Goal: Task Accomplishment & Management: Complete application form

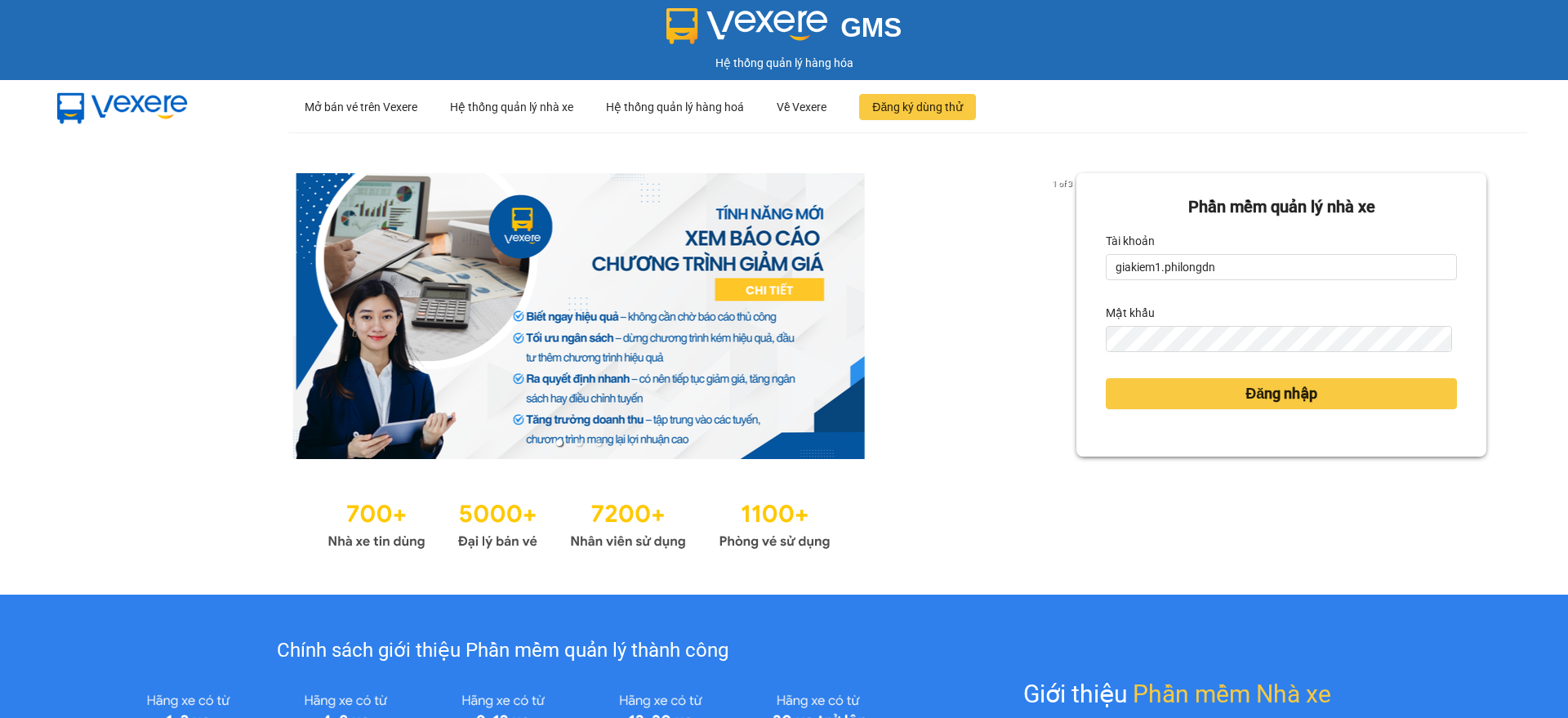
click at [926, 356] on link at bounding box center [578, 316] width 995 height 286
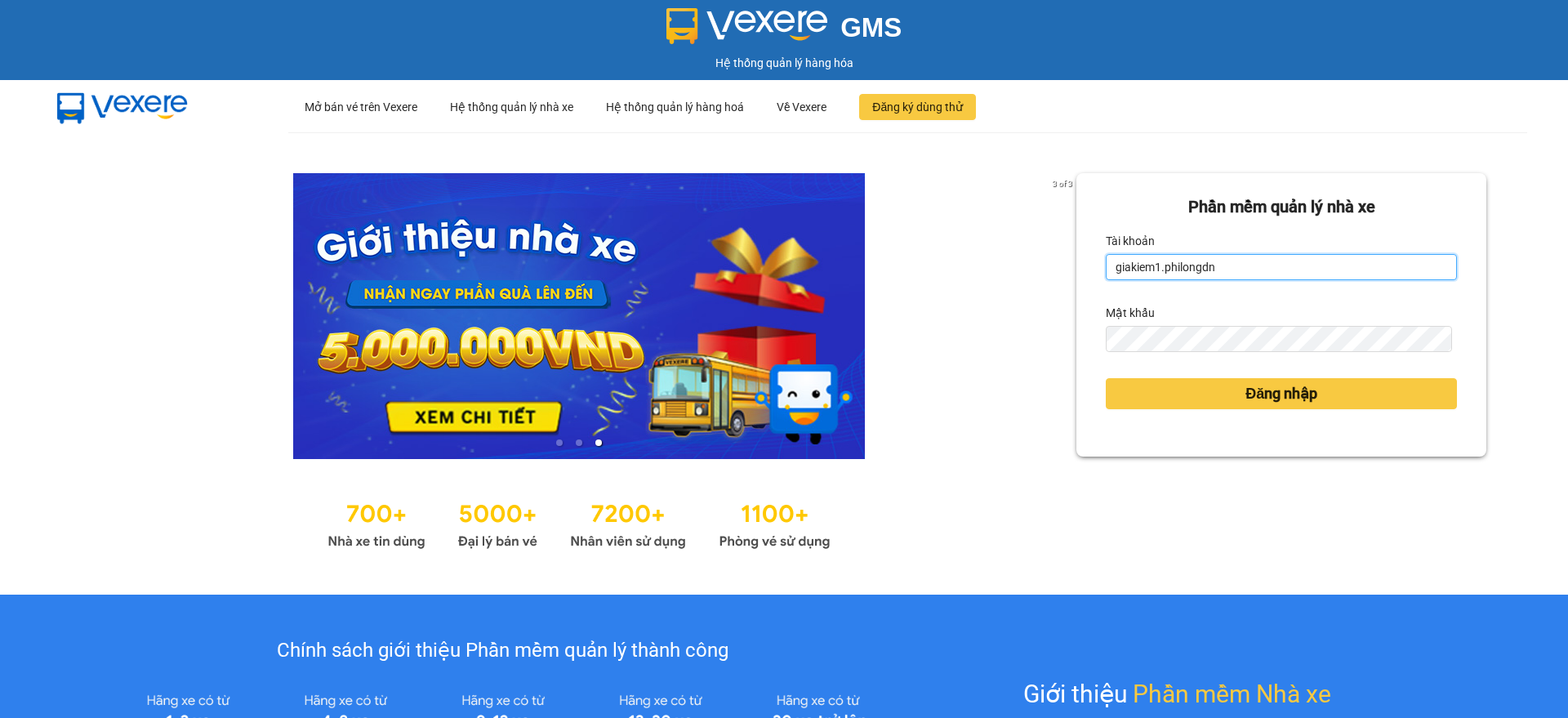
drag, startPoint x: 1222, startPoint y: 263, endPoint x: 1207, endPoint y: 289, distance: 30.0
click at [1221, 263] on input "giakiem1.philongdn" at bounding box center [1281, 267] width 351 height 26
type input "bachkhoa.philongdn"
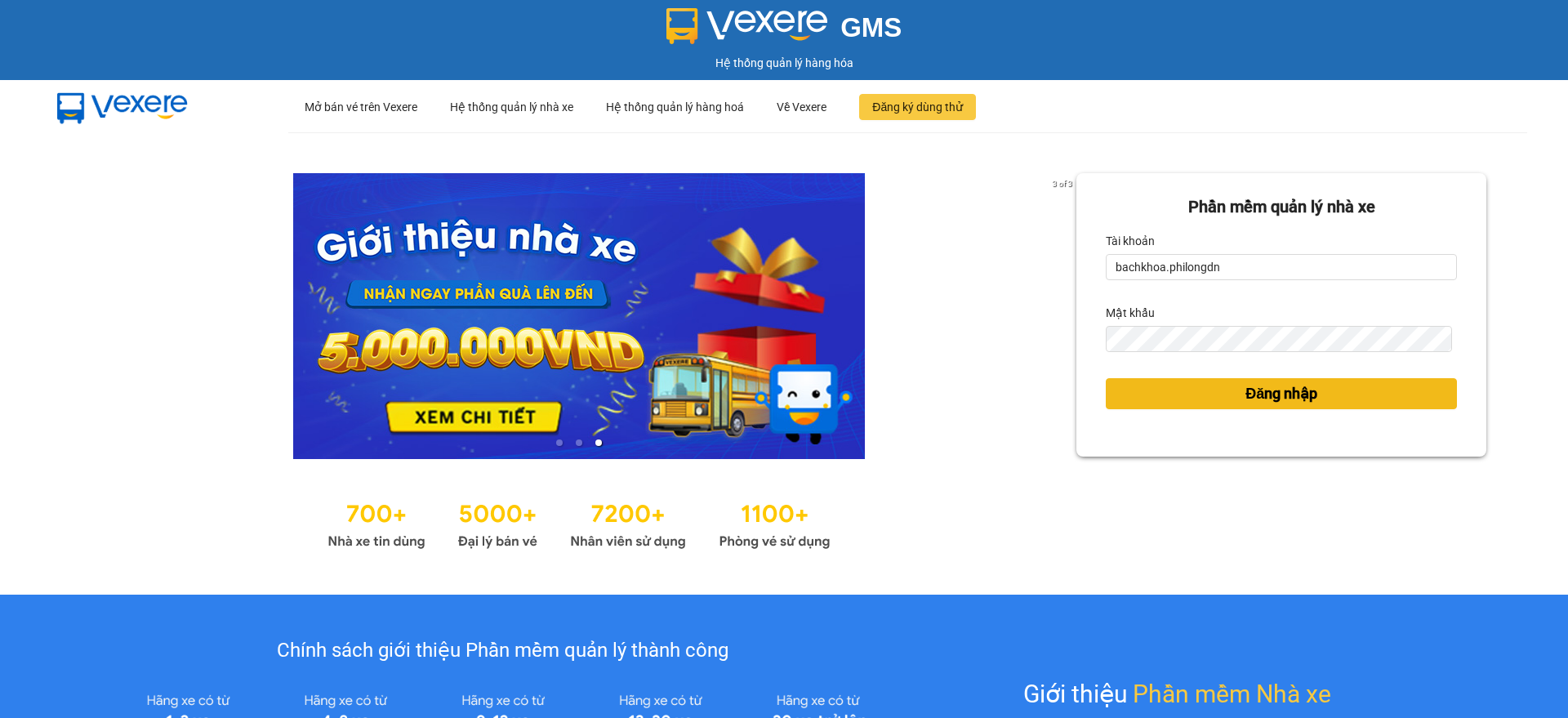
click at [1283, 380] on button "Đăng nhập" at bounding box center [1281, 393] width 351 height 31
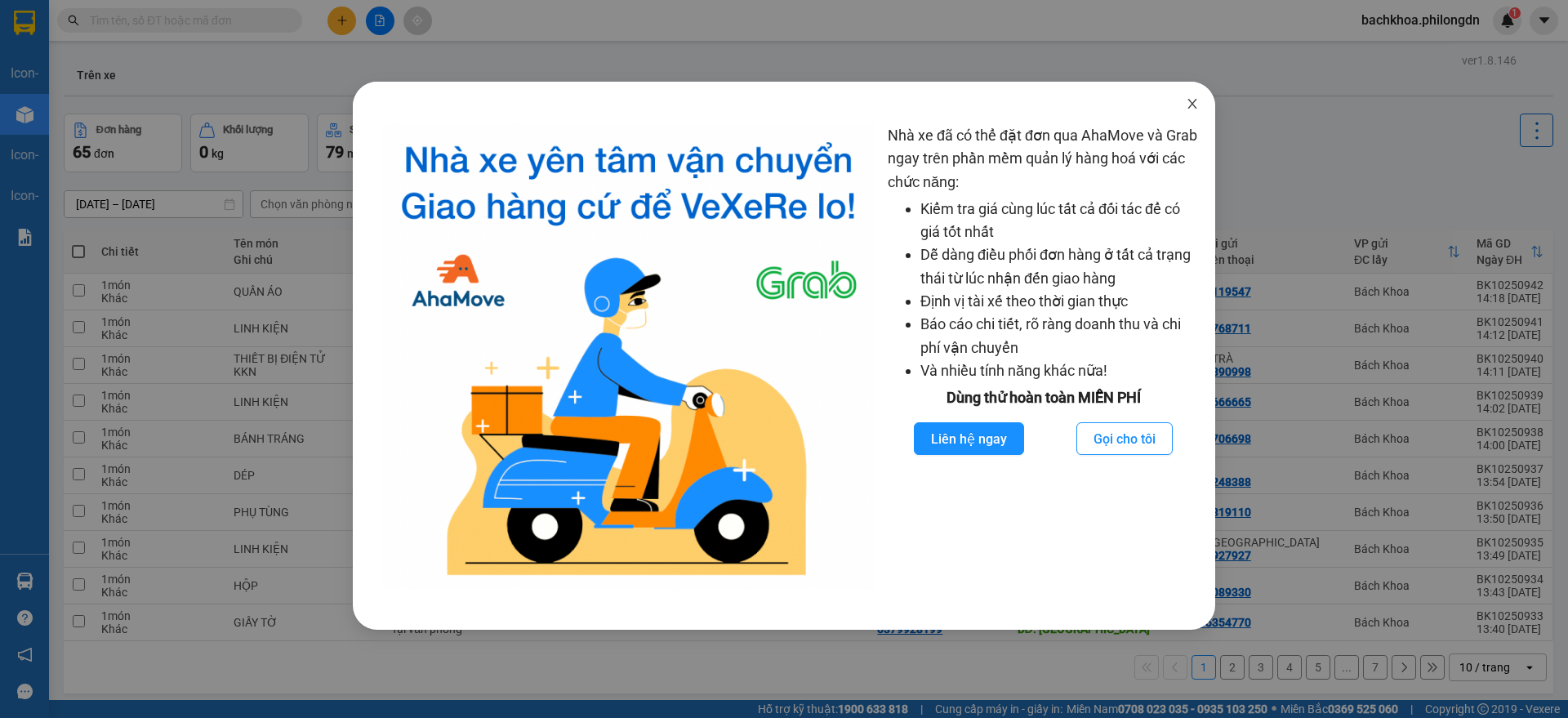
click at [1194, 106] on icon "close" at bounding box center [1192, 104] width 9 height 10
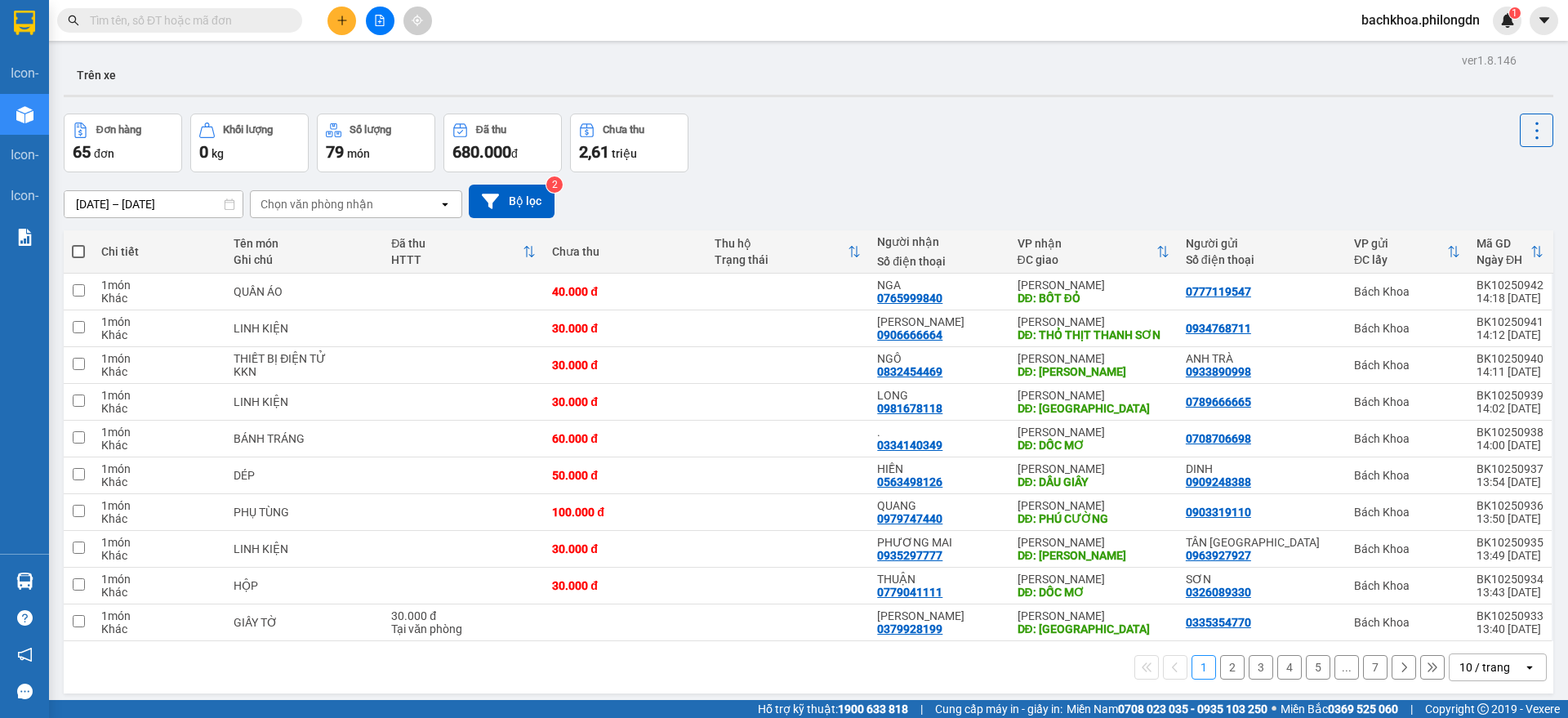
click at [1112, 194] on div "09/10/2025 – 11/10/2025 Press the down arrow key to interact with the calendar …" at bounding box center [808, 202] width 1490 height 34
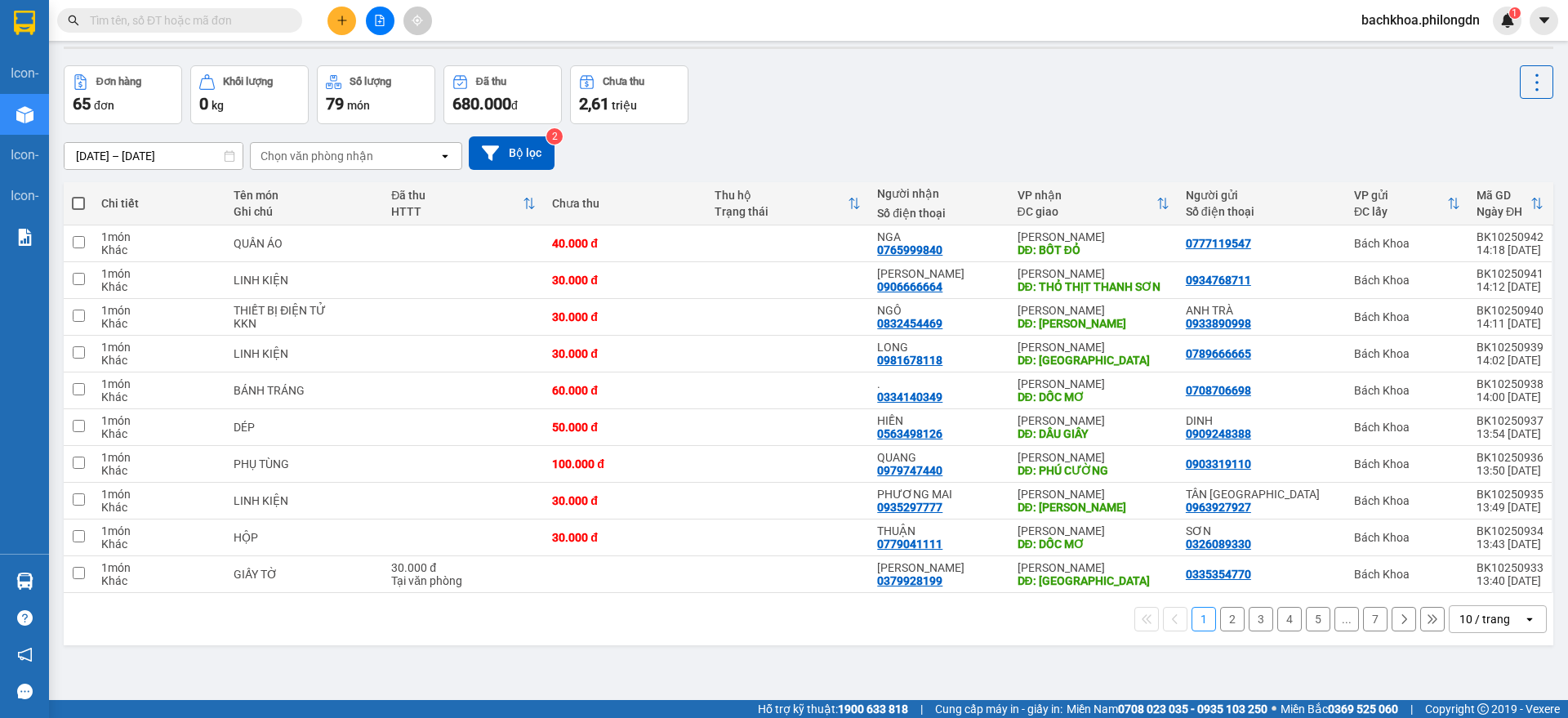
scroll to position [76, 0]
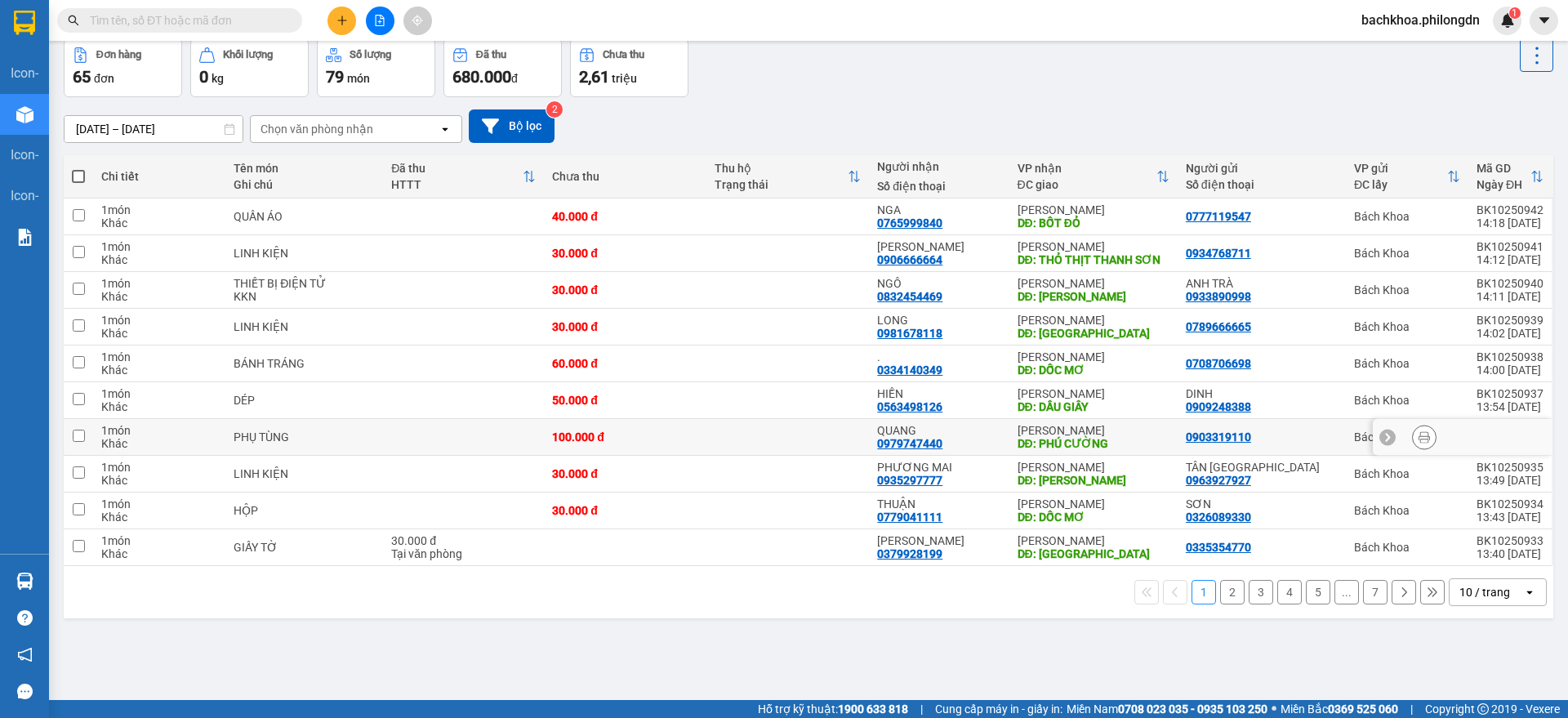
click at [971, 435] on div "QUANG" at bounding box center [938, 431] width 123 height 13
checkbox input "true"
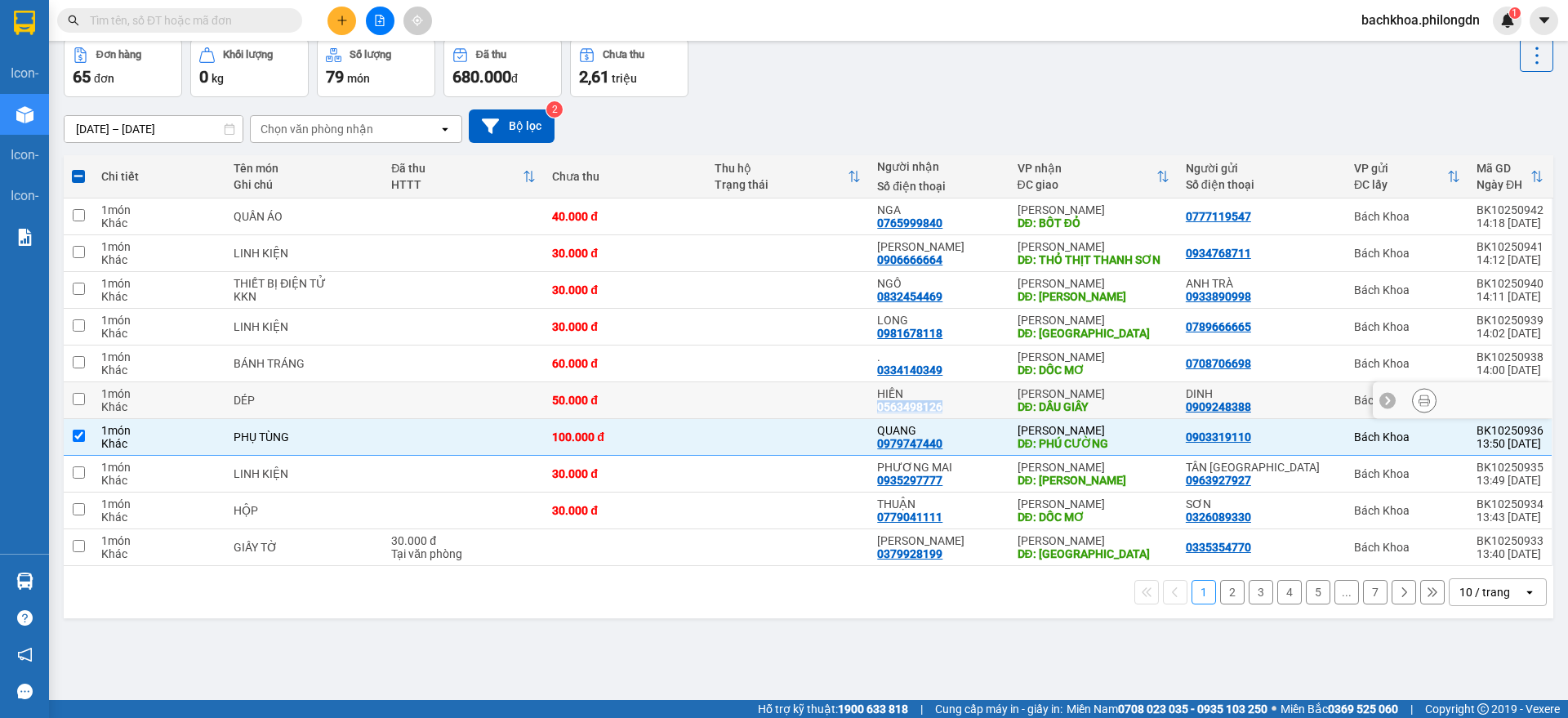
drag, startPoint x: 951, startPoint y: 401, endPoint x: 876, endPoint y: 408, distance: 75.3
click at [876, 408] on td "HIỀN 0563498126" at bounding box center [938, 401] width 139 height 37
checkbox input "true"
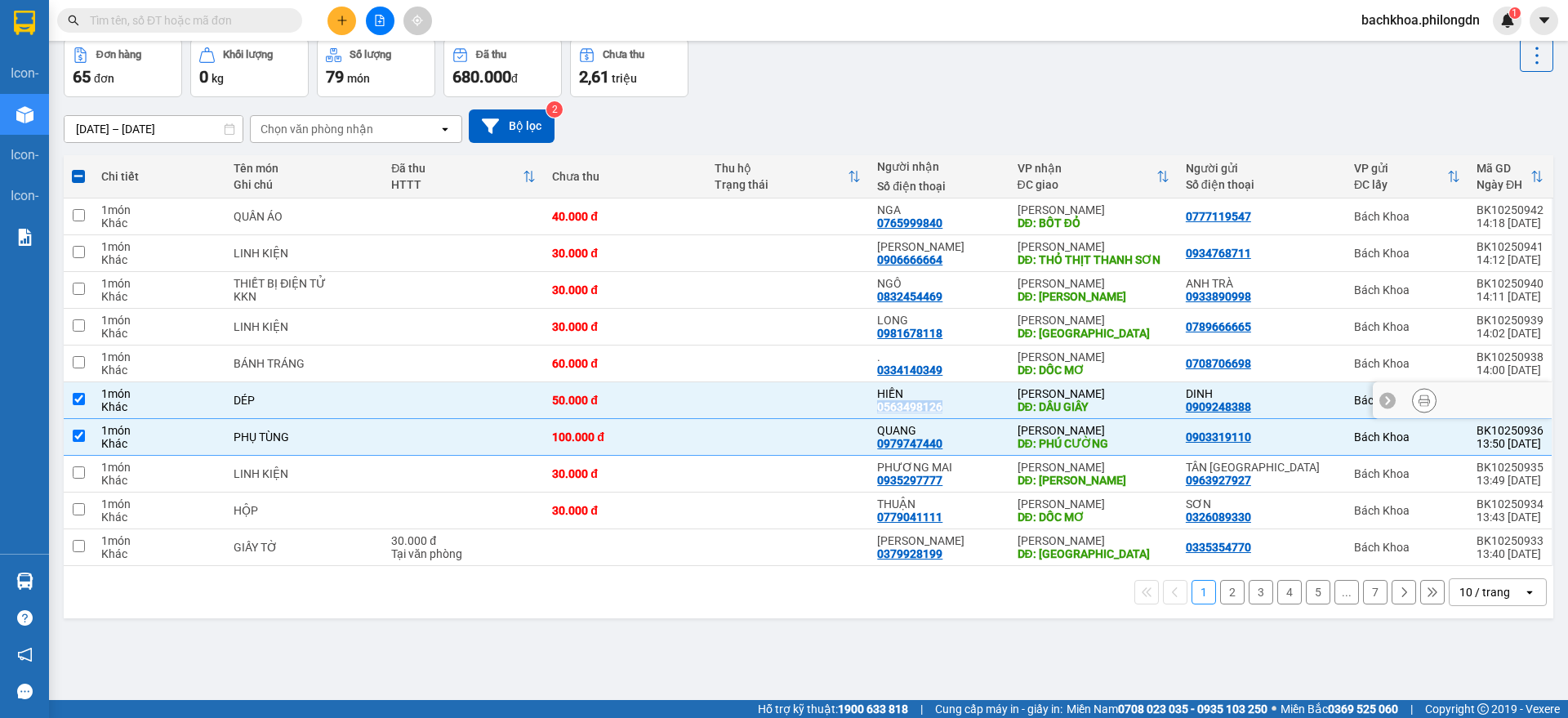
copy div "0563498126"
click at [1438, 14] on span "bachkhoa.philongdn" at bounding box center [1420, 20] width 144 height 20
click at [1381, 64] on li "Đổi mật khẩu" at bounding box center [1419, 76] width 148 height 26
click at [1389, 23] on span "bachkhoa.philongdn" at bounding box center [1420, 20] width 144 height 20
click at [1402, 58] on span "Đăng xuất" at bounding box center [1427, 50] width 112 height 18
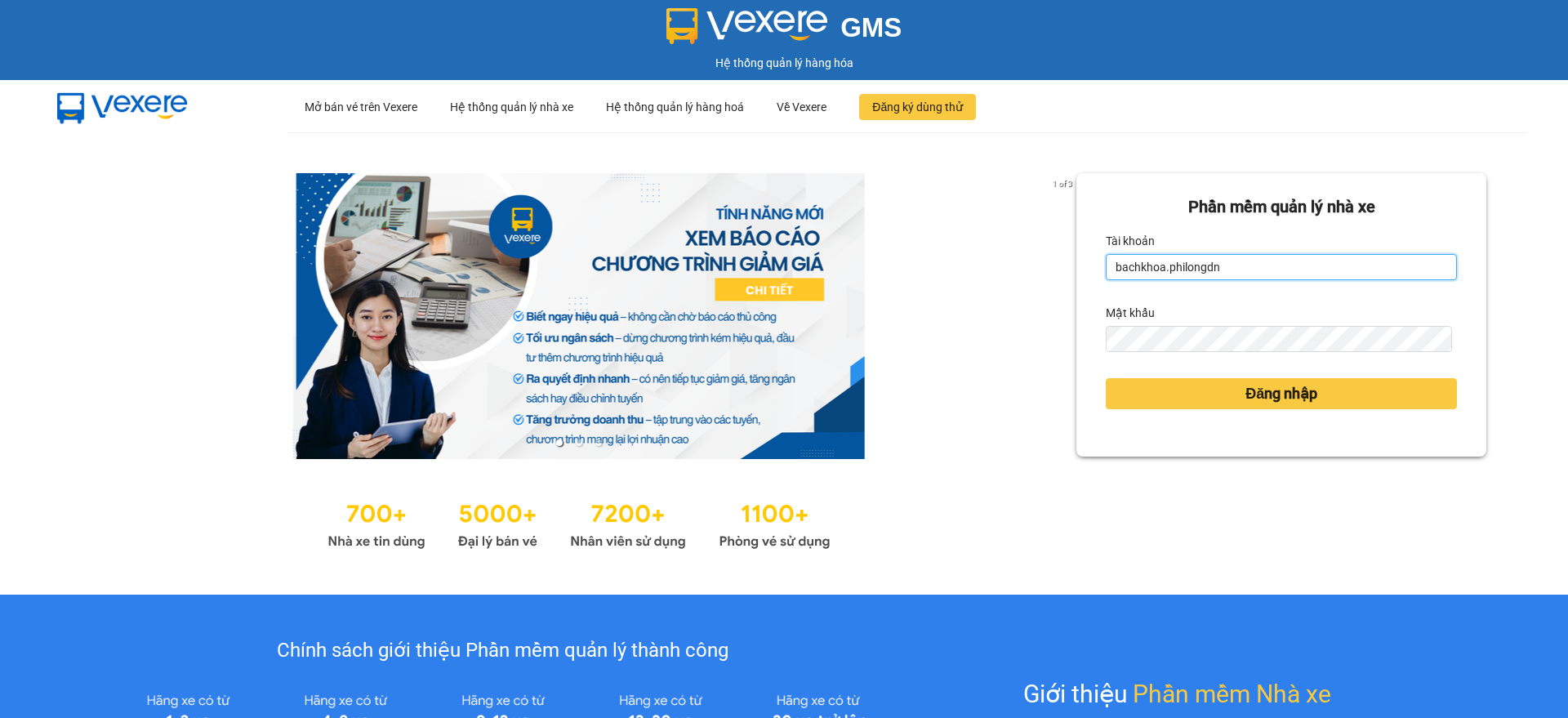
click at [1201, 262] on input "bachkhoa.philongdn" at bounding box center [1281, 267] width 351 height 26
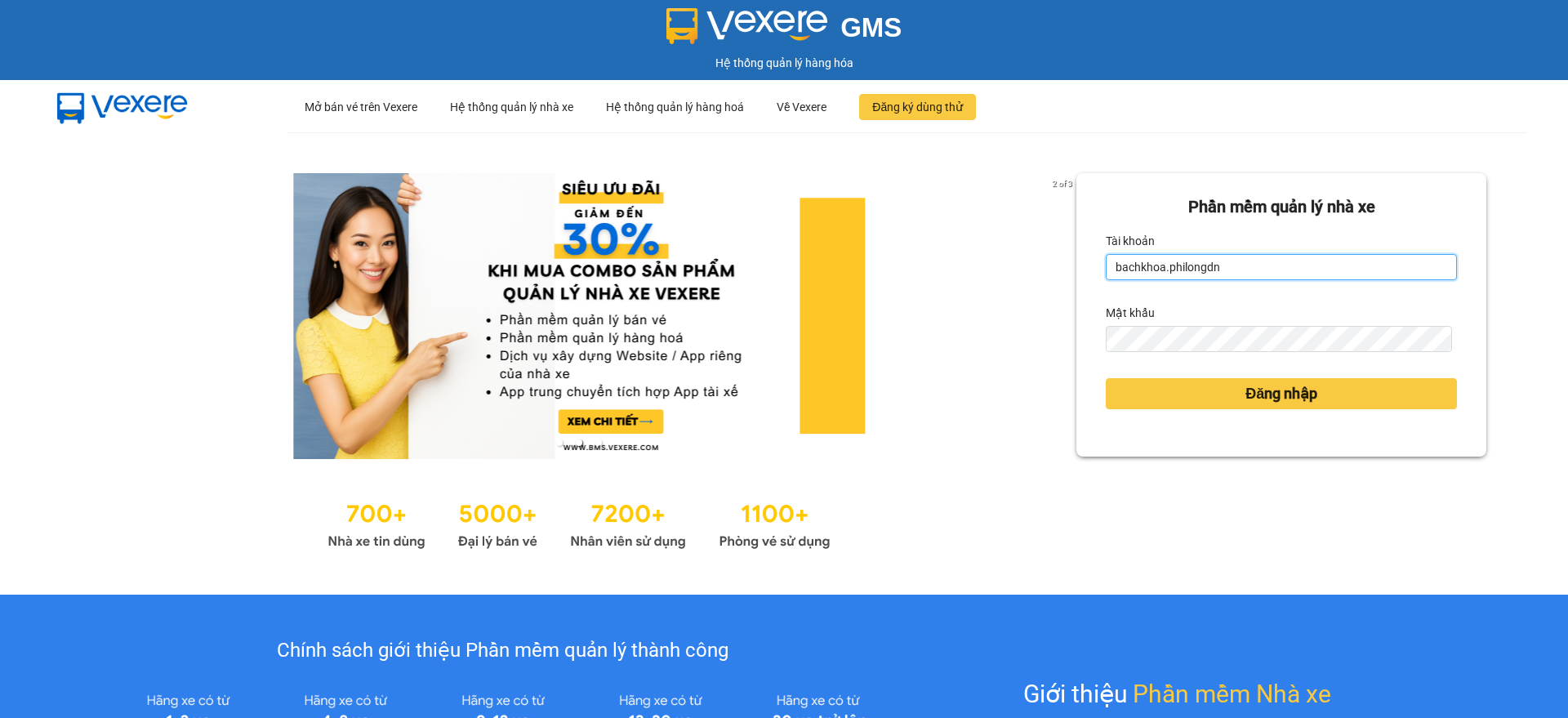
type input "giakiem1.philongdn"
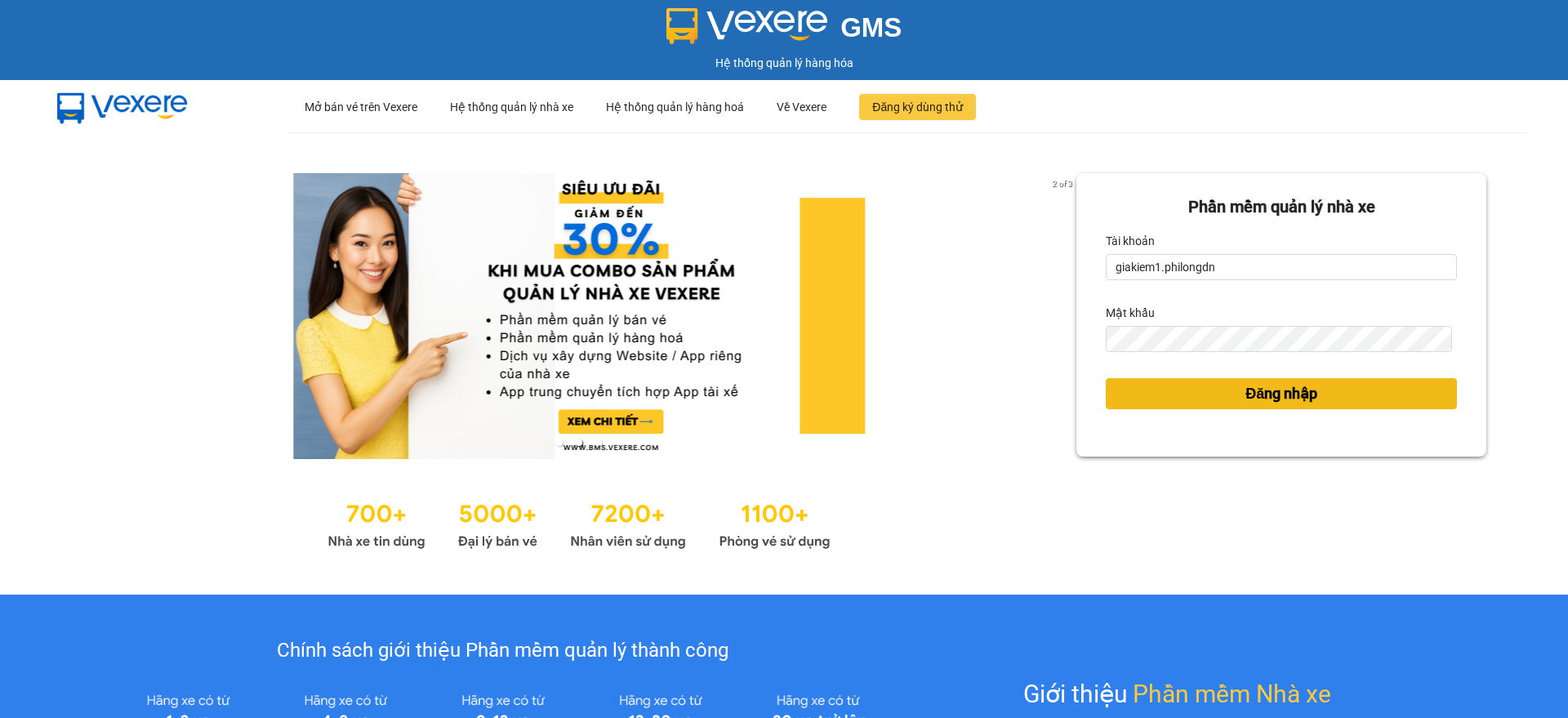
click at [1372, 401] on button "Đăng nhập" at bounding box center [1281, 393] width 351 height 31
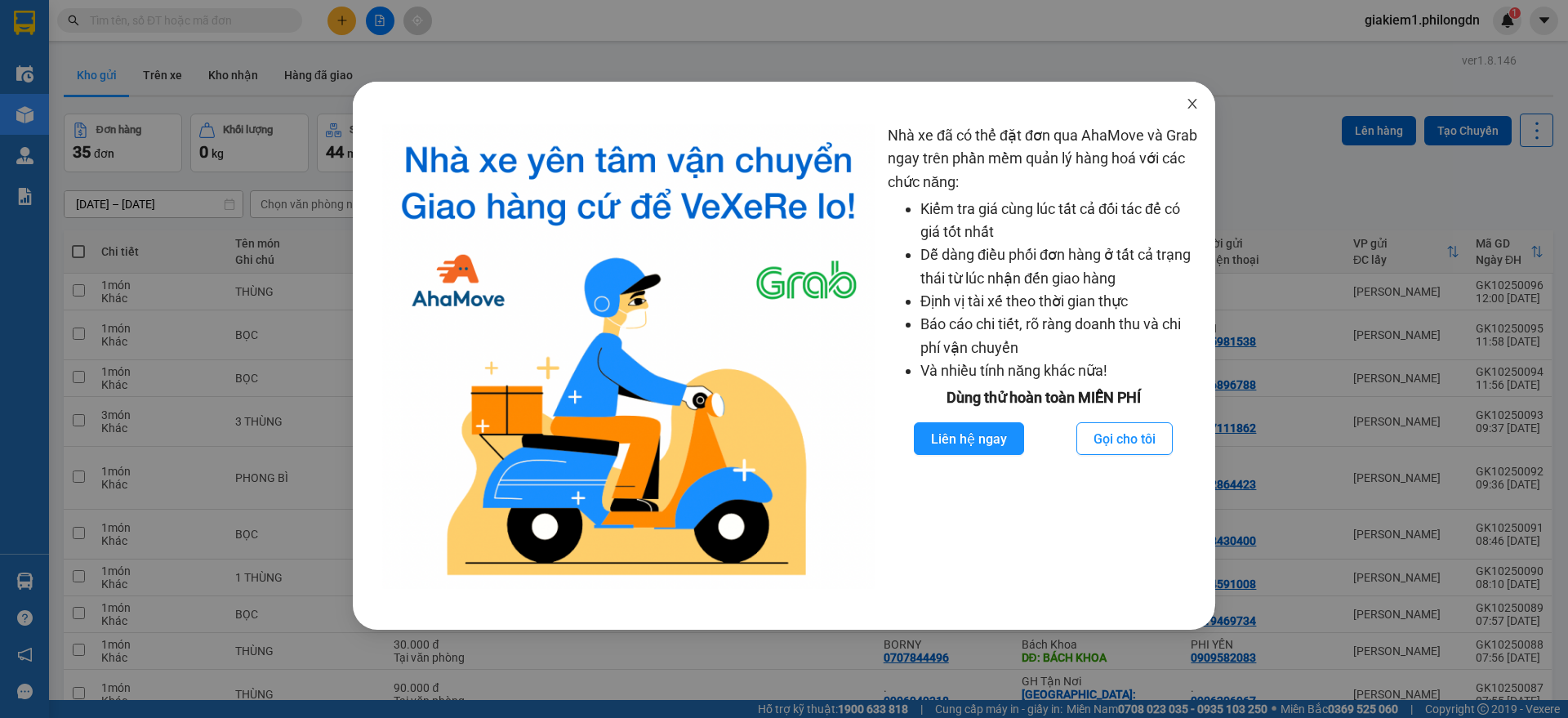
click at [1179, 100] on span "Close" at bounding box center [1192, 104] width 45 height 45
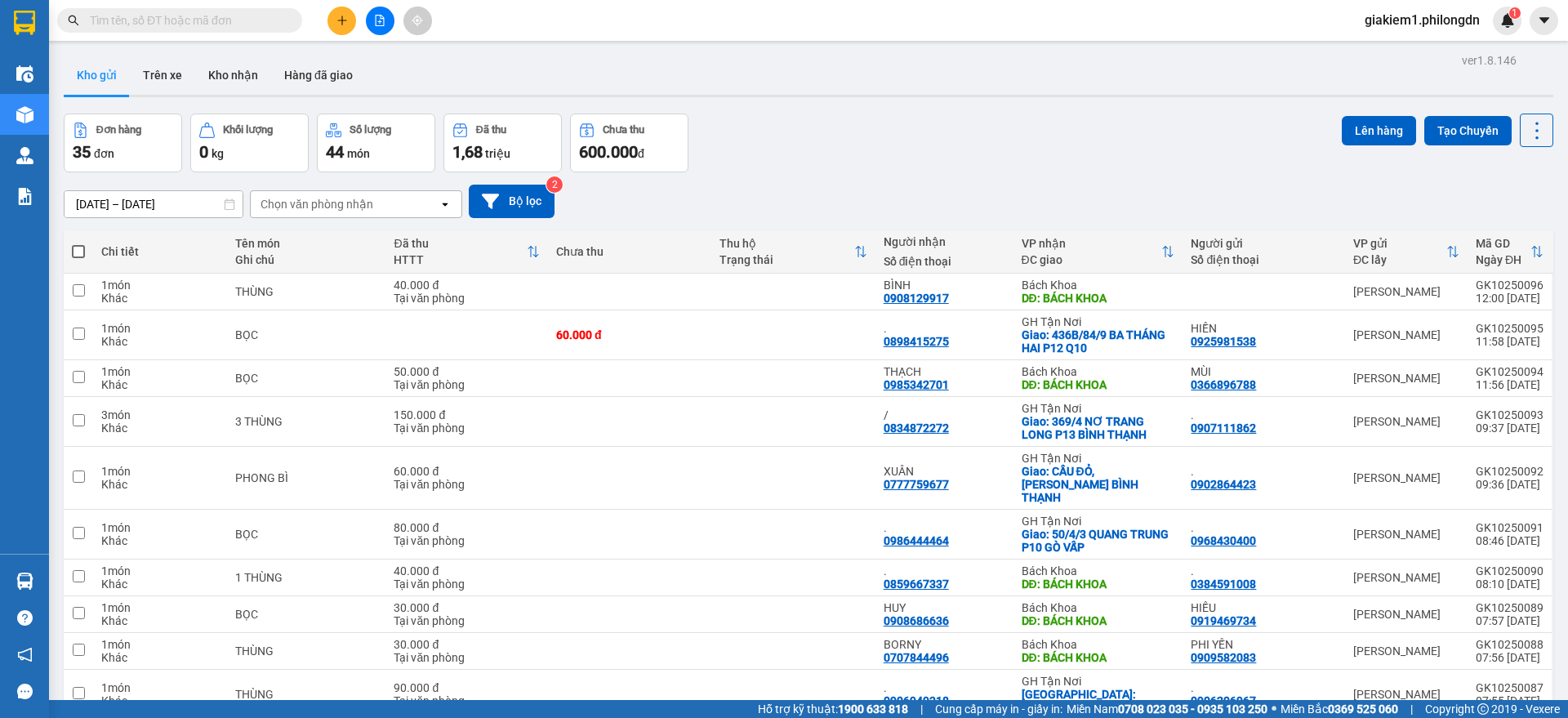
click at [337, 16] on icon "plus" at bounding box center [342, 21] width 12 height 12
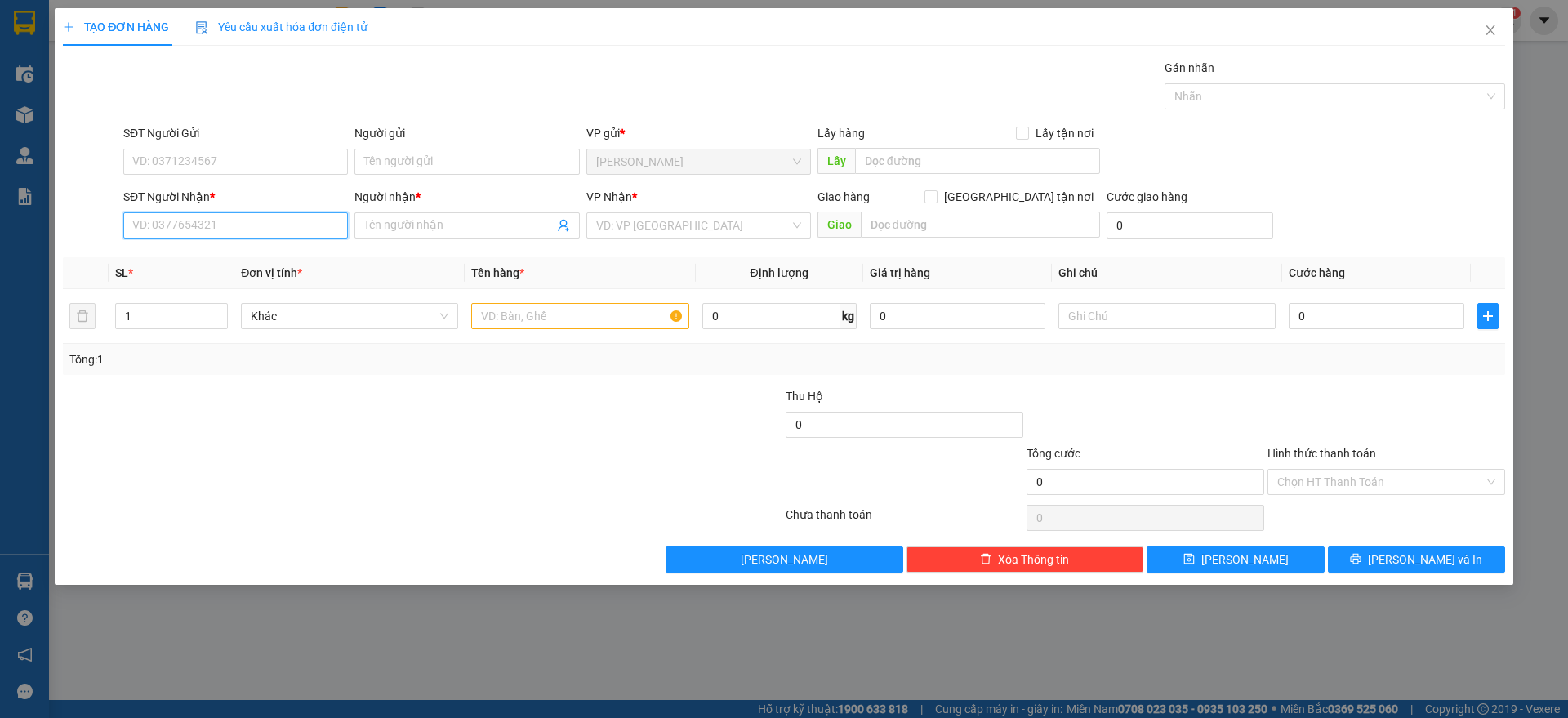
click at [314, 218] on input "SĐT Người Nhận *" at bounding box center [236, 225] width 225 height 26
type input "0"
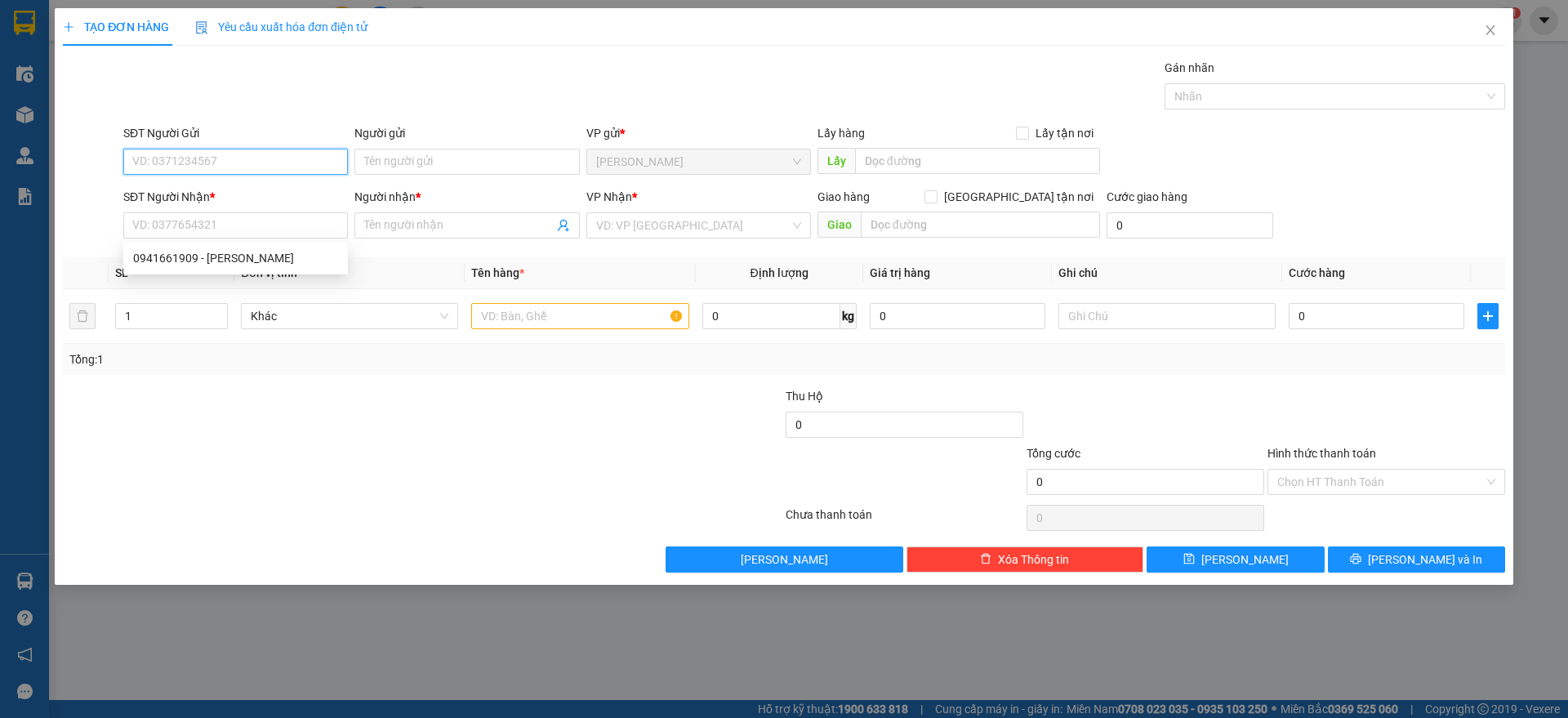
click at [200, 150] on input "SĐT Người Gửi" at bounding box center [236, 161] width 225 height 26
click at [310, 197] on div "0941617868 - thành" at bounding box center [236, 194] width 205 height 18
type input "0941617868"
type input "thành"
type input "0909503025"
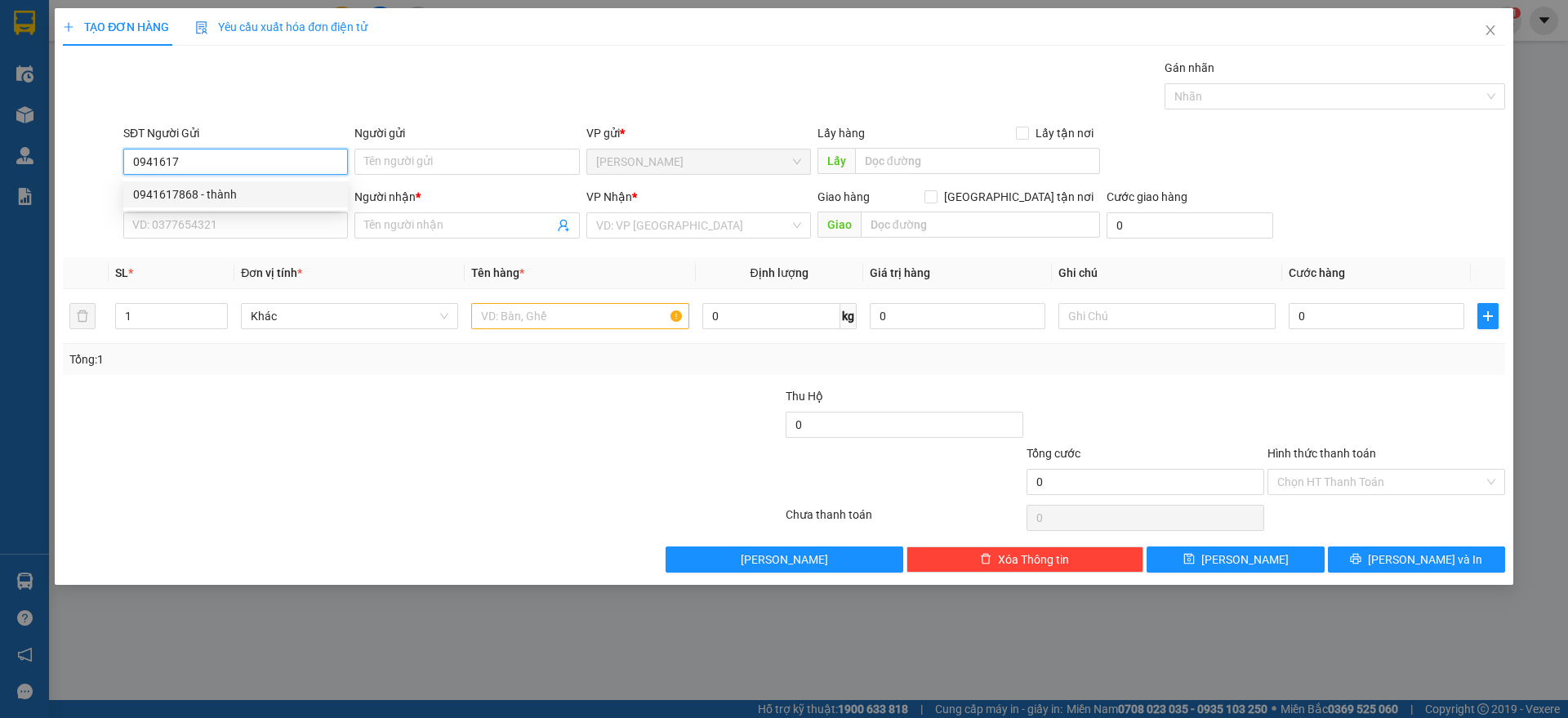
checkbox input "true"
type input "158 HÀN HẢI NGUYÊN P8 Q11"
type input "70.000"
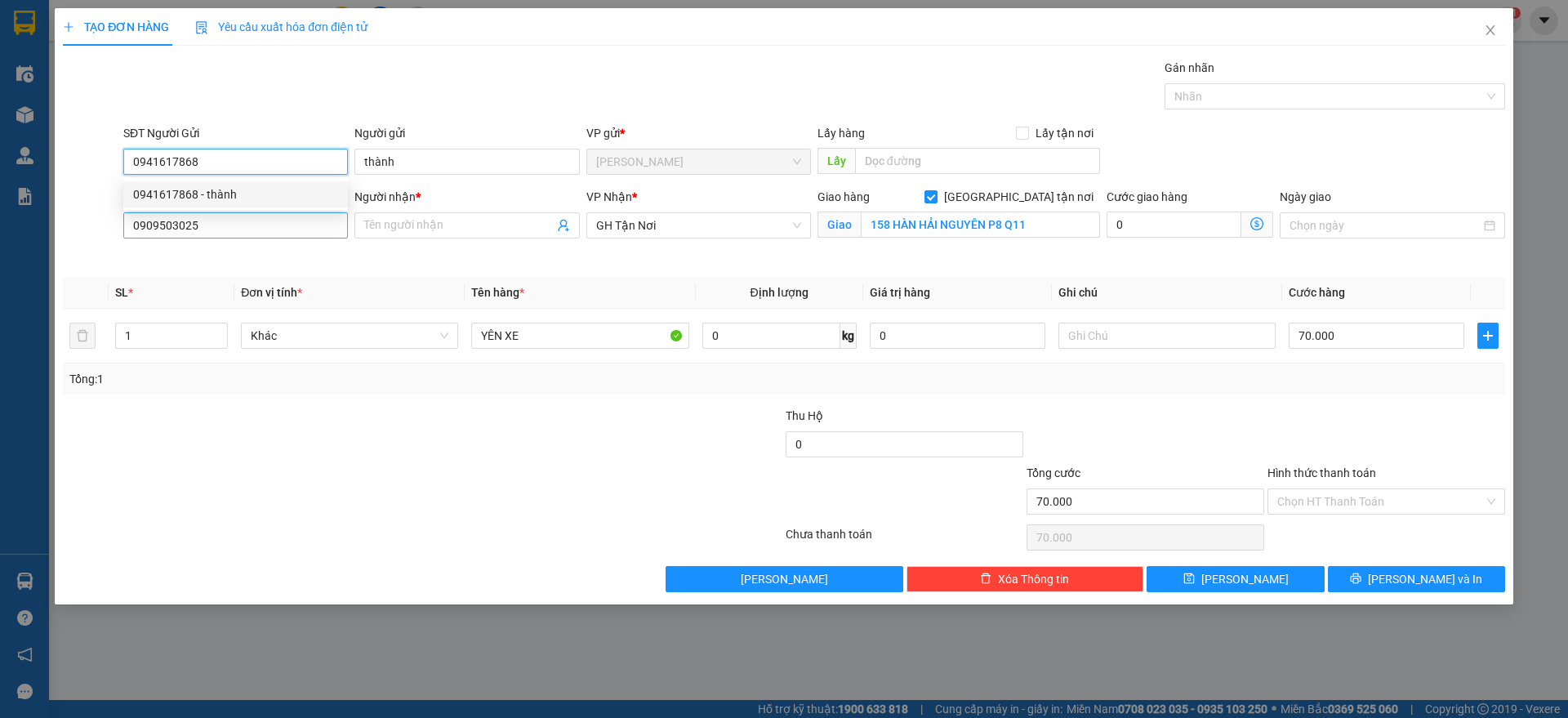
type input "0941617868"
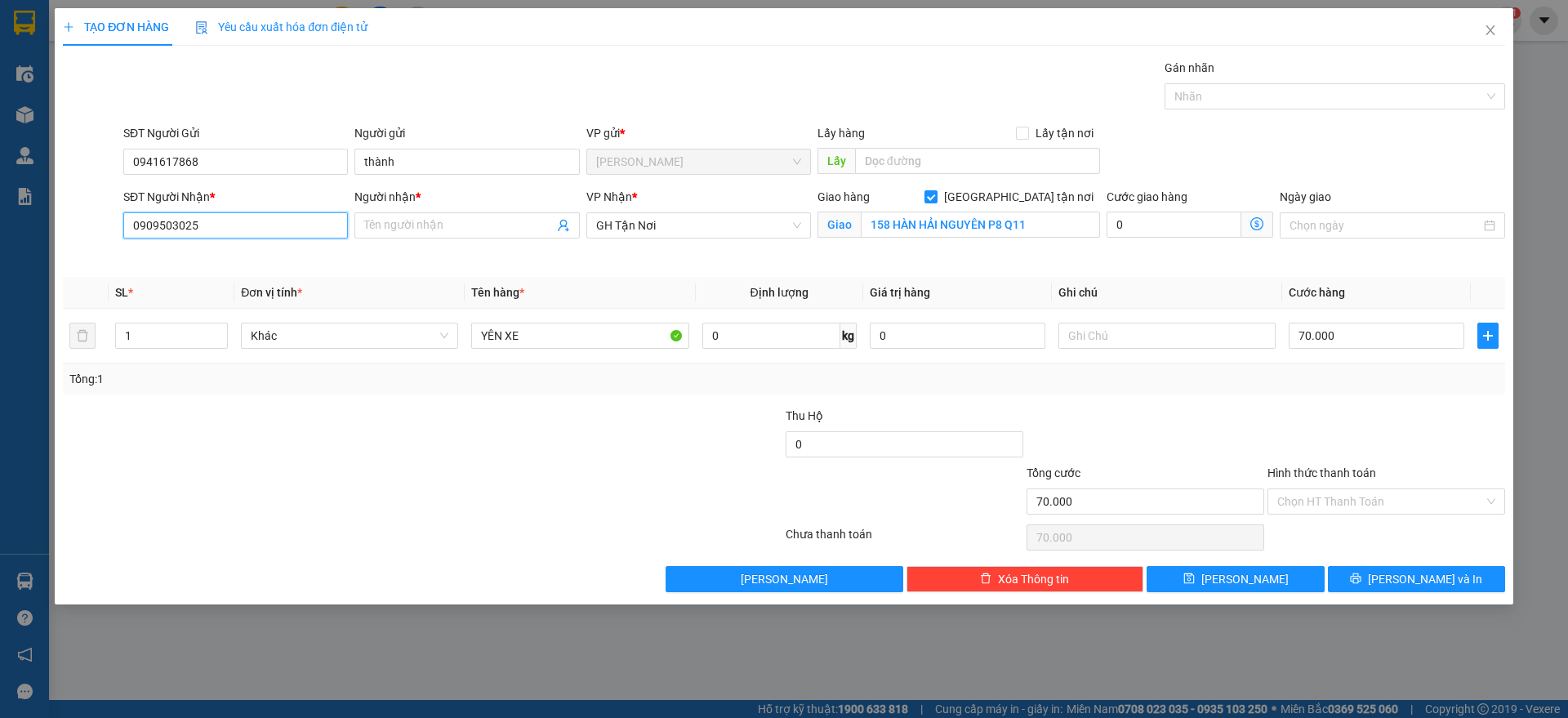
click at [305, 229] on input "0909503025" at bounding box center [236, 225] width 225 height 26
type input "0903045863"
click at [457, 223] on input "Người nhận *" at bounding box center [458, 225] width 189 height 18
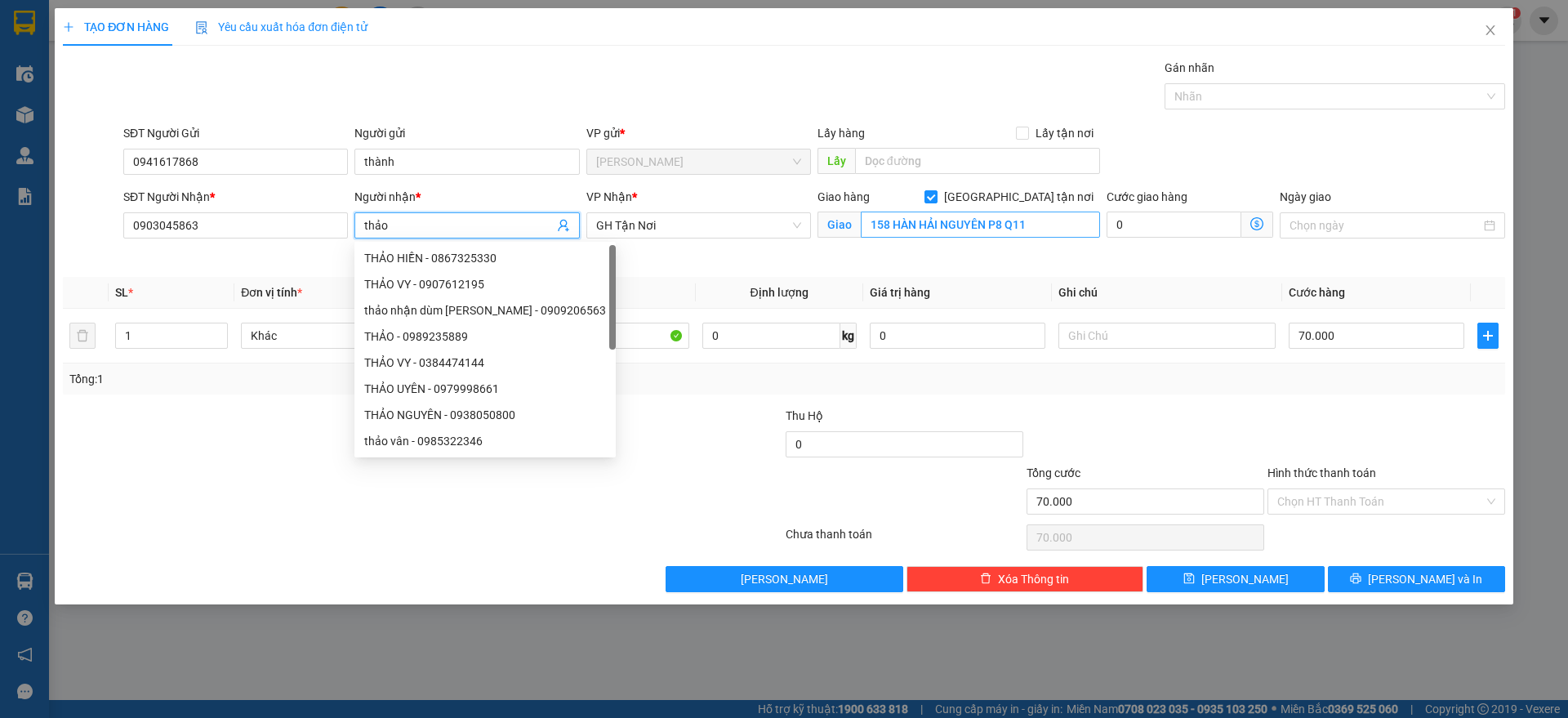
type input "thảo"
click at [976, 222] on input "158 HÀN HẢI NGUYÊN P8 Q11" at bounding box center [980, 224] width 239 height 26
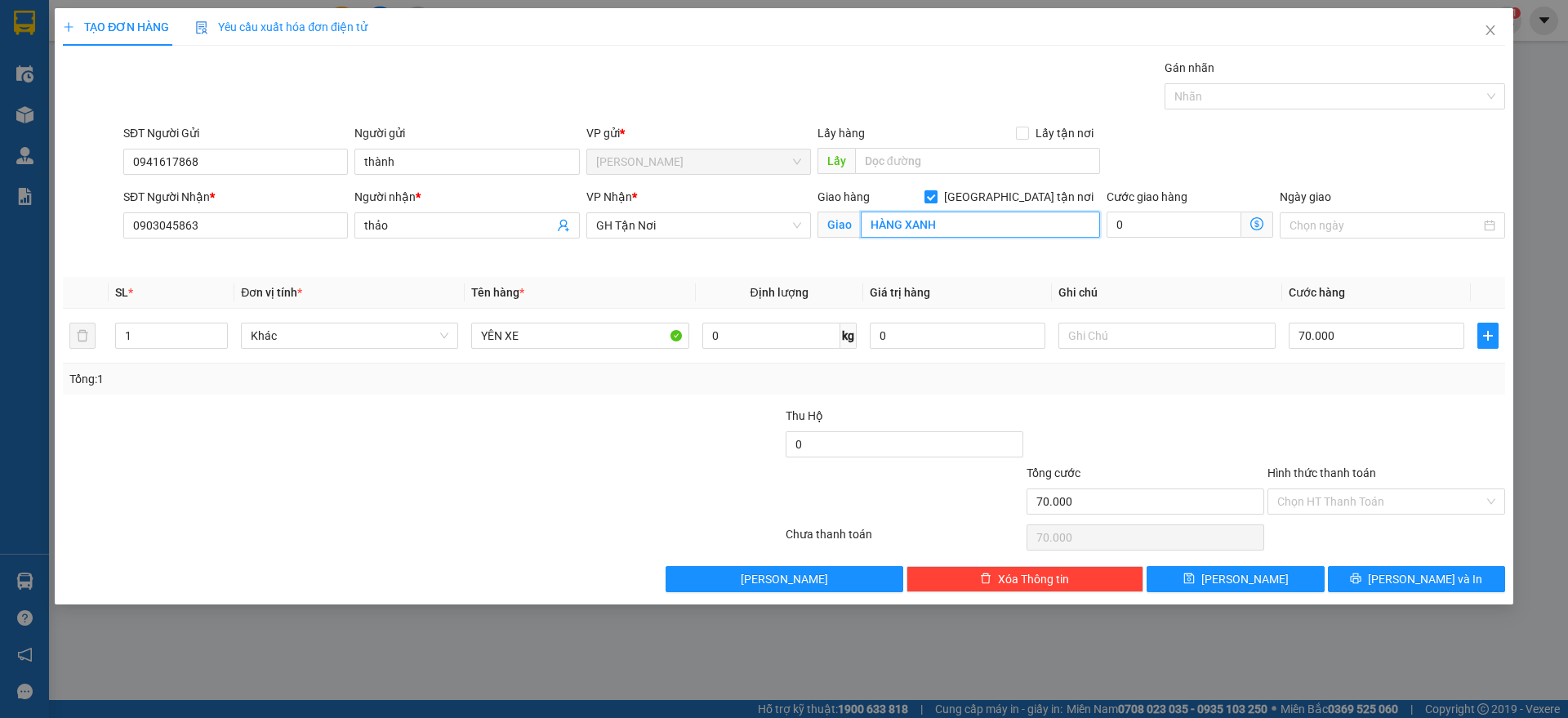
type input "HÀNG XANH"
click at [936, 194] on input "[GEOGRAPHIC_DATA] tận nơi" at bounding box center [930, 197] width 12 height 12
checkbox input "false"
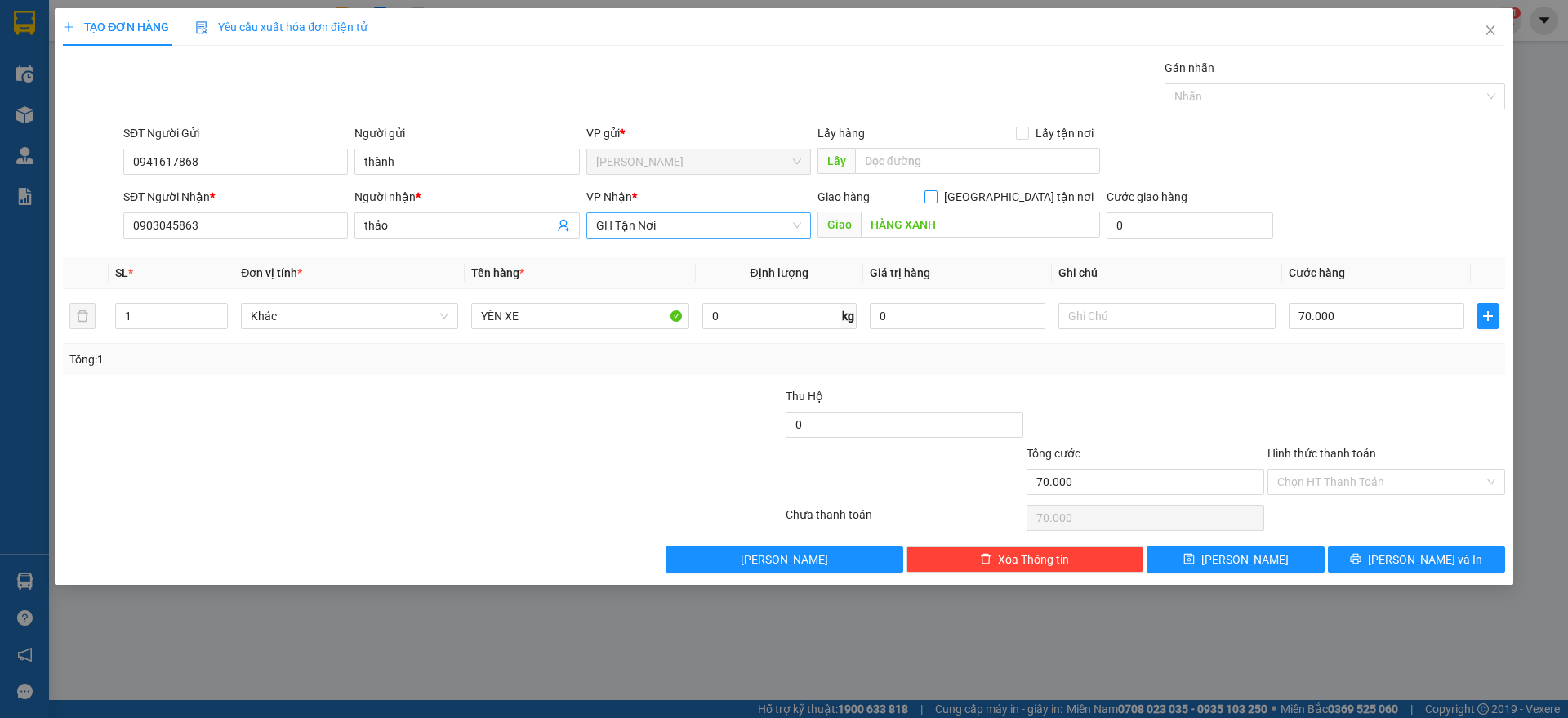
click at [716, 231] on span "GH Tận Nơi" at bounding box center [698, 225] width 205 height 24
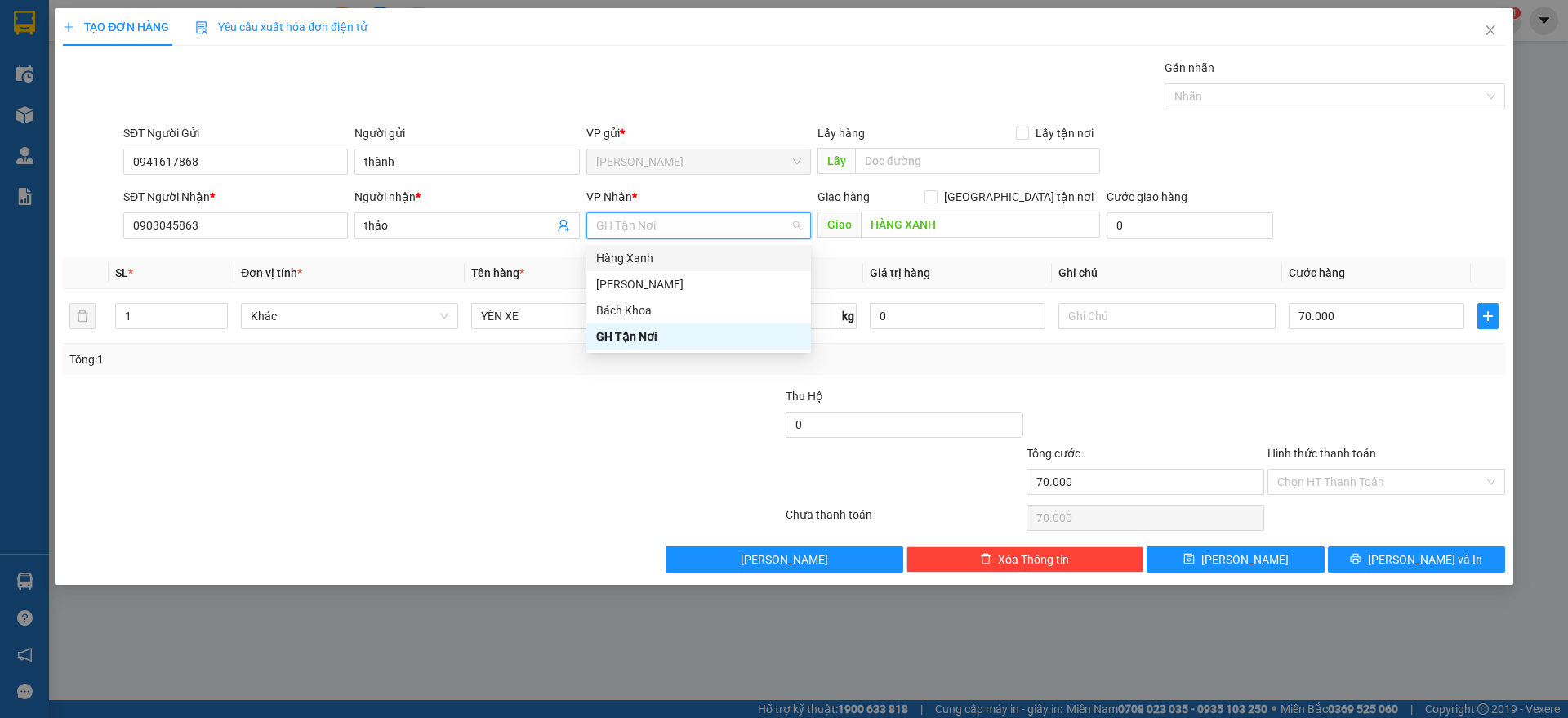
click at [648, 257] on div "Hàng Xanh" at bounding box center [698, 258] width 205 height 18
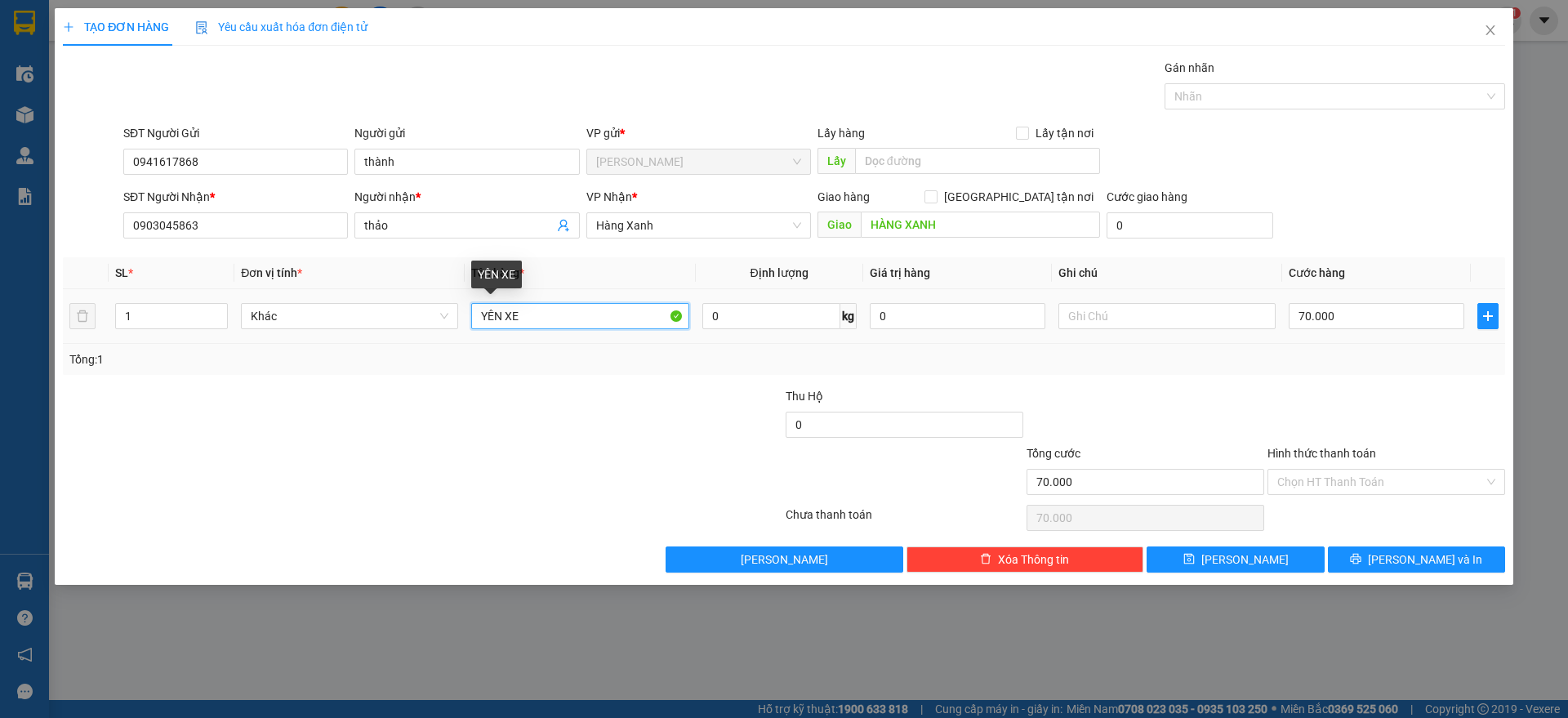
click at [568, 312] on input "YÊN XE" at bounding box center [579, 316] width 217 height 26
type input "THÙNG"
click at [1359, 317] on input "70.000" at bounding box center [1376, 316] width 175 height 26
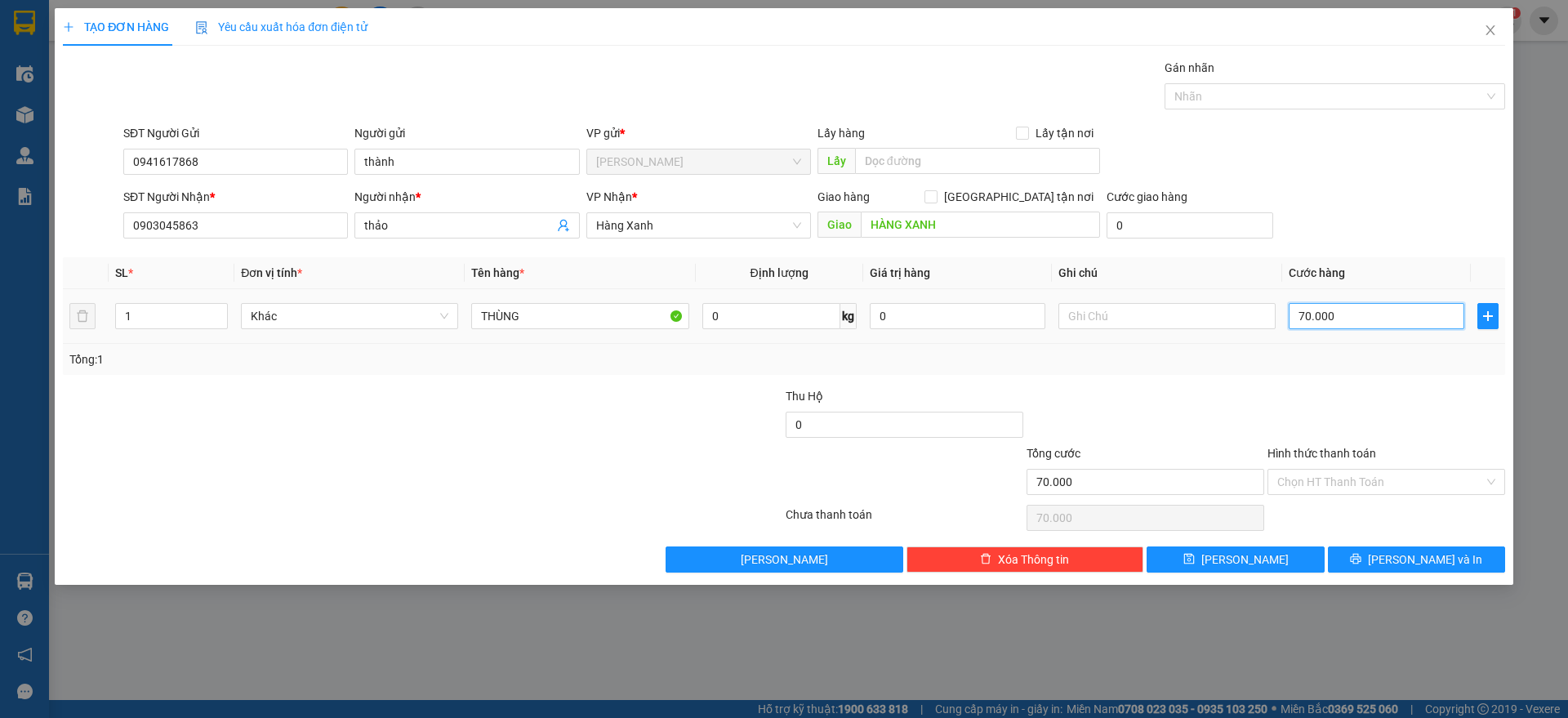
type input "4"
type input "40"
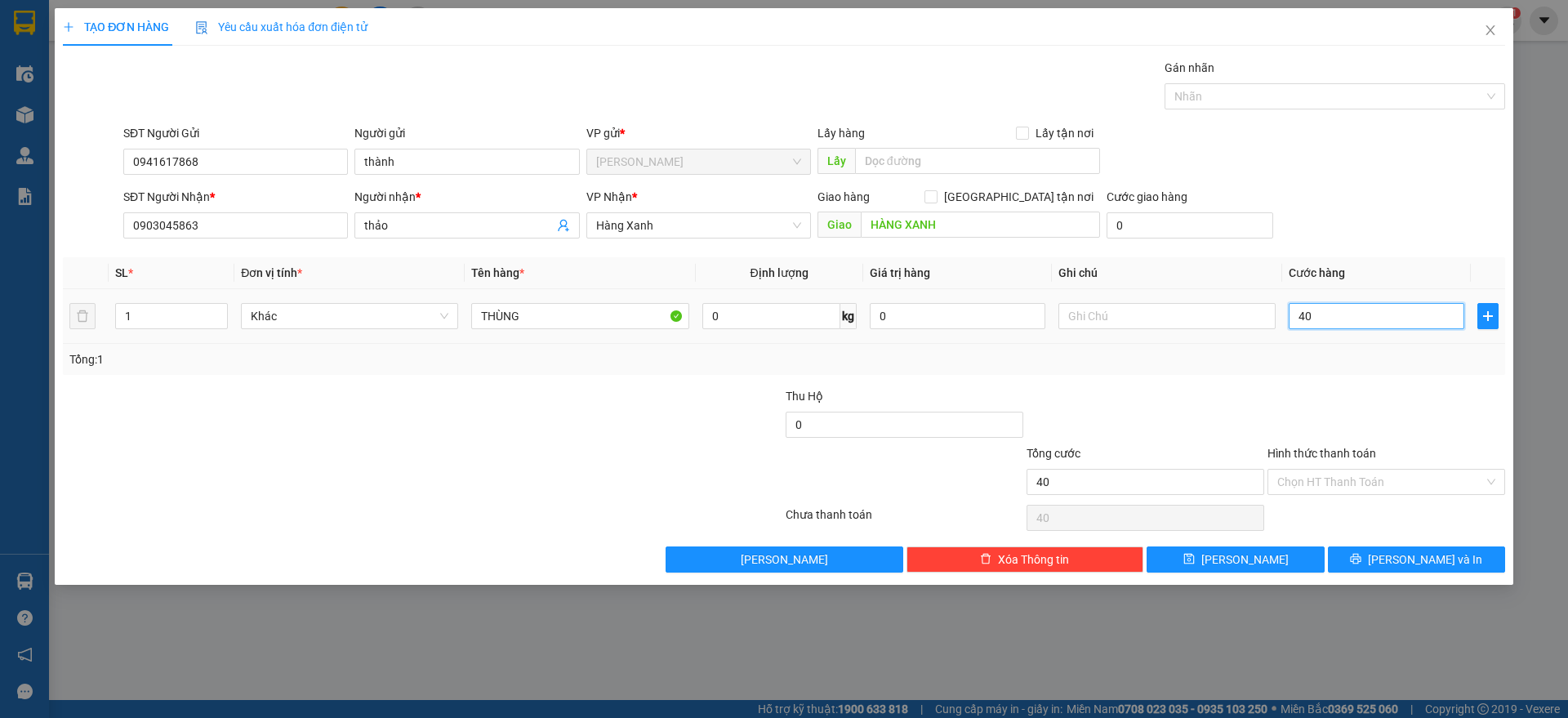
type input "400"
type input "4.000"
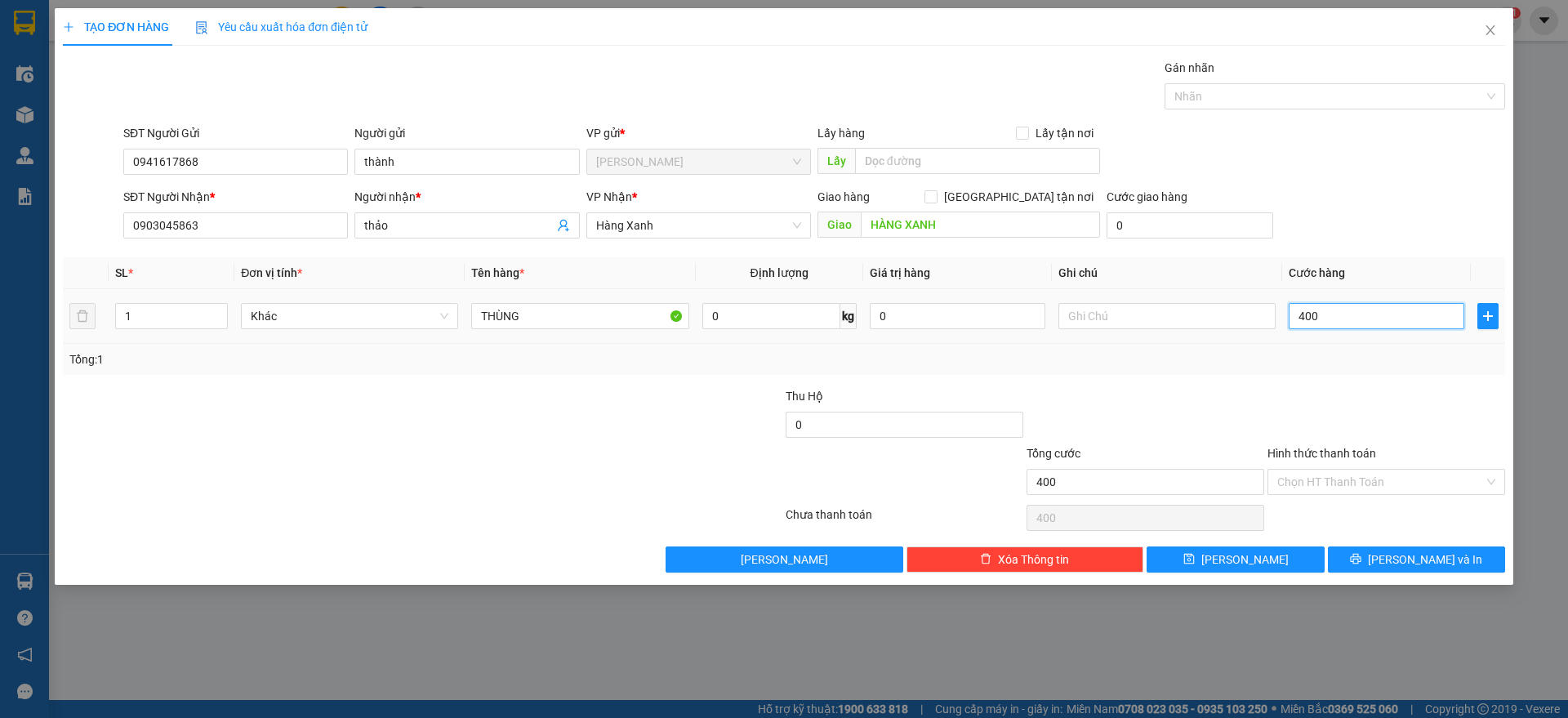
type input "4.000"
type input "40.000"
type input "400.000"
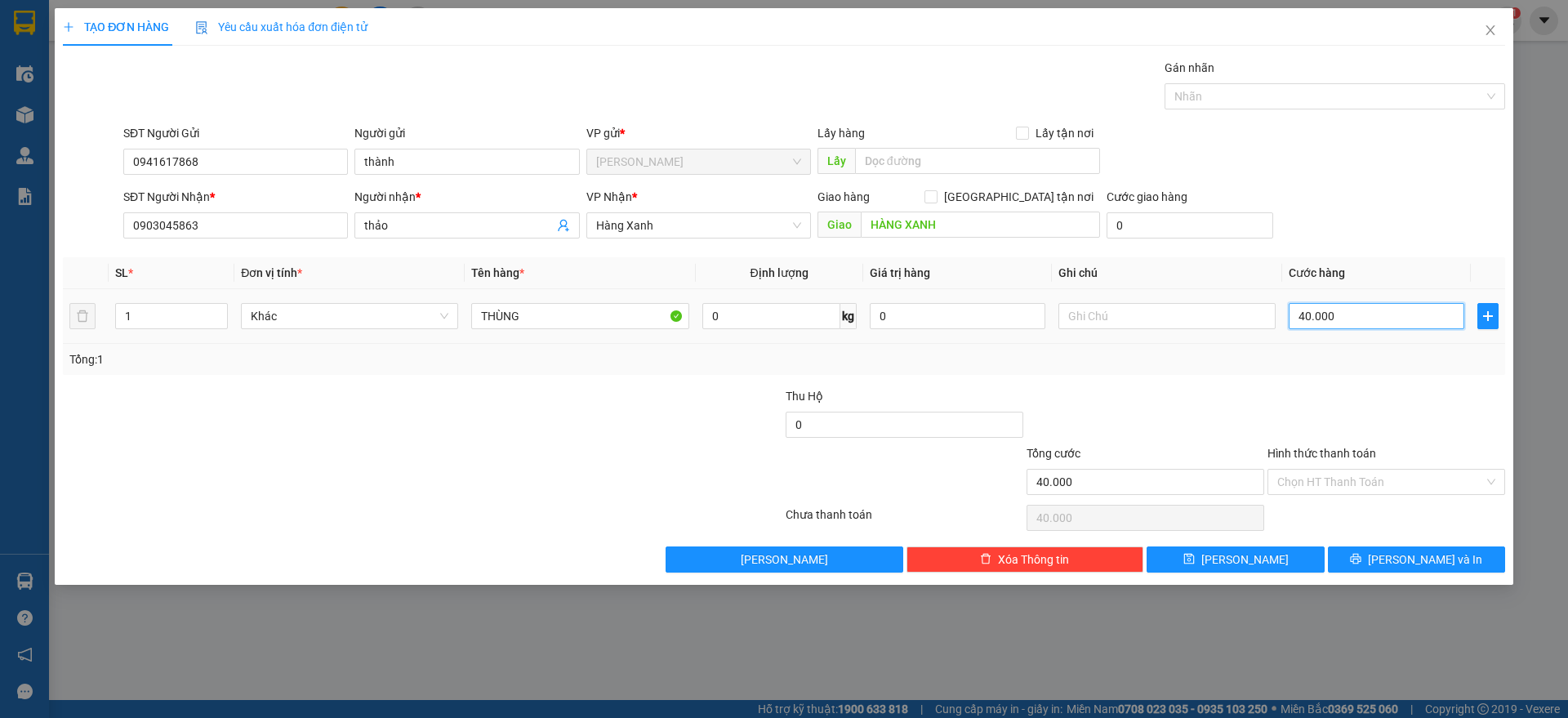
type input "400.000"
type input "40.000"
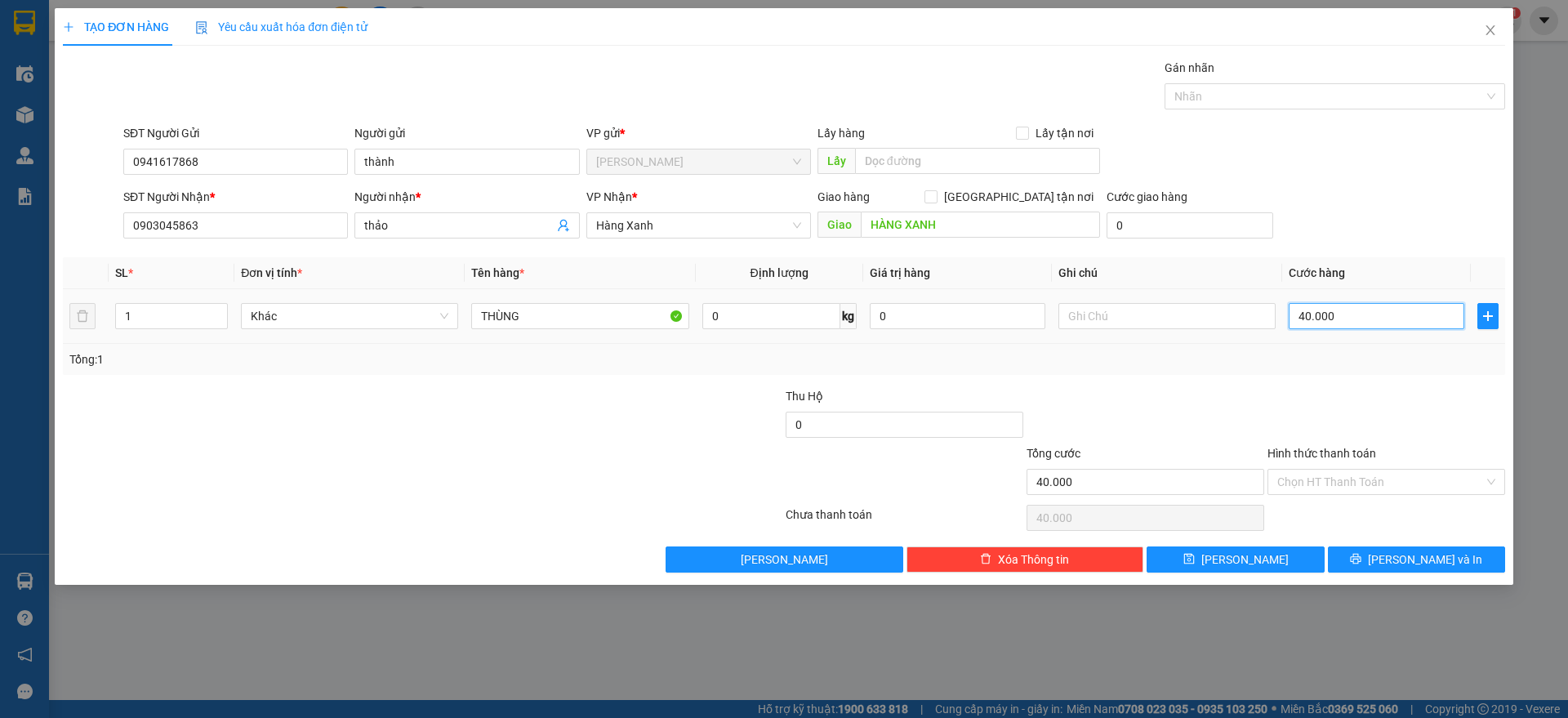
type input "4.000"
type input "400"
type input "40"
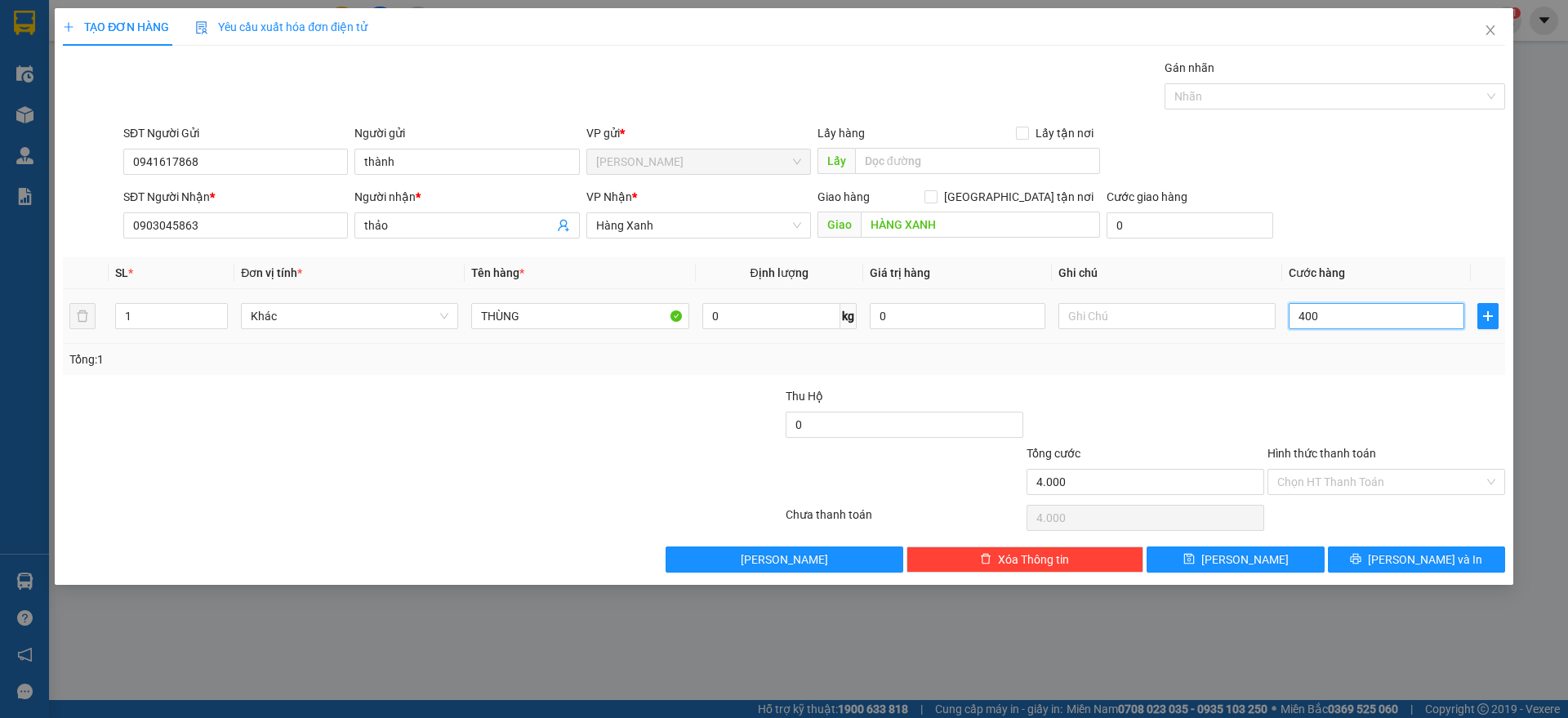
type input "40"
type input "4"
type input "0"
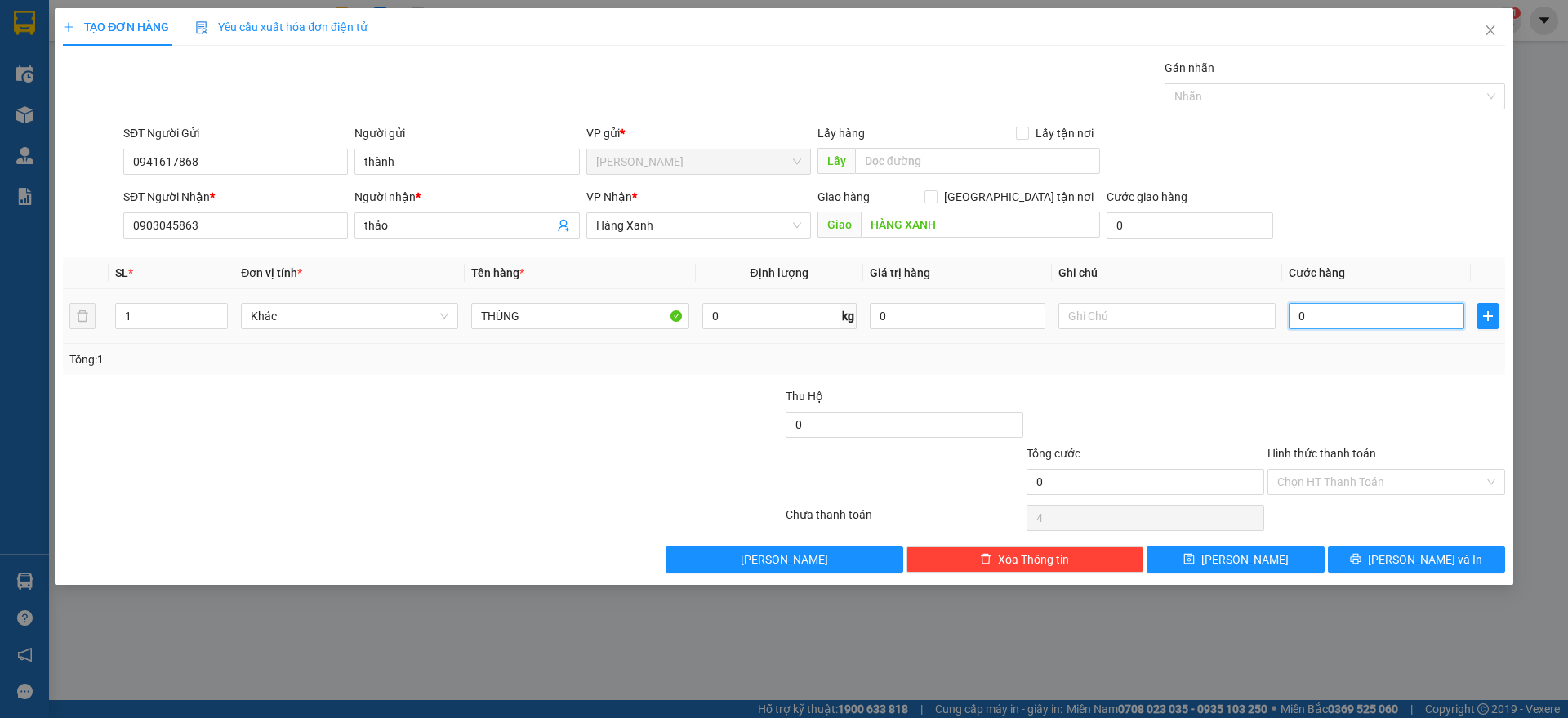
type input "0"
type input "5"
type input "05"
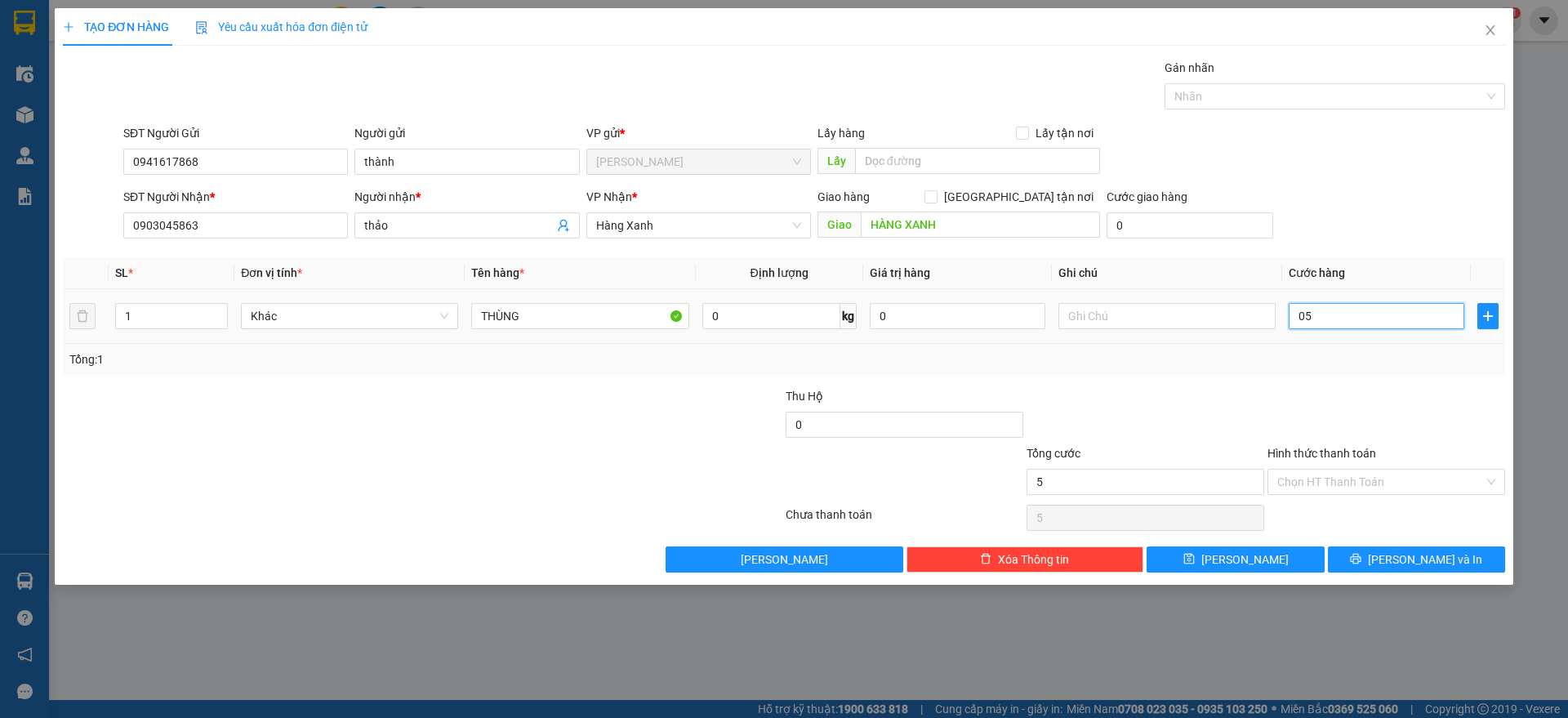
type input "50"
type input "050"
type input "500"
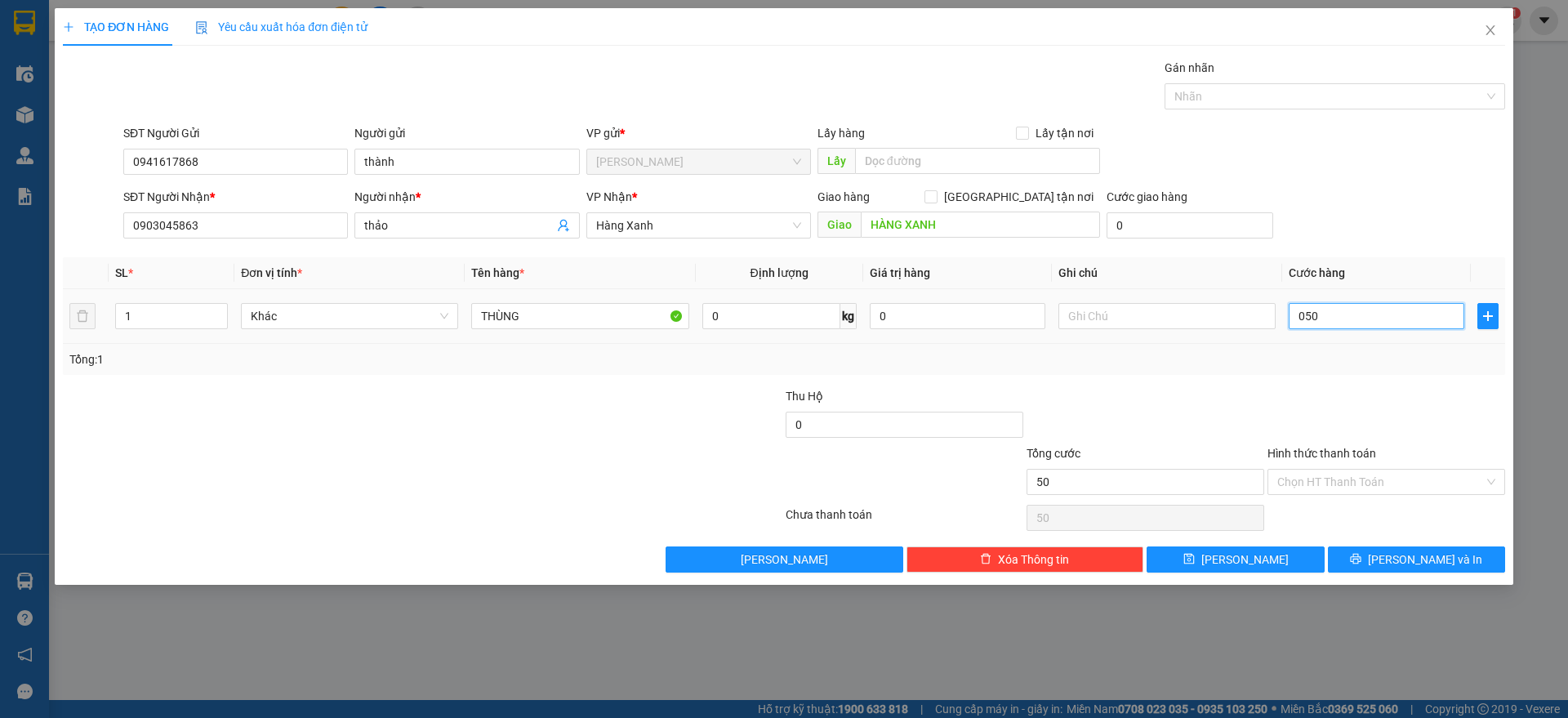
type input "0.500"
type input "5.000"
type input "05.000"
type input "50.000"
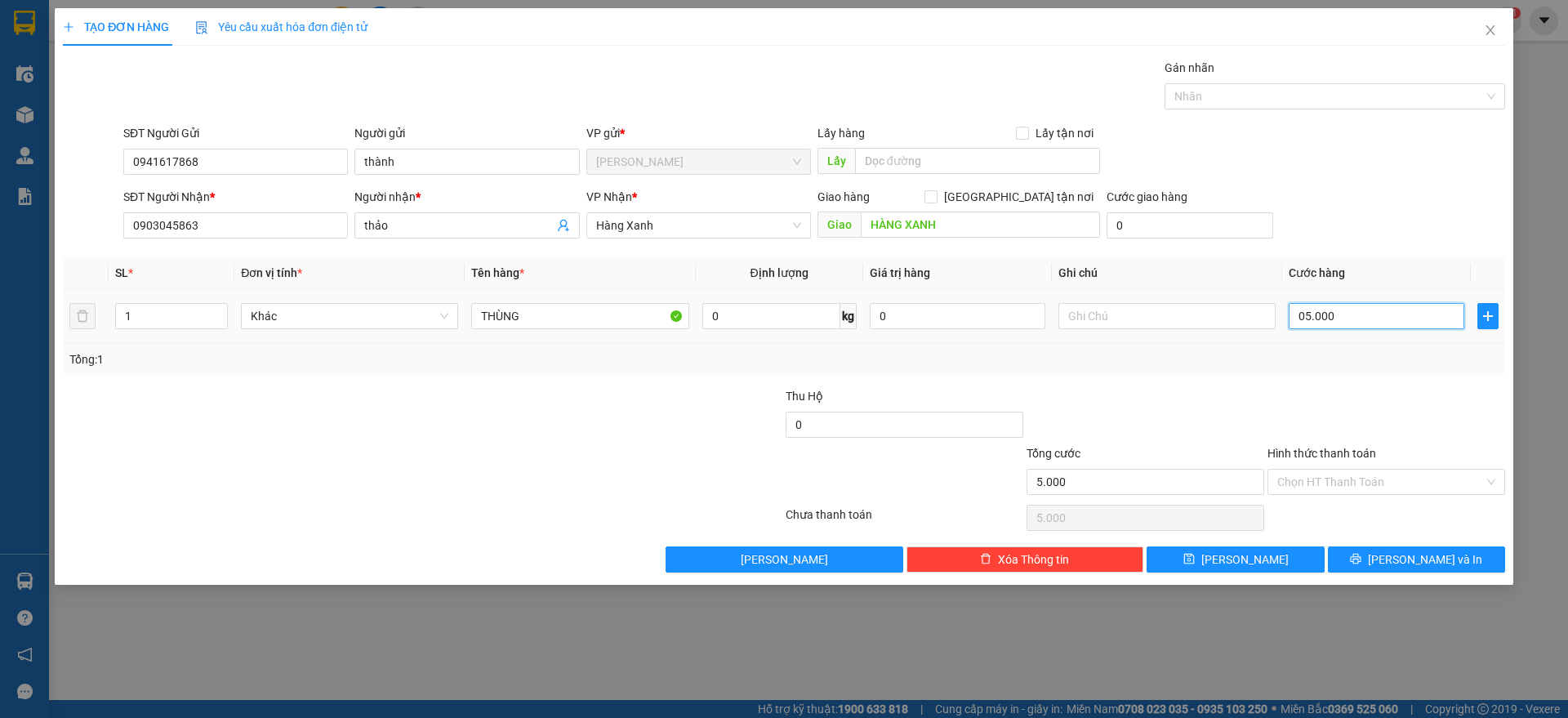
type input "50.000"
click at [1403, 555] on button "[PERSON_NAME] và In" at bounding box center [1416, 559] width 177 height 26
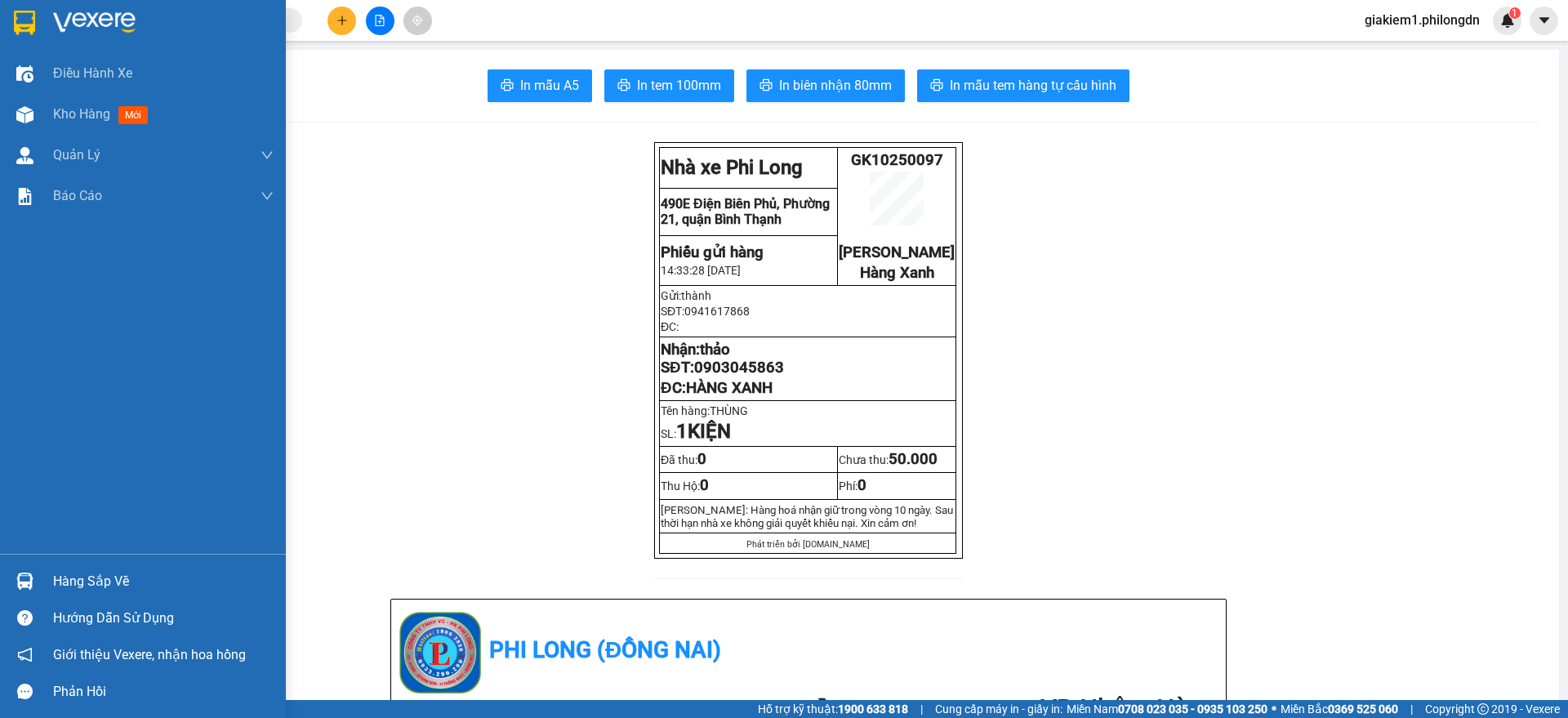
drag, startPoint x: 19, startPoint y: 20, endPoint x: 1567, endPoint y: 403, distance: 1594.7
click at [19, 19] on img at bounding box center [24, 23] width 21 height 24
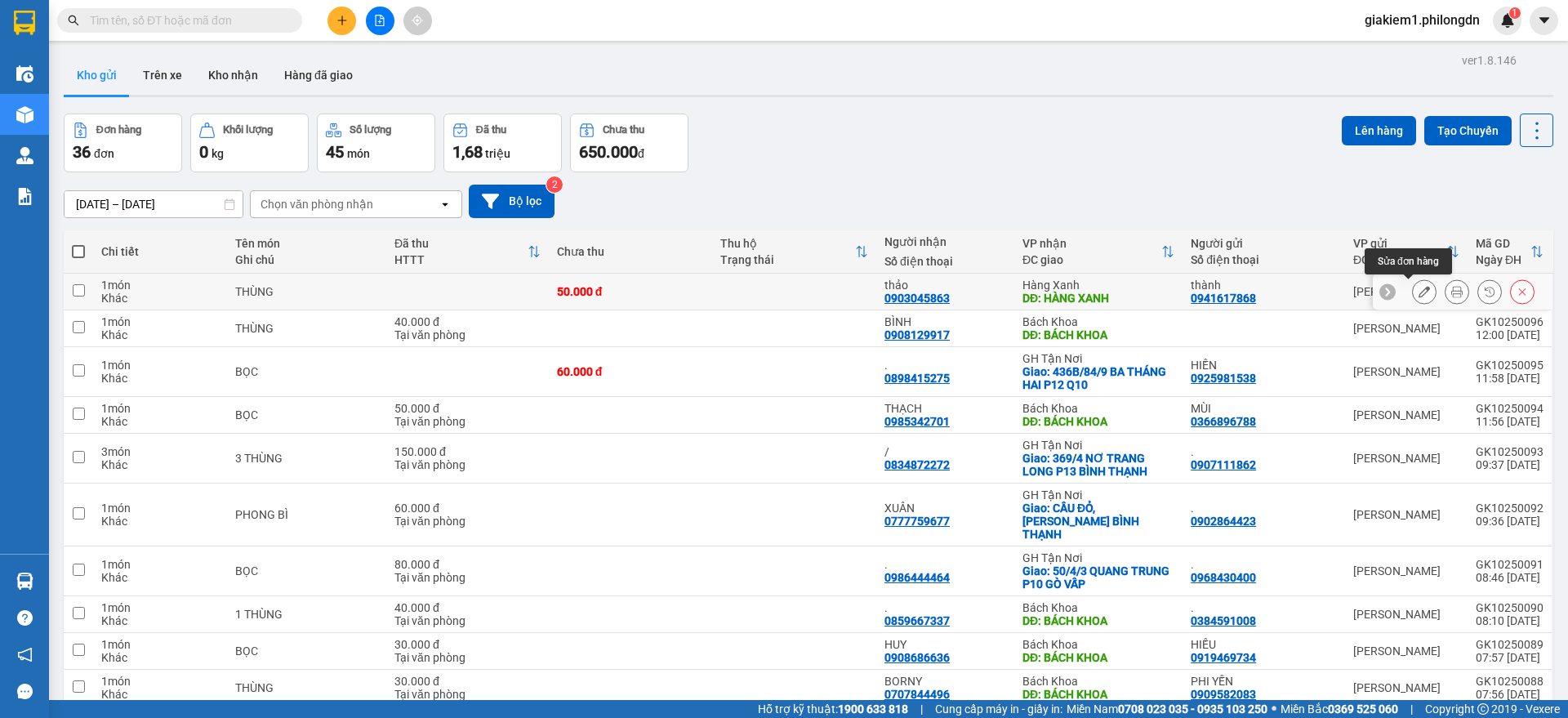
click at [1419, 289] on button at bounding box center [1424, 292] width 23 height 29
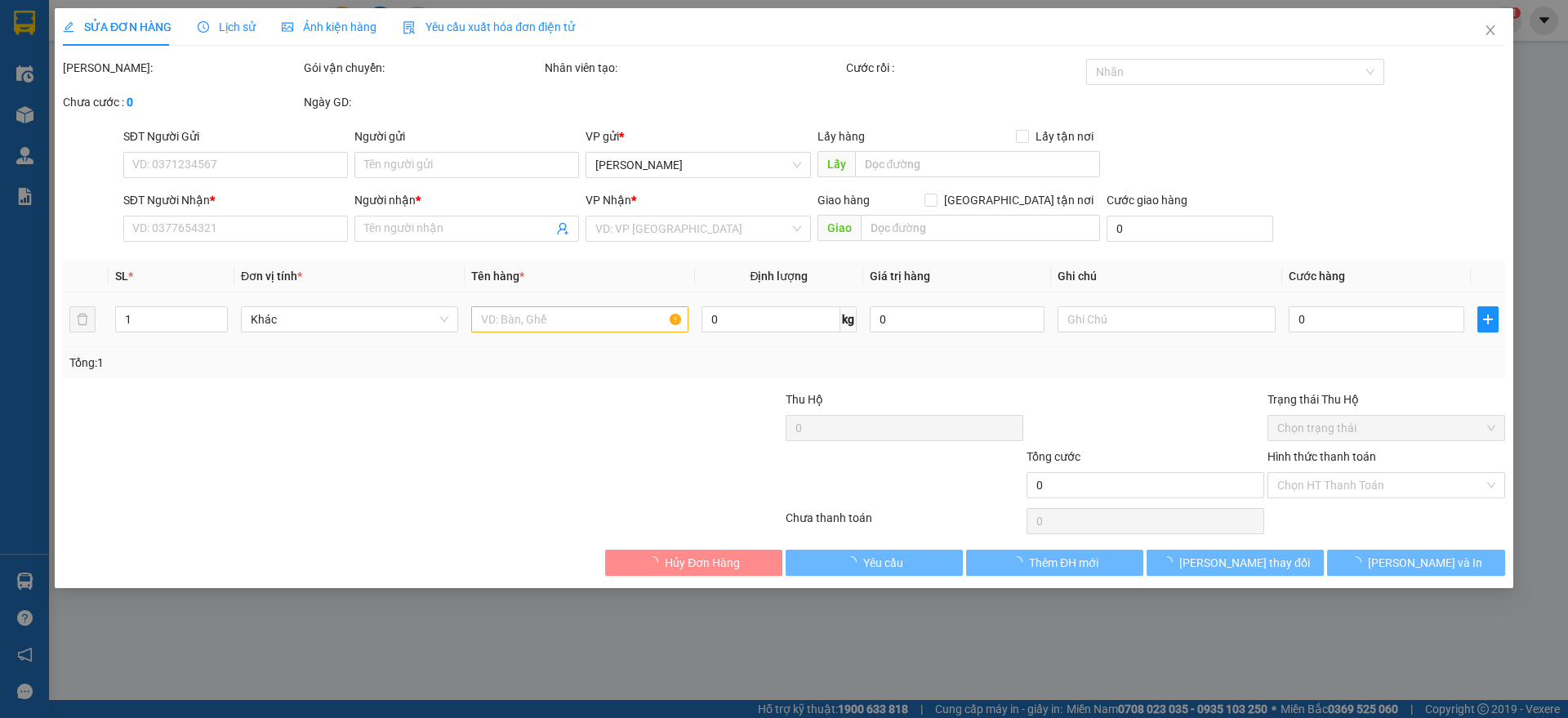
type input "0941617868"
type input "thành"
type input "0903045863"
type input "thảo"
type input "HÀNG XANH"
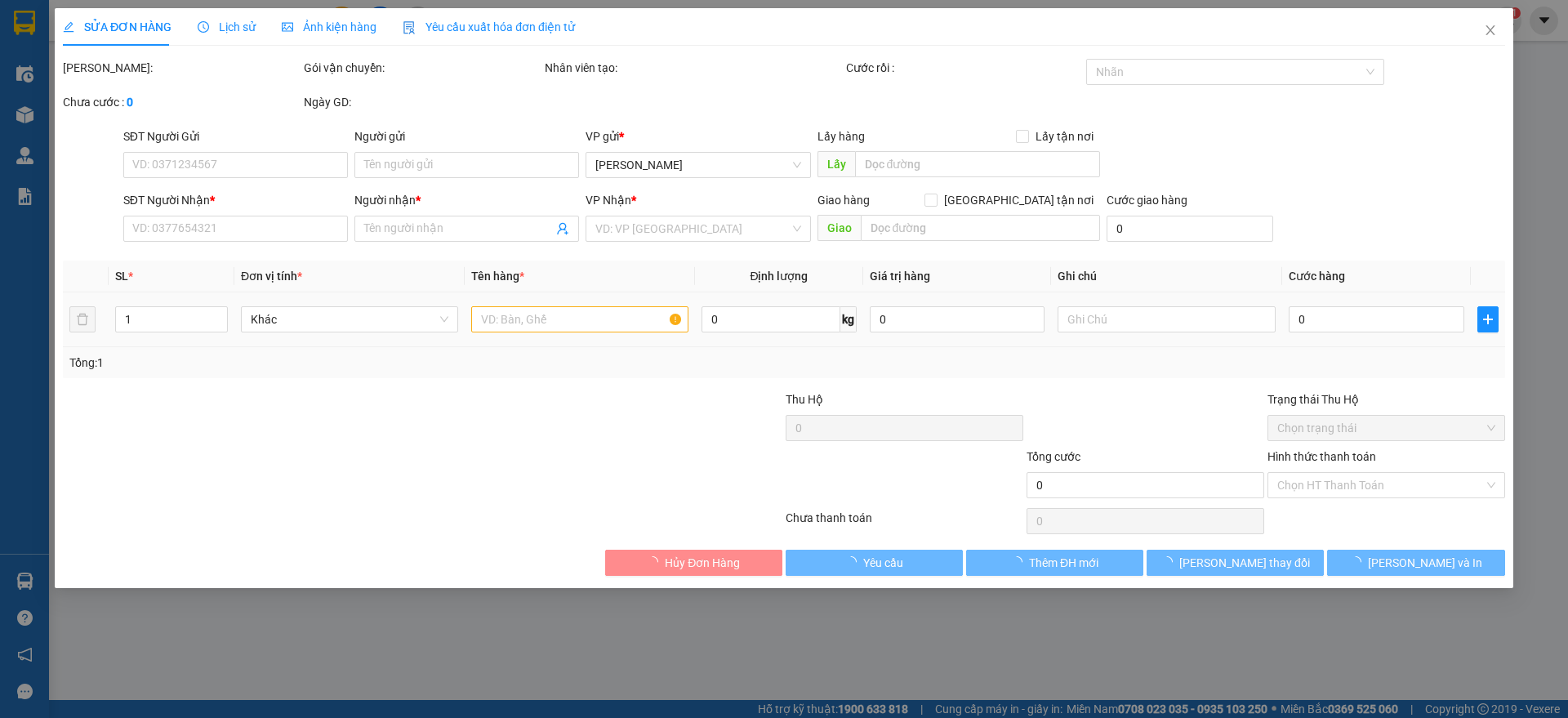
type input "50.000"
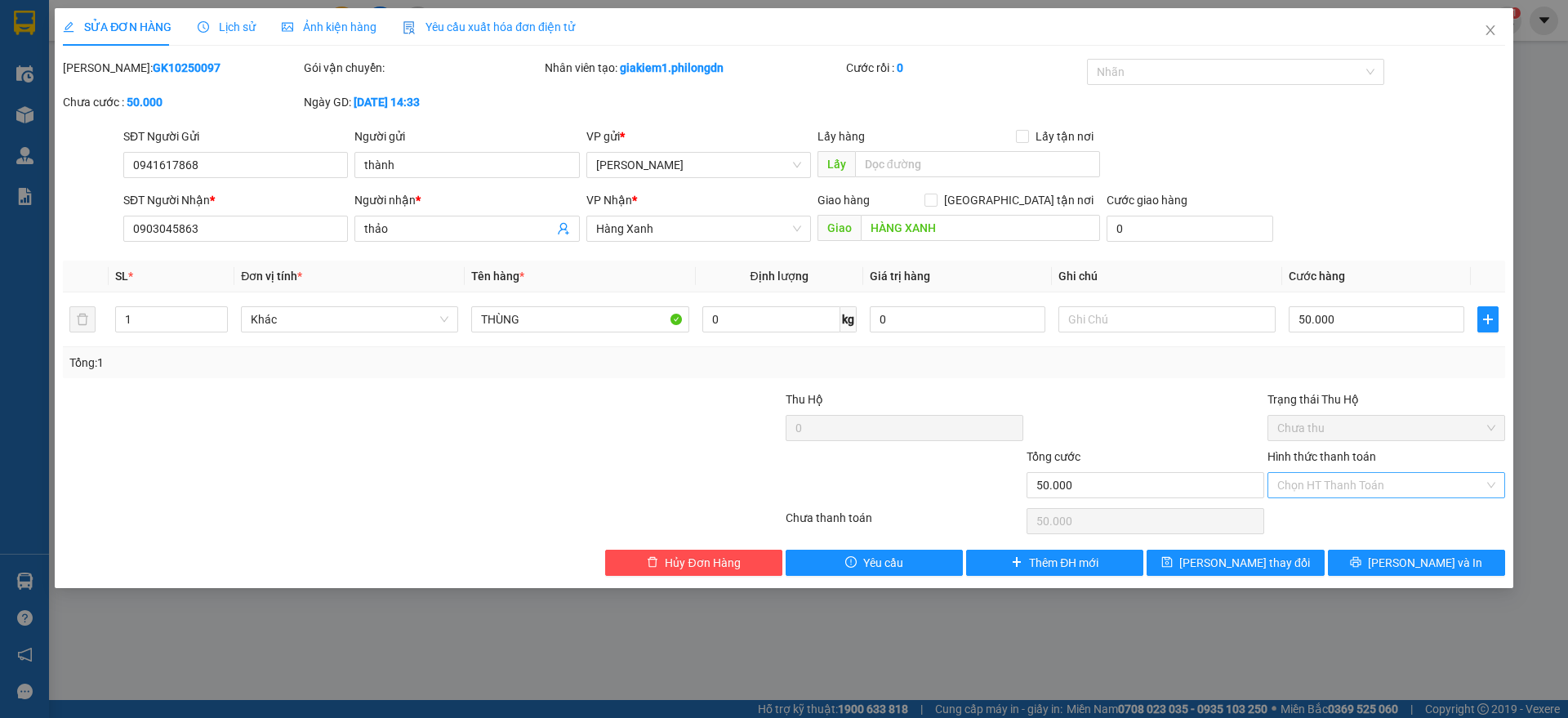
click at [1381, 481] on input "Hình thức thanh toán" at bounding box center [1381, 485] width 206 height 24
click at [1320, 519] on div "Tại văn phòng" at bounding box center [1387, 517] width 218 height 18
type input "0"
click at [1362, 559] on icon "printer" at bounding box center [1356, 563] width 12 height 12
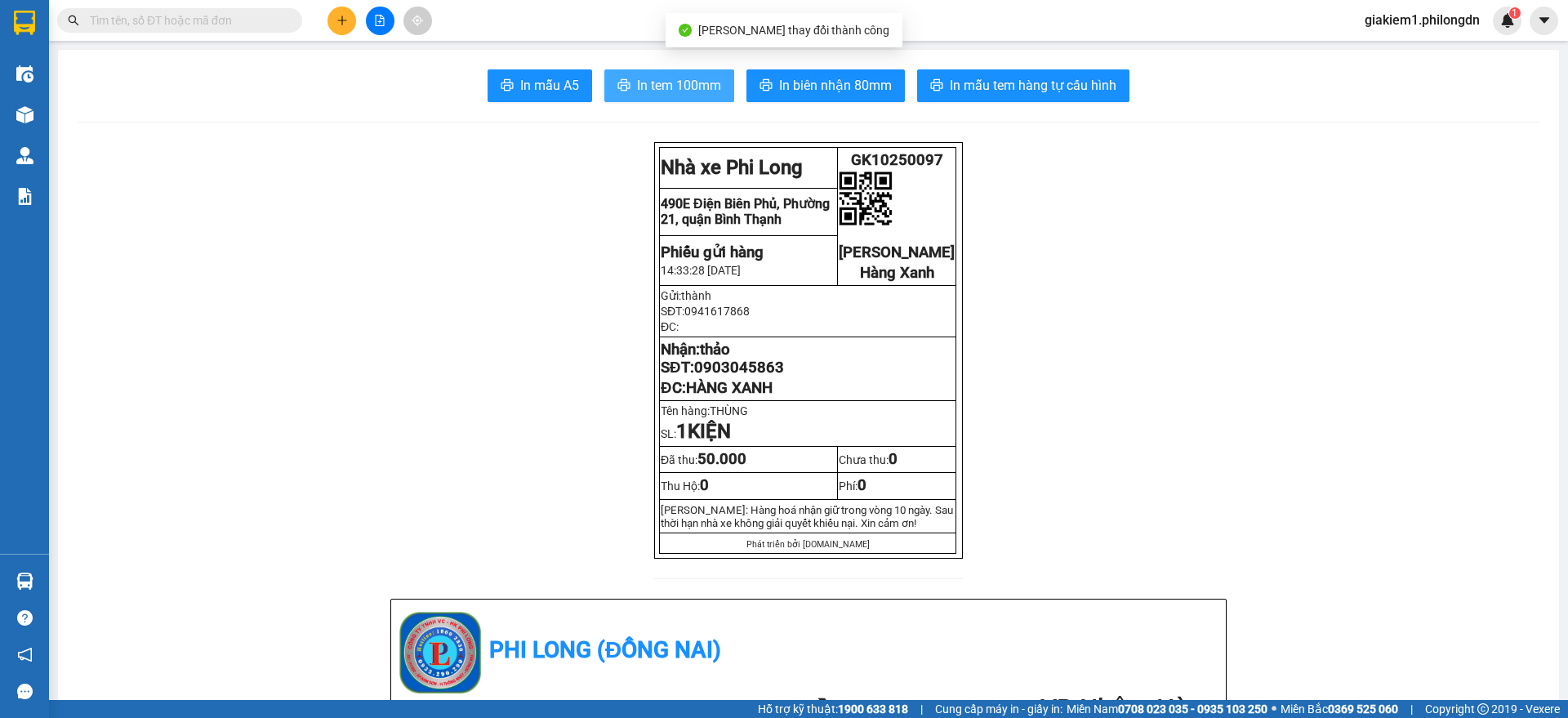
click at [691, 91] on span "In tem 100mm" at bounding box center [679, 86] width 84 height 20
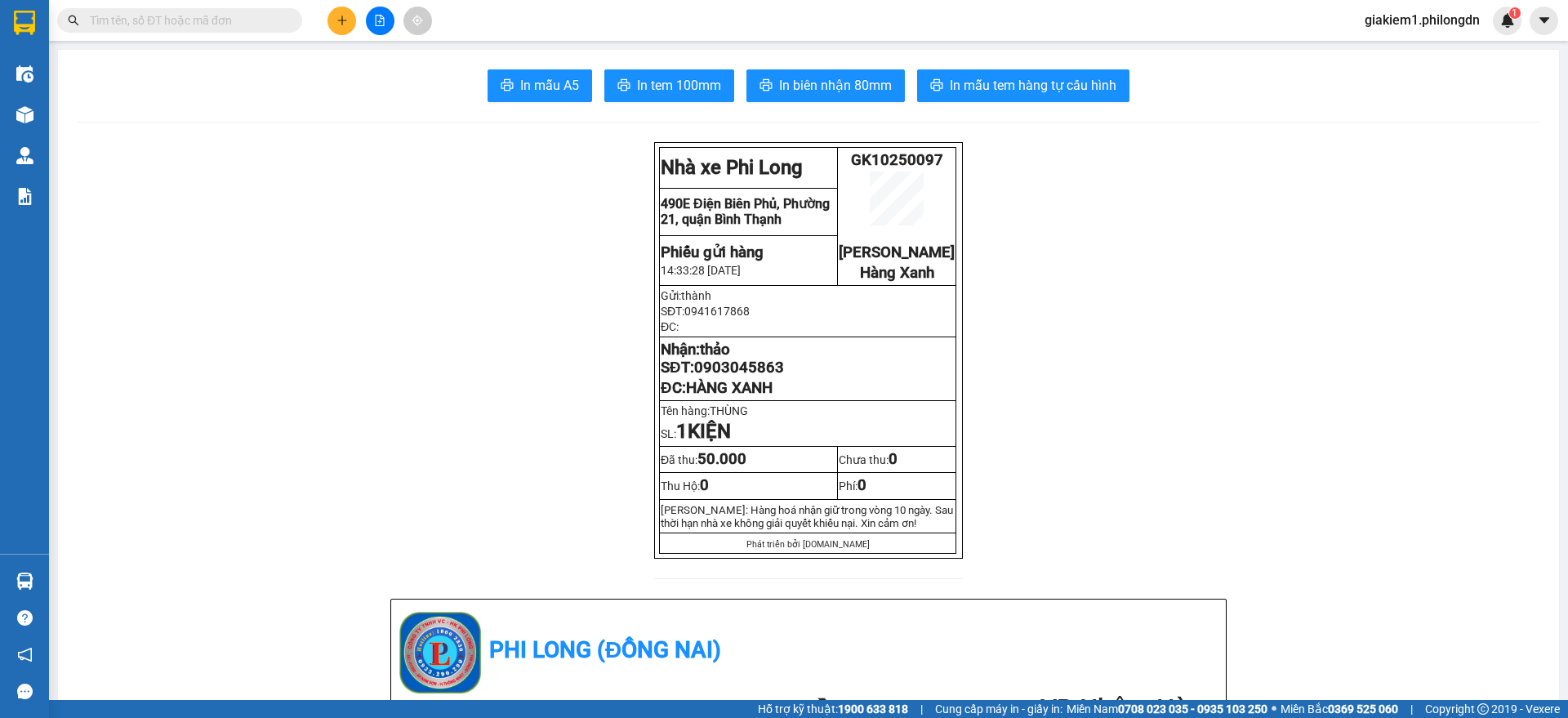
click at [718, 377] on span "0903045863" at bounding box center [739, 367] width 90 height 18
copy span "0903045863"
click at [186, 18] on input "text" at bounding box center [186, 20] width 193 height 18
paste input "0939611989"
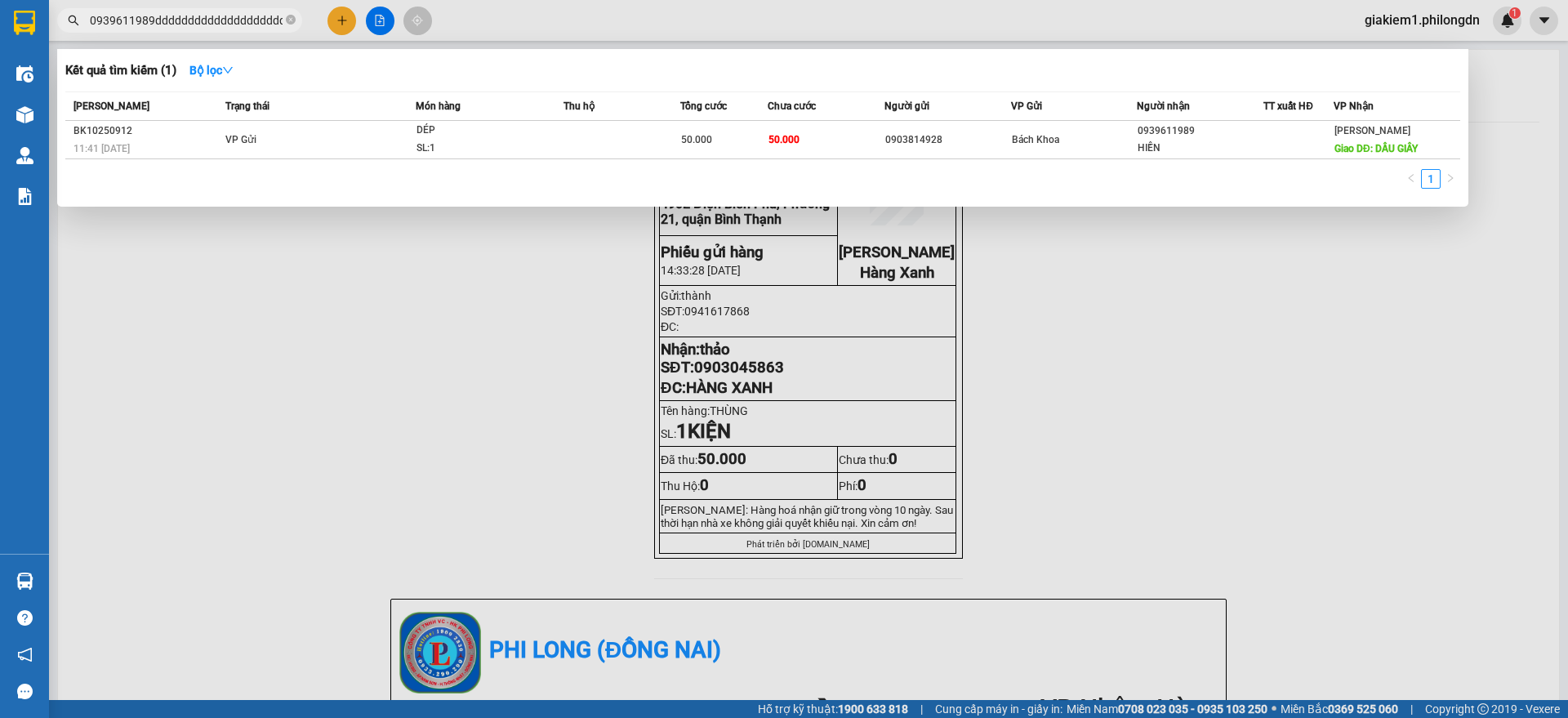
type input "0939611989ddddddddddddddddddddddddddddddddddddddđ"
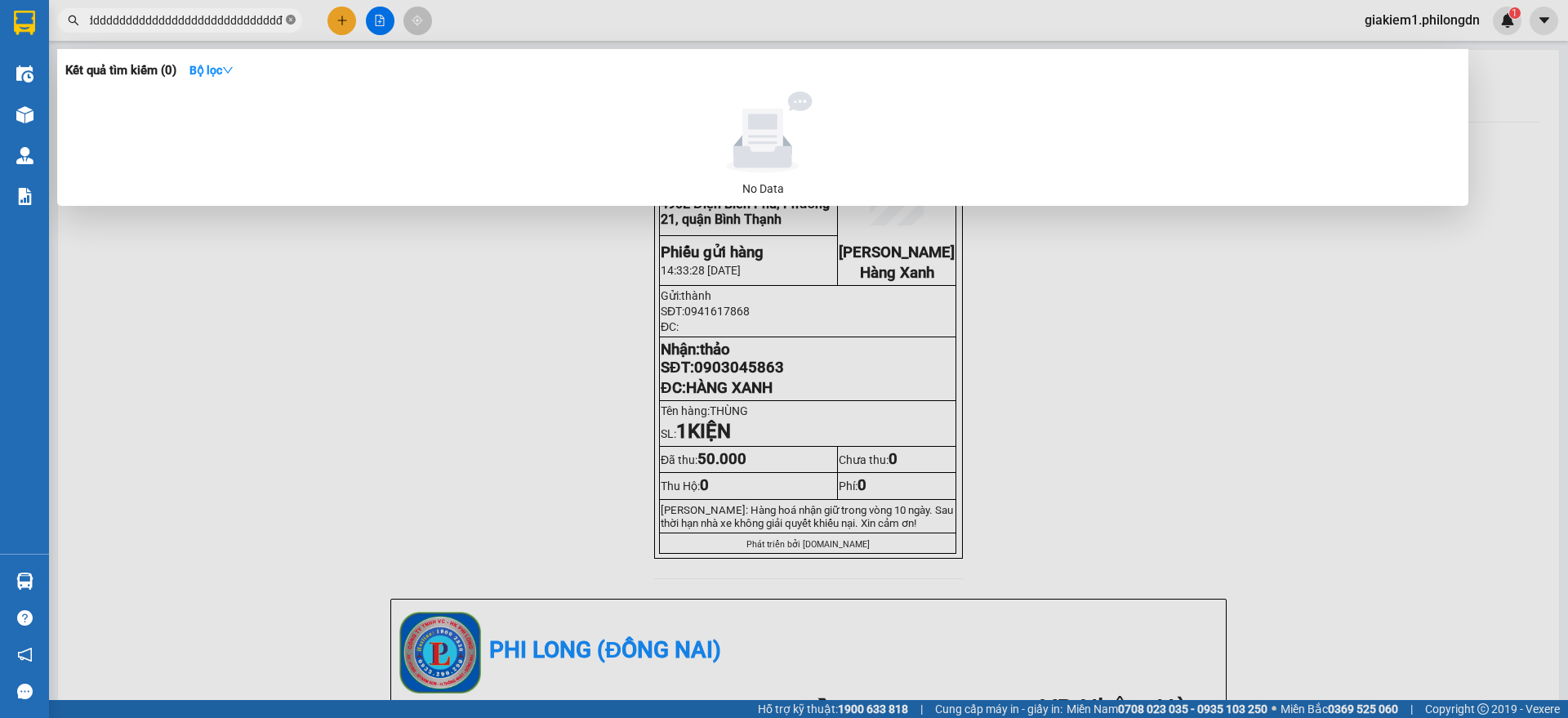
click at [290, 18] on icon "close-circle" at bounding box center [291, 20] width 10 height 10
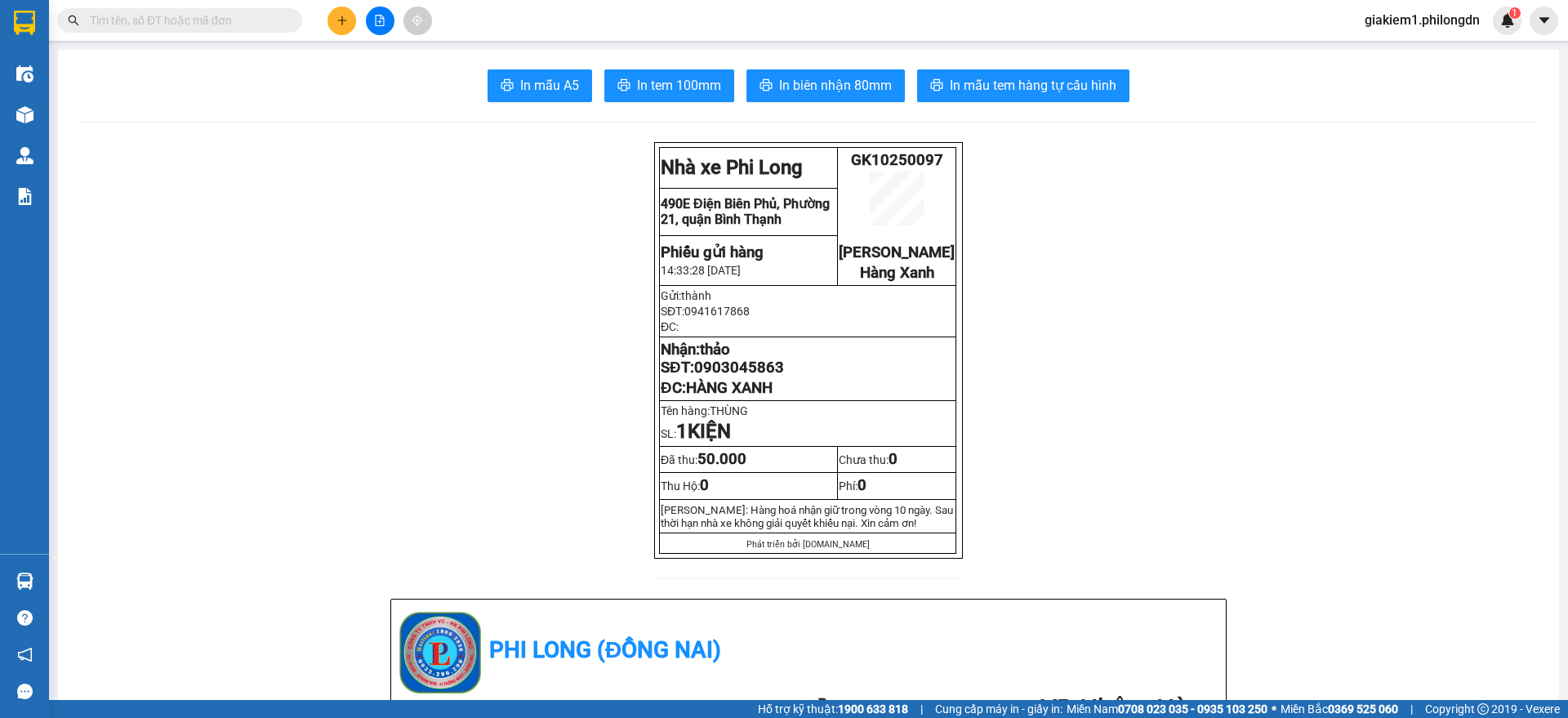
scroll to position [0, 0]
click at [247, 12] on input "text" at bounding box center [186, 20] width 193 height 18
paste input "0939611989"
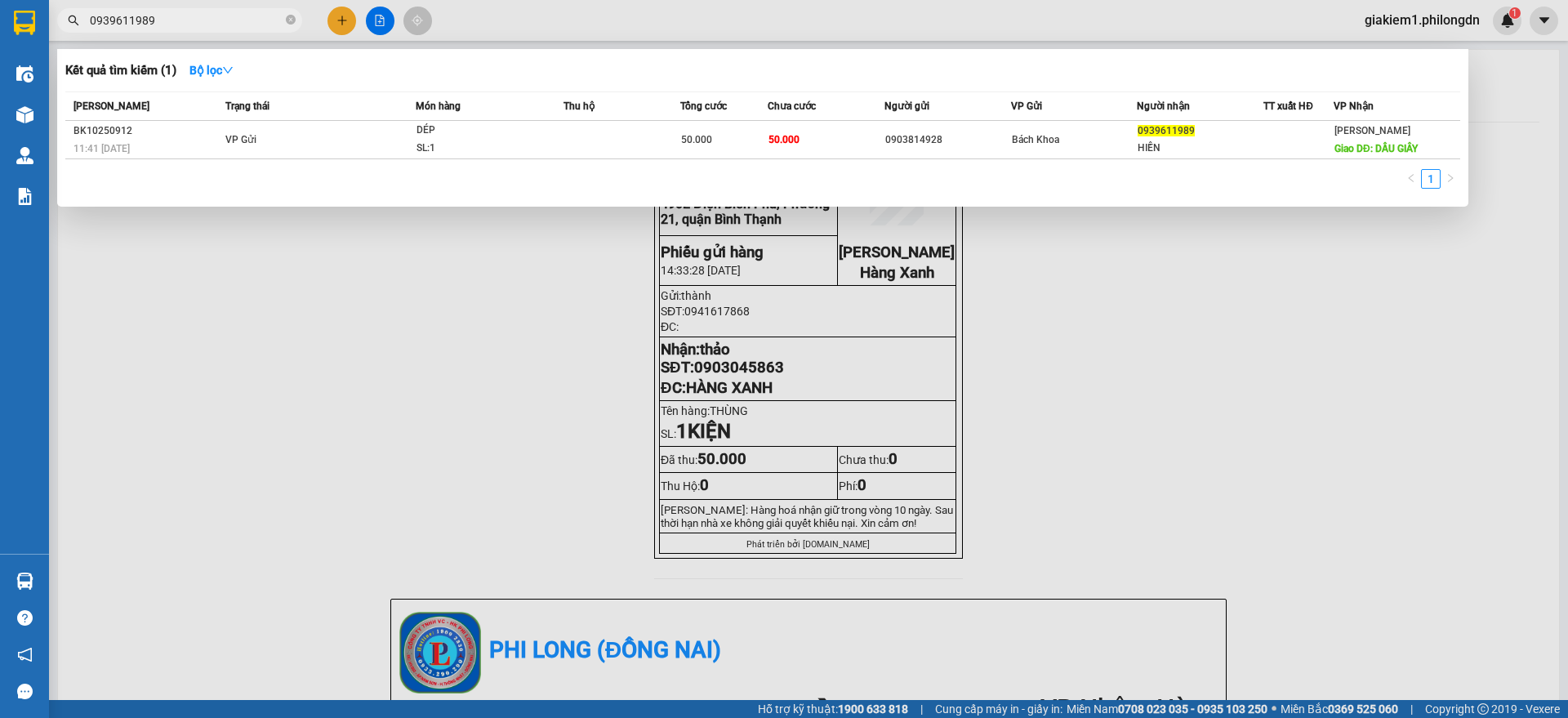
type input "0939611989"
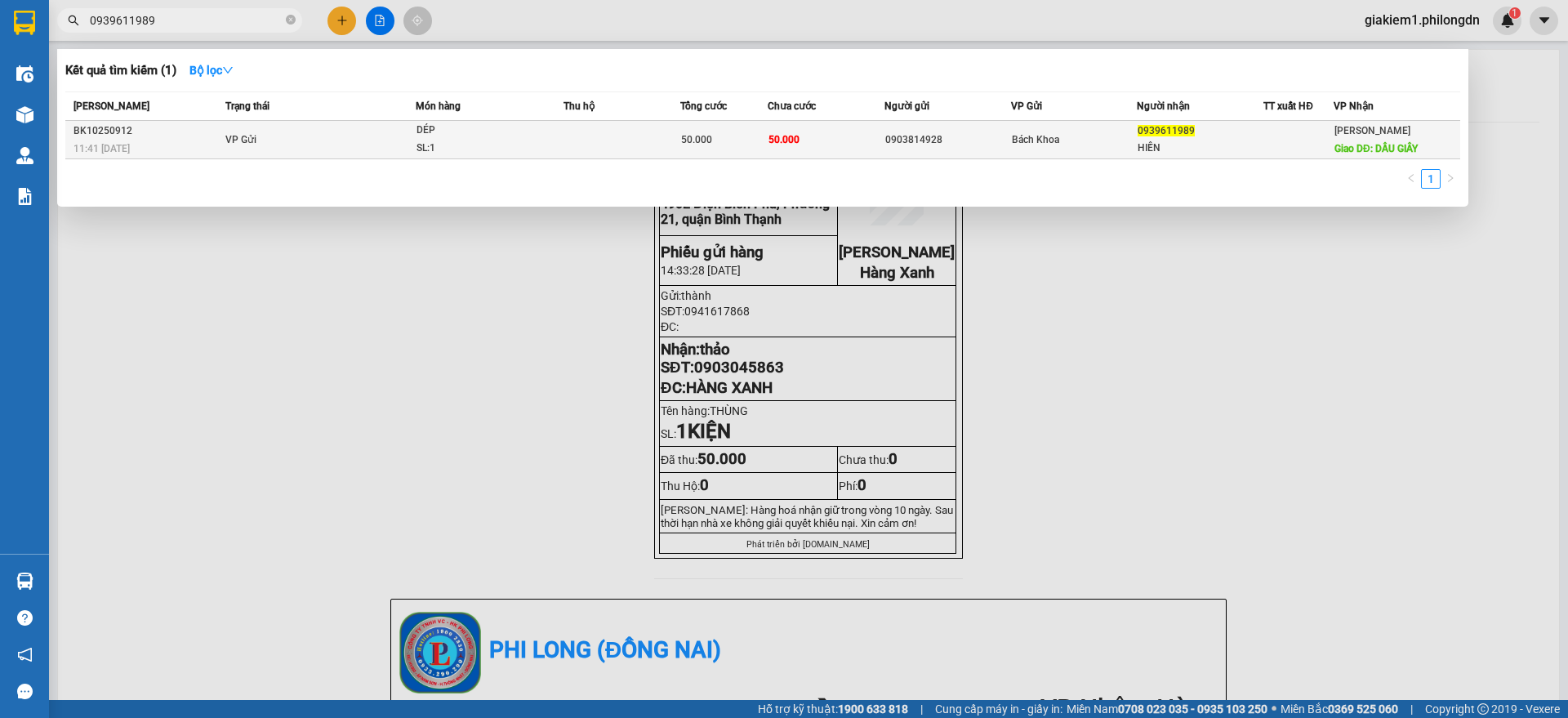
click at [1010, 121] on td "0903814928" at bounding box center [948, 140] width 127 height 39
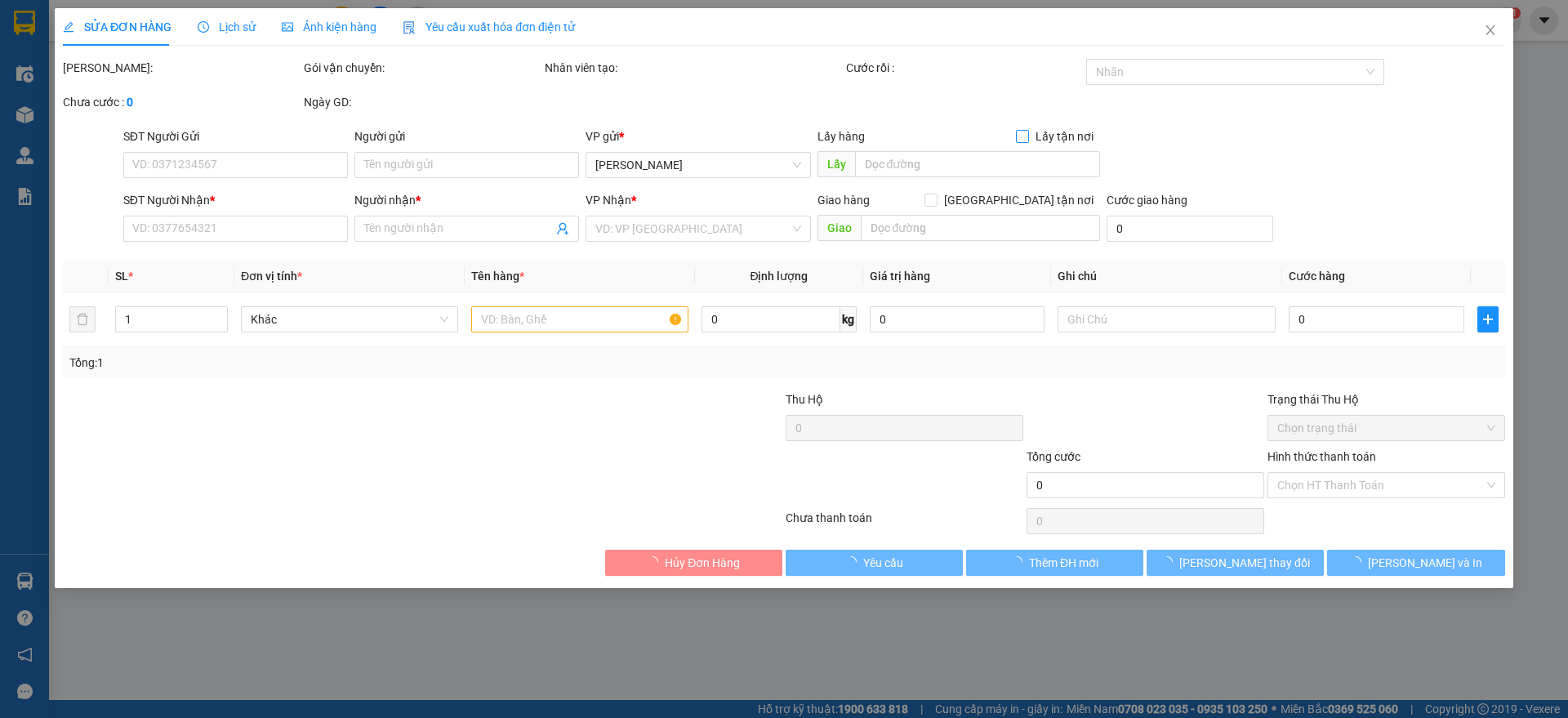
type input "0903814928"
type input "0939611989"
type input "HIỀN"
type input "DẦU GIÂY"
type input "50.000"
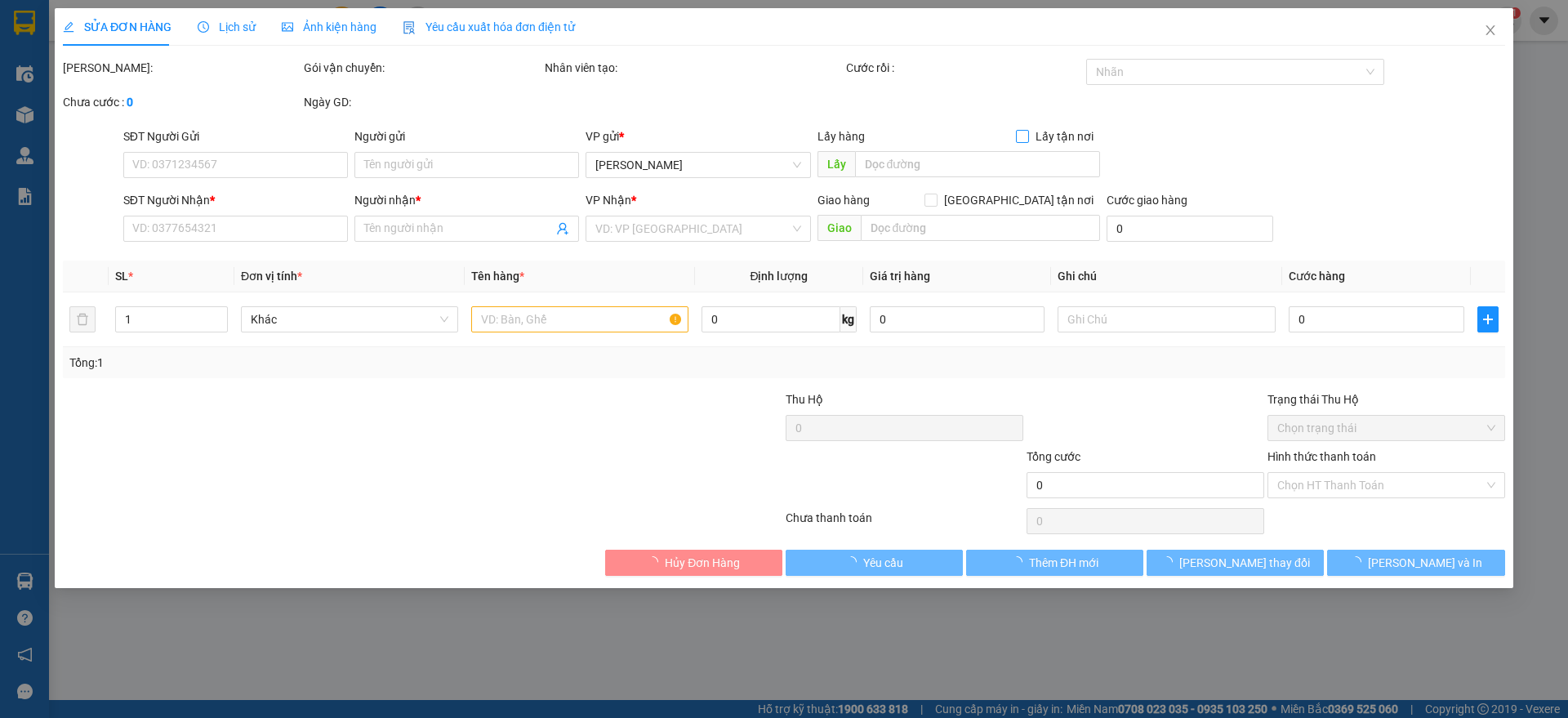
type input "50.000"
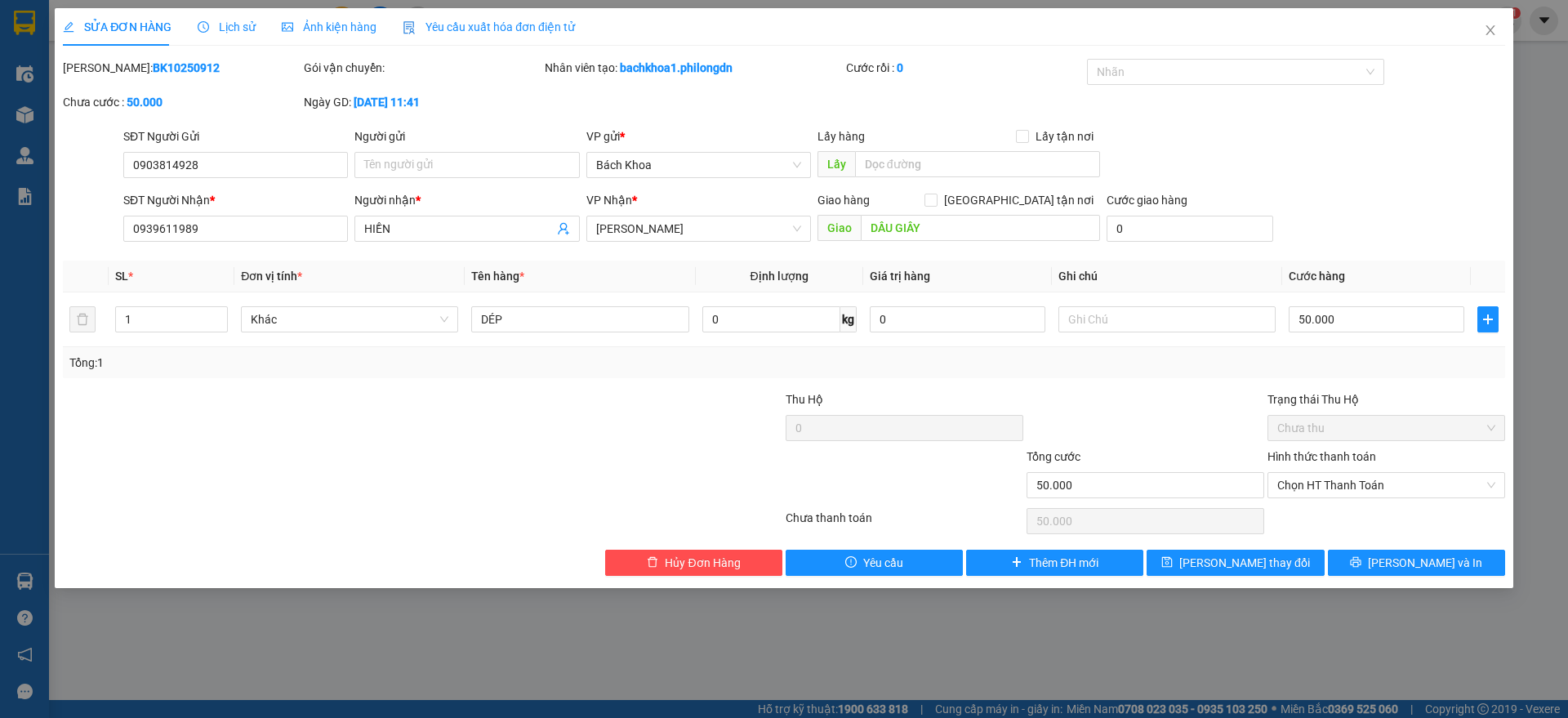
click at [265, 213] on div "SĐT Người Nhận *" at bounding box center [236, 203] width 225 height 24
click at [263, 223] on input "0939611989" at bounding box center [236, 228] width 225 height 26
click at [1488, 29] on icon "close" at bounding box center [1490, 30] width 9 height 10
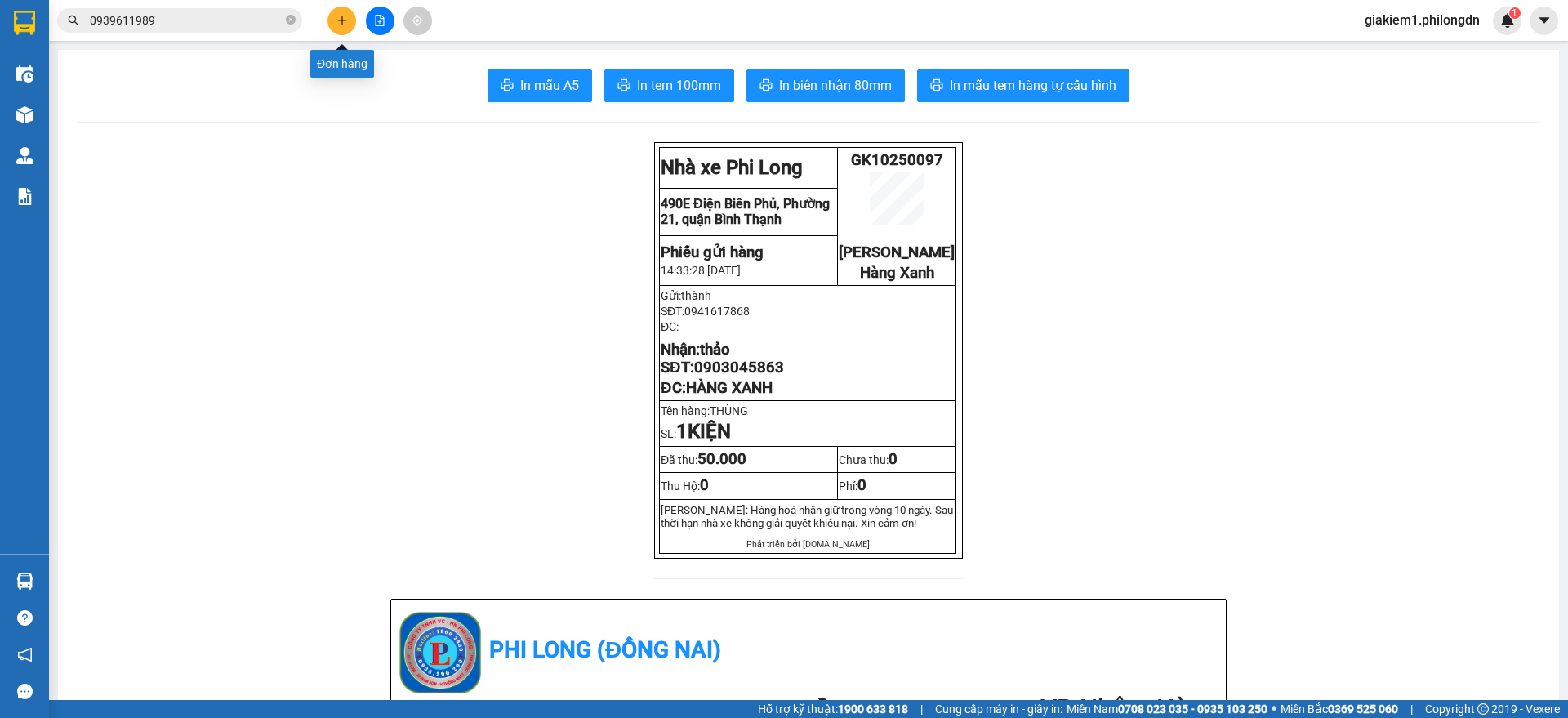
click at [346, 17] on icon "plus" at bounding box center [342, 21] width 12 height 12
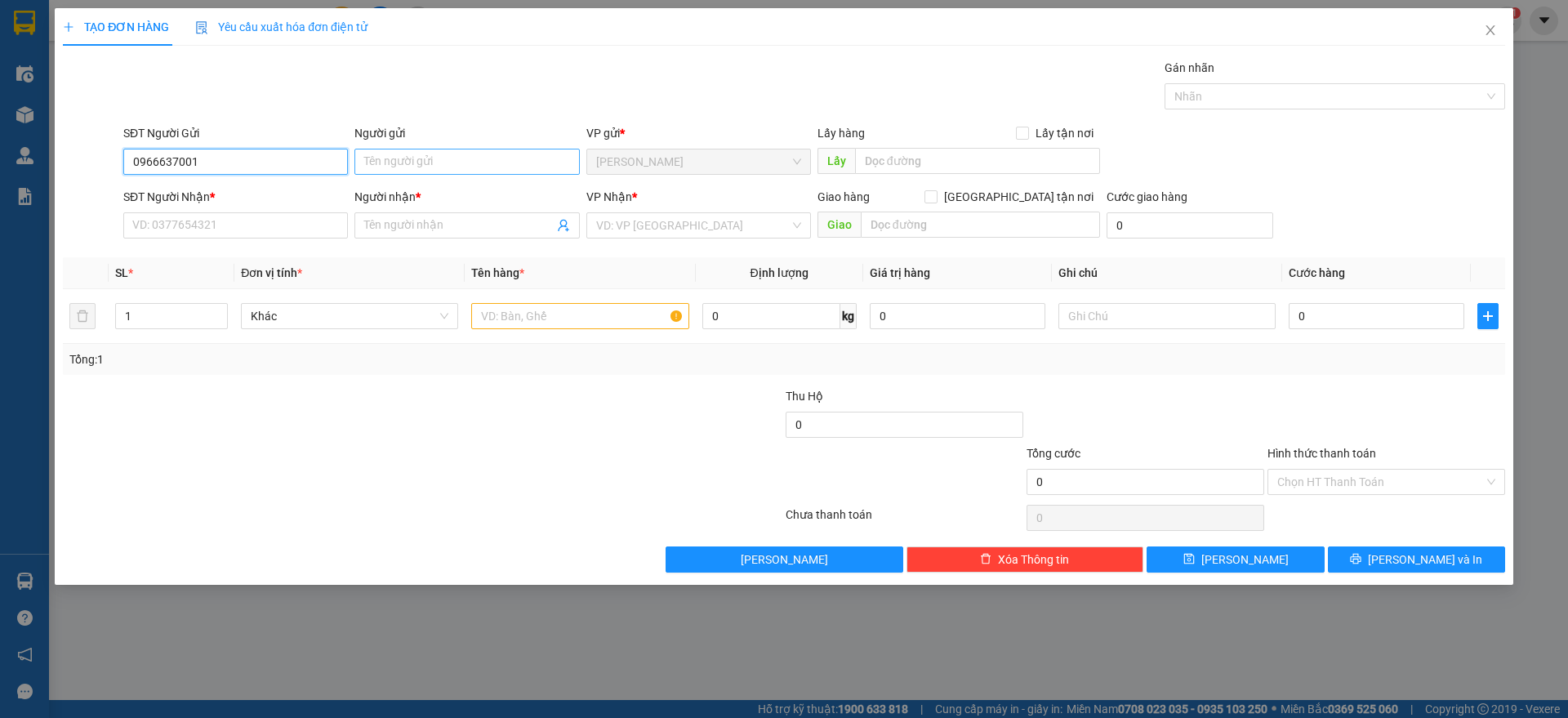
type input "0966637001"
click at [439, 172] on input "Người gửi" at bounding box center [467, 161] width 225 height 26
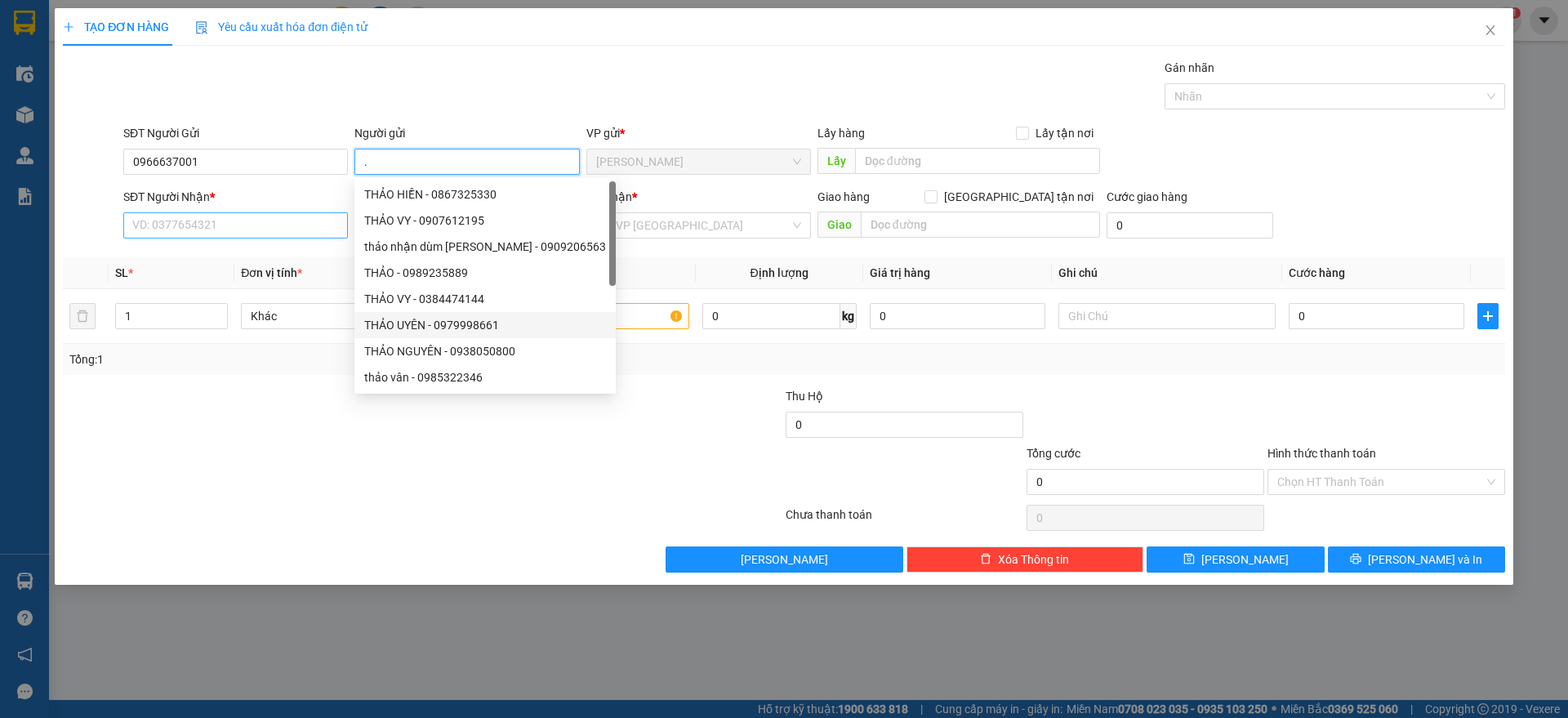
type input "."
click at [256, 217] on input "SĐT Người Nhận *" at bounding box center [236, 225] width 225 height 26
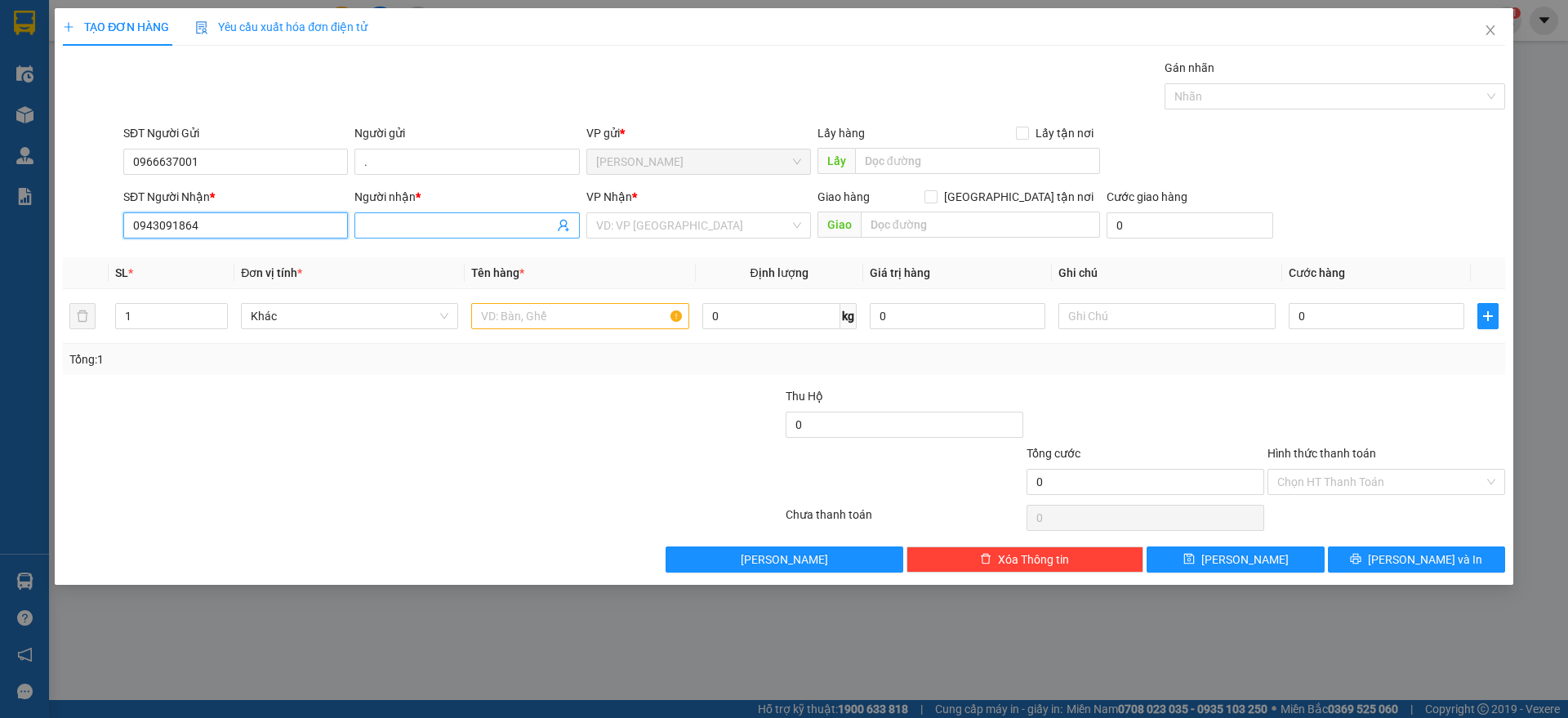
type input "0943091864"
click at [453, 218] on input "Người nhận *" at bounding box center [458, 225] width 189 height 18
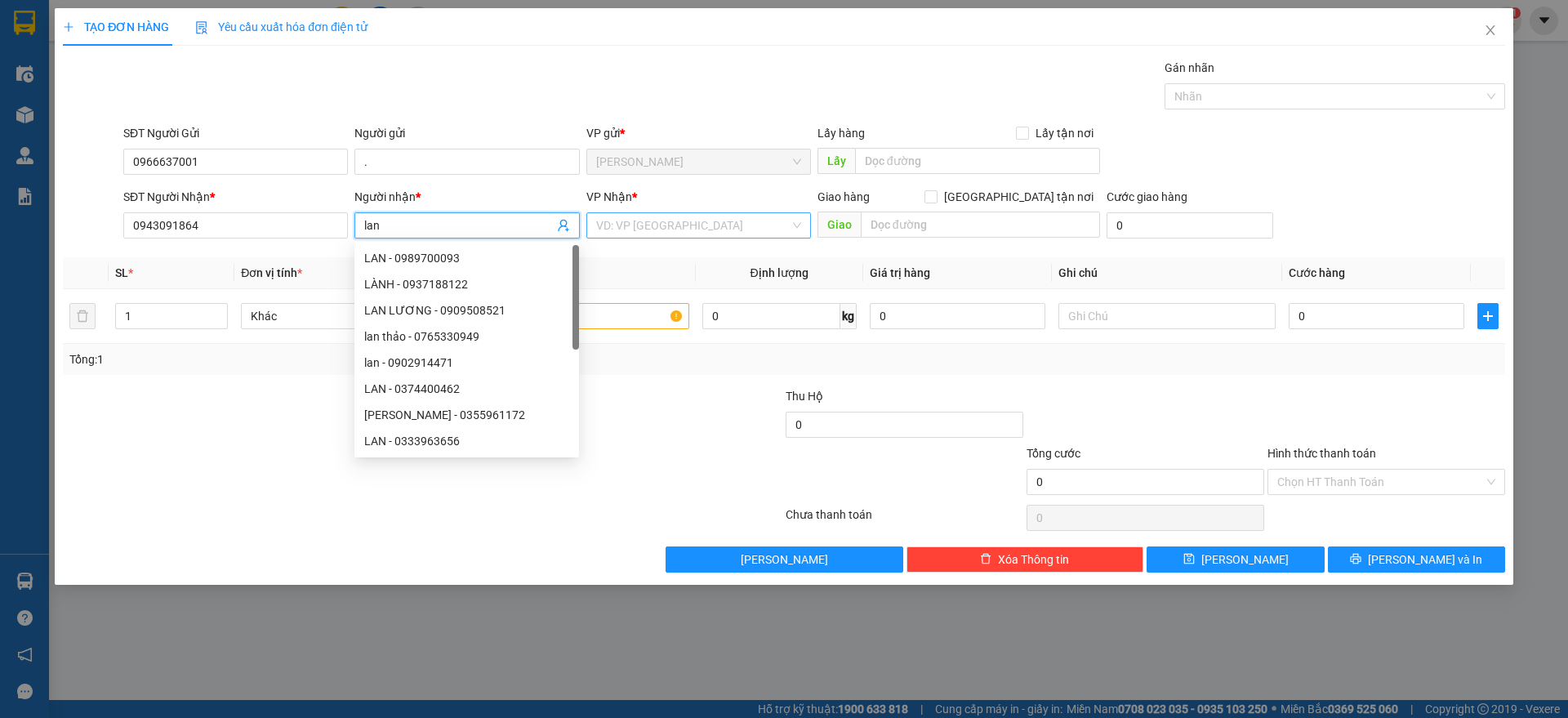
type input "lan"
click at [738, 236] on input "search" at bounding box center [693, 225] width 194 height 24
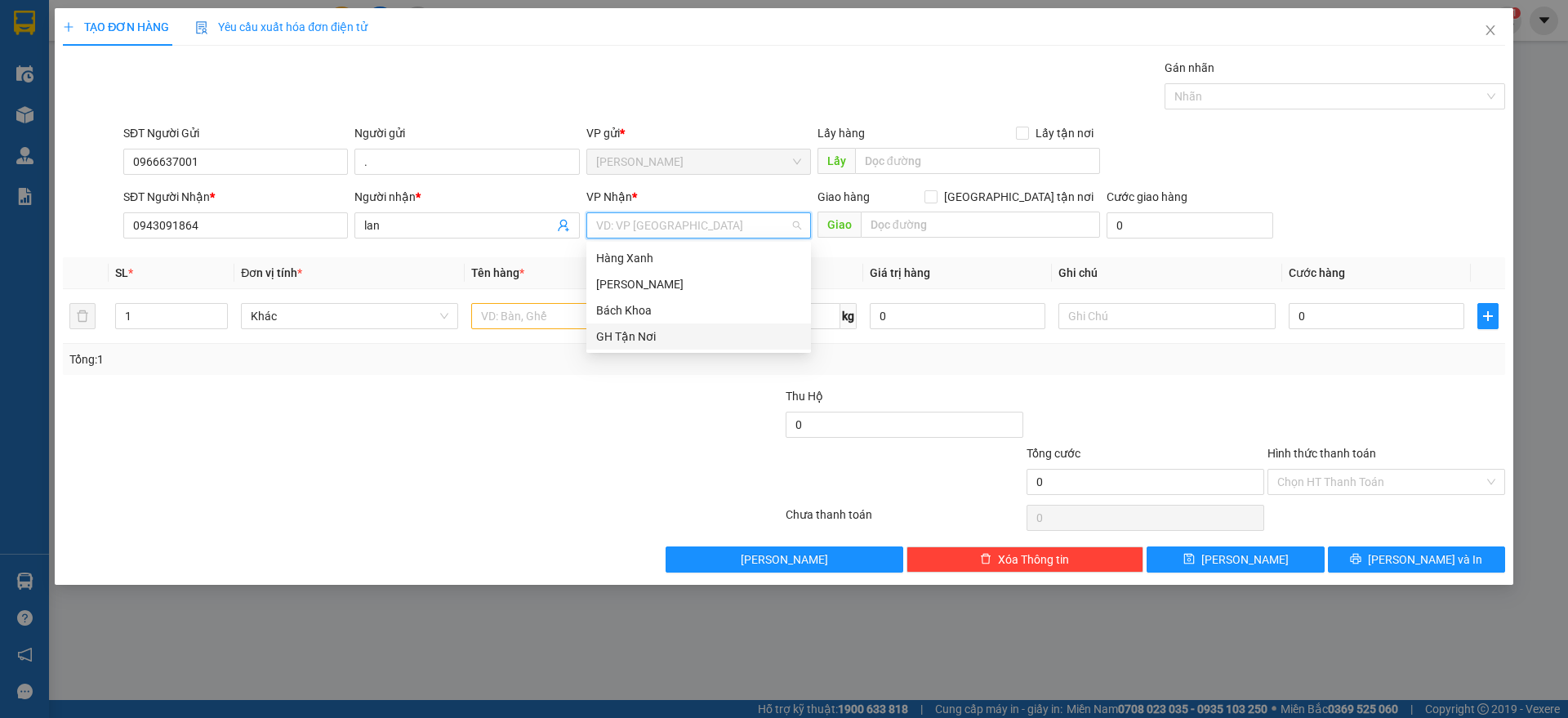
click at [729, 340] on div "GH Tận Nơi" at bounding box center [698, 336] width 205 height 18
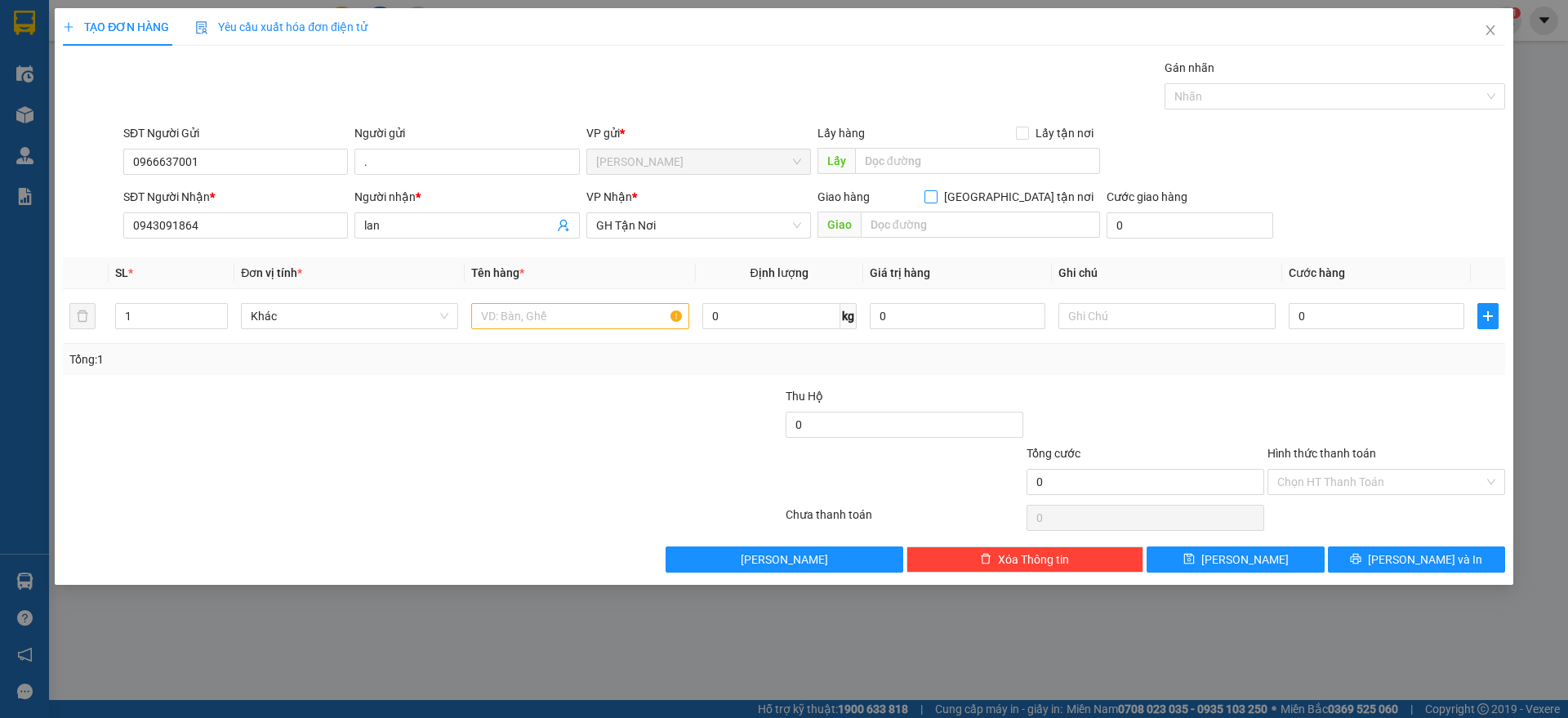
click at [1027, 191] on span "[GEOGRAPHIC_DATA] tận nơi" at bounding box center [1019, 197] width 163 height 18
click at [936, 191] on input "[GEOGRAPHIC_DATA] tận nơi" at bounding box center [930, 197] width 12 height 12
checkbox input "true"
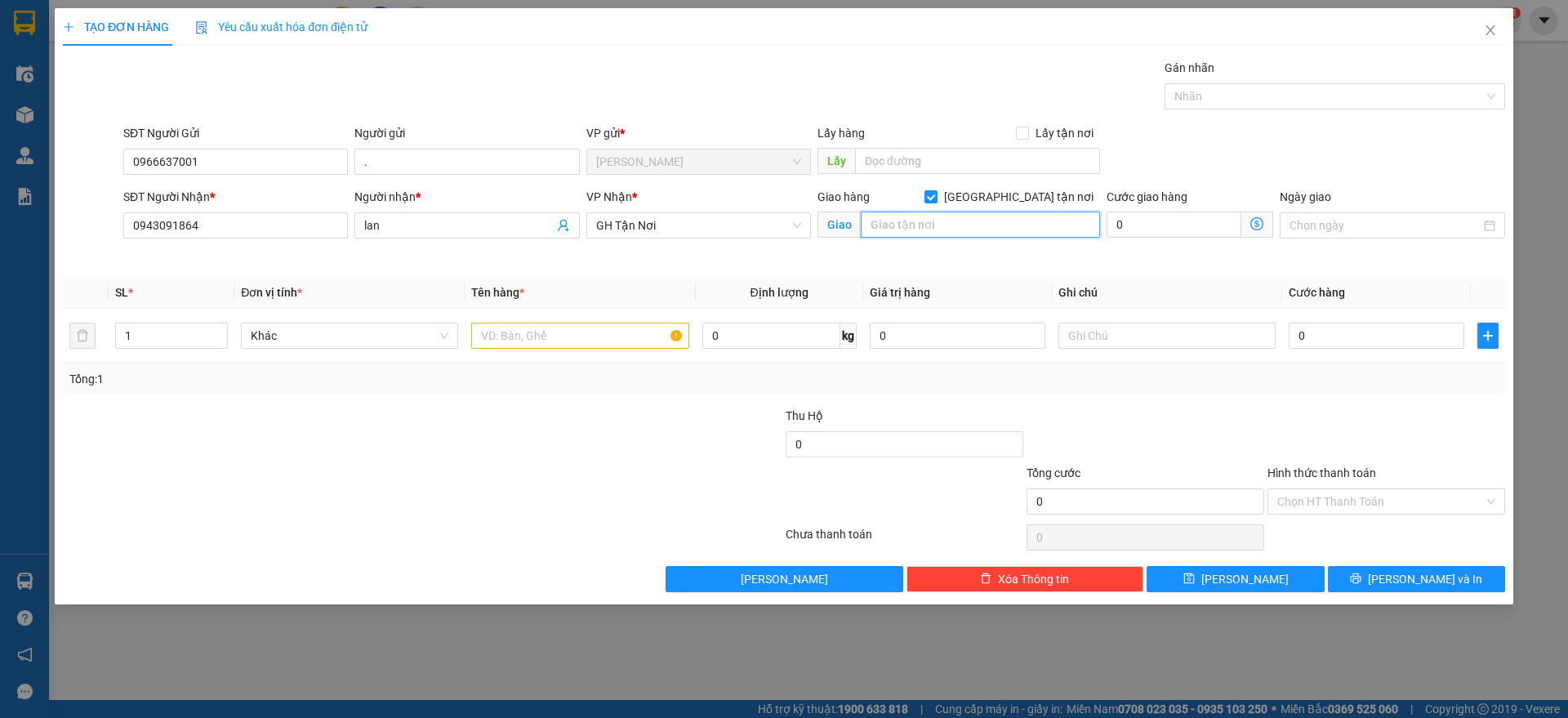
click at [1013, 222] on input "text" at bounding box center [980, 224] width 239 height 26
type input "235B [PERSON_NAME] Q1"
click at [581, 330] on input "text" at bounding box center [579, 335] width 217 height 26
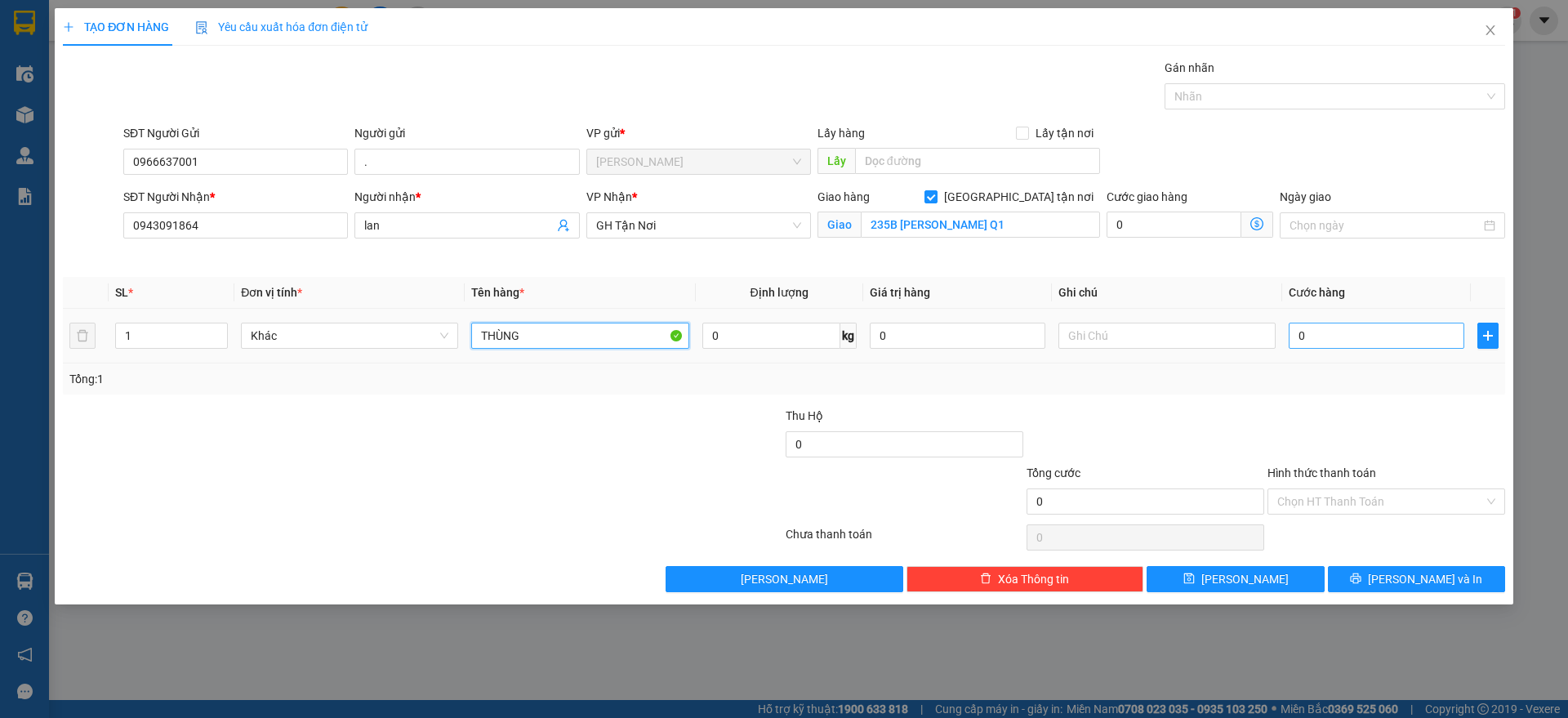
type input "THÙNG"
click at [1353, 342] on input "0" at bounding box center [1376, 335] width 175 height 26
type input "6"
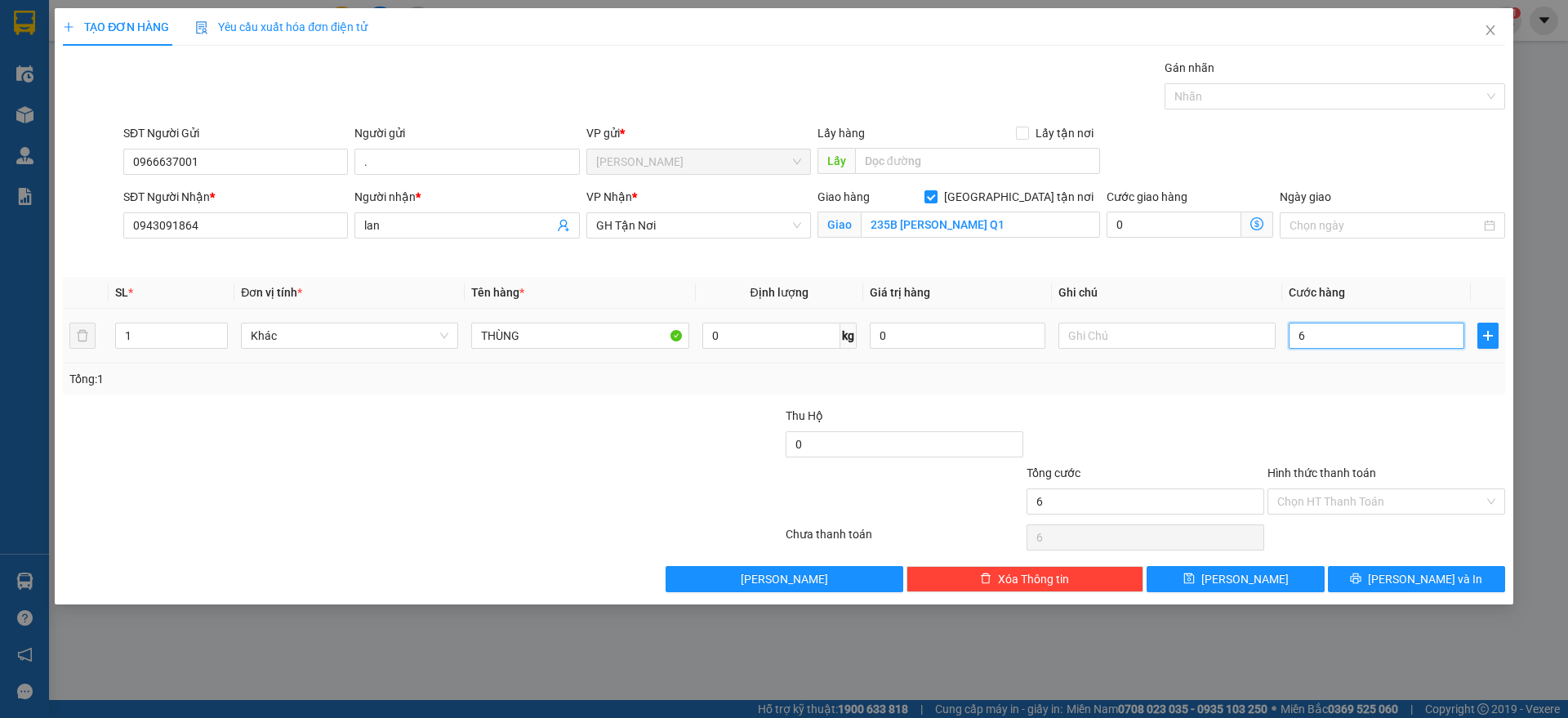
type input "60"
type input "600"
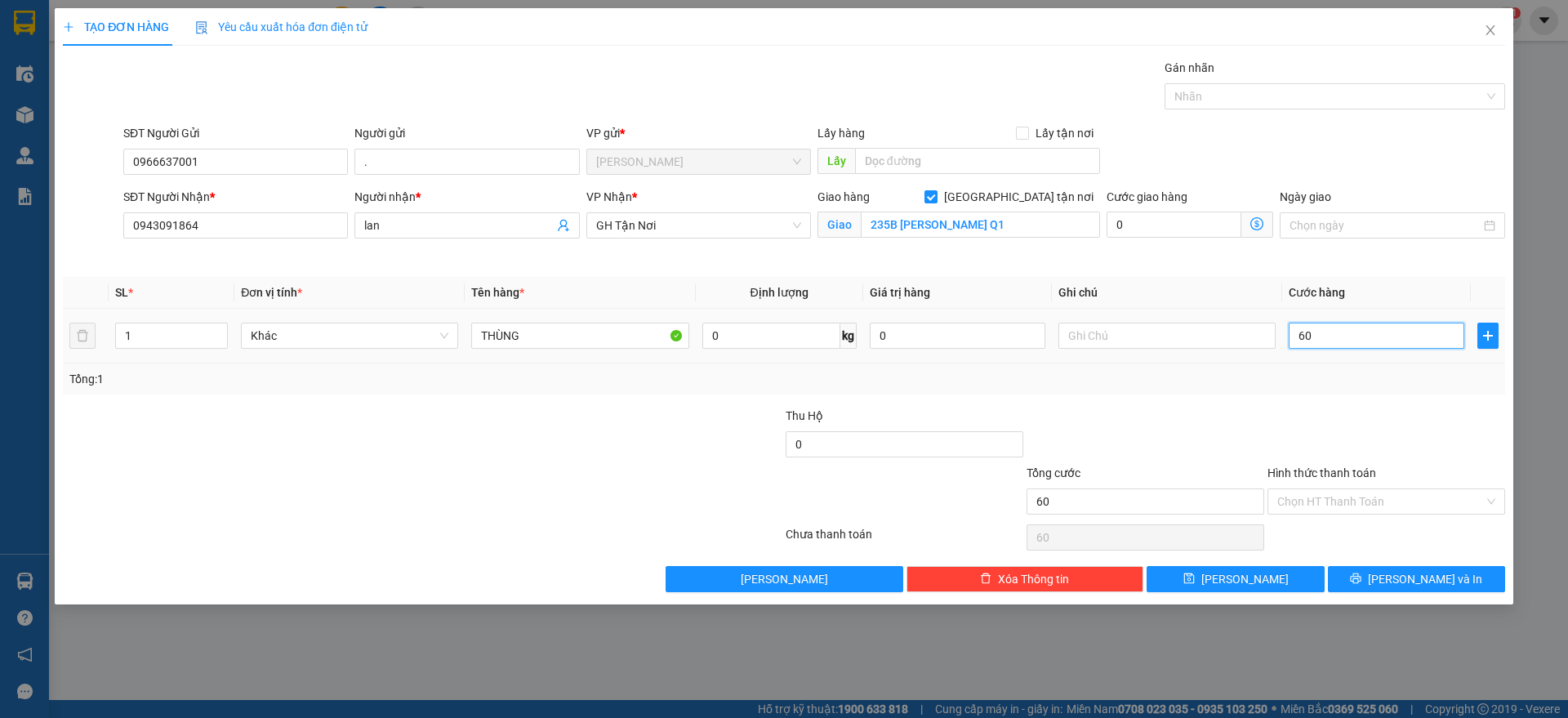
type input "600"
type input "6.000"
type input "60.000"
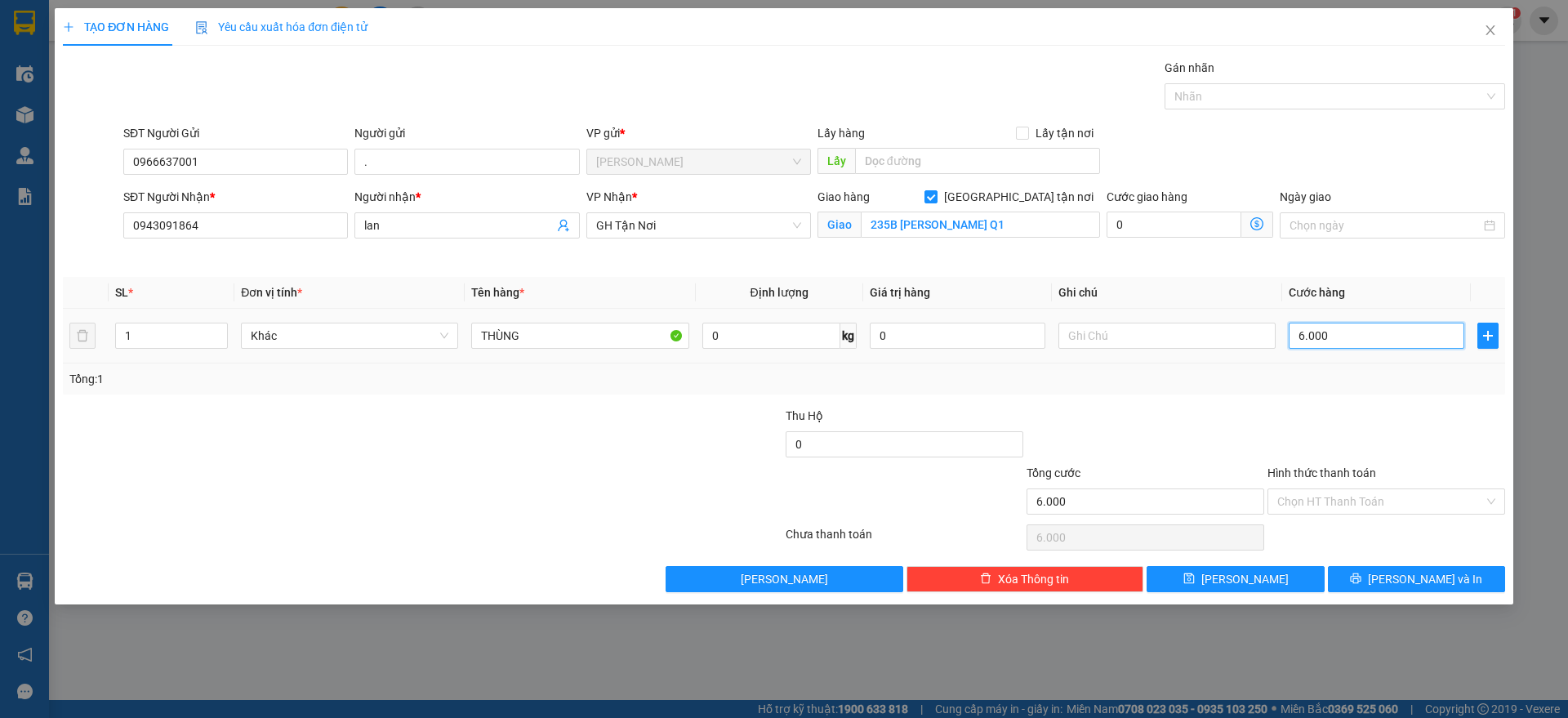
type input "60.000"
click at [1388, 499] on input "Hình thức thanh toán" at bounding box center [1381, 501] width 206 height 24
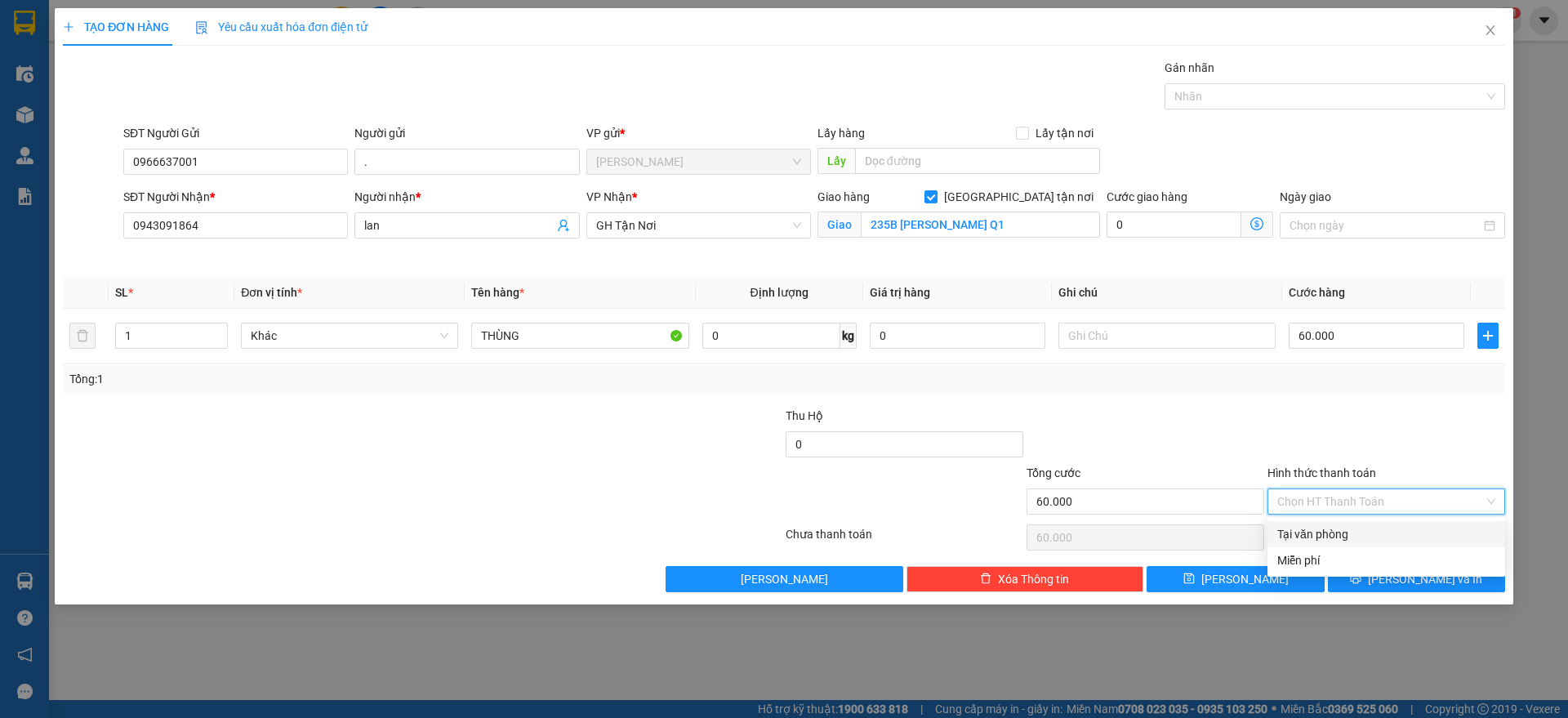
click at [1350, 528] on div "Tại văn phòng" at bounding box center [1387, 534] width 218 height 18
type input "0"
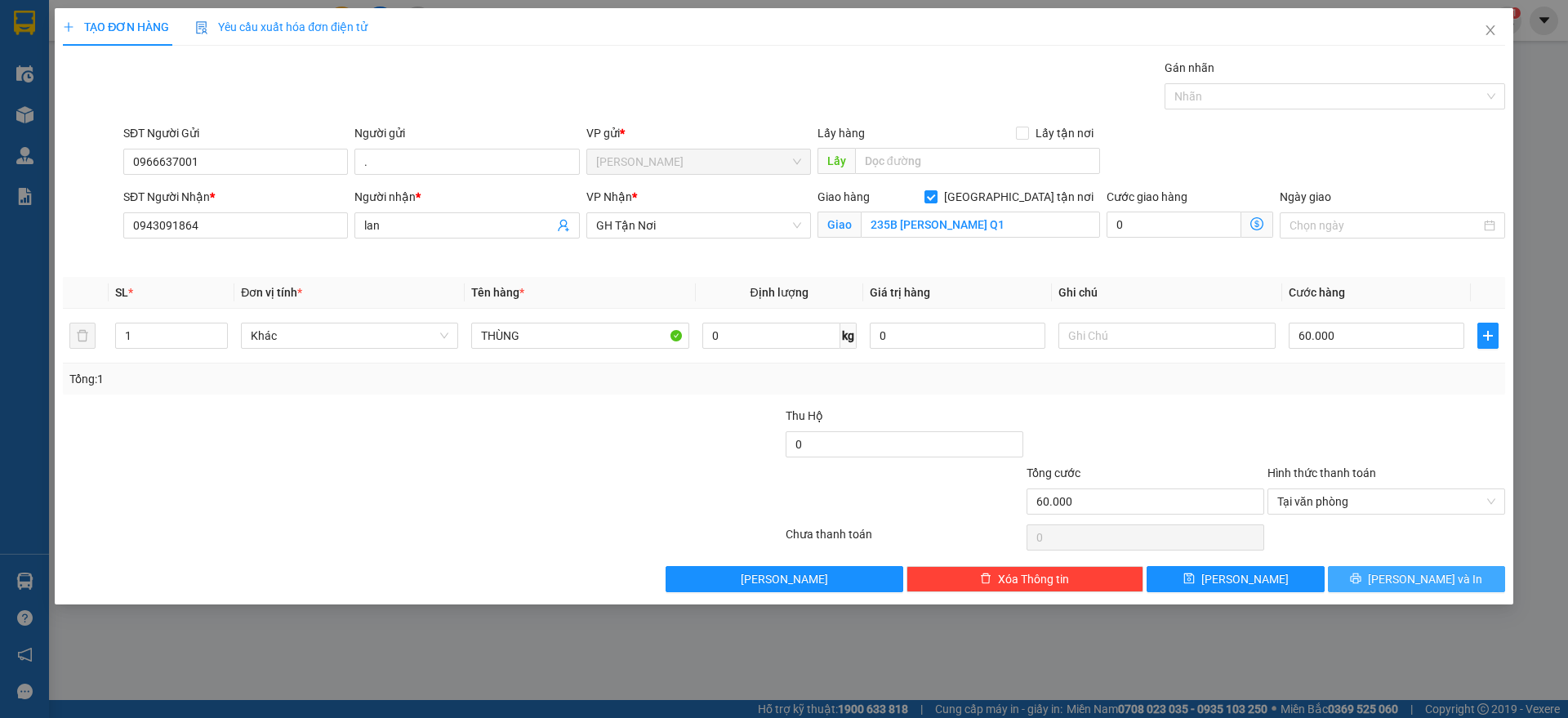
click at [1370, 578] on button "[PERSON_NAME] và In" at bounding box center [1416, 579] width 177 height 26
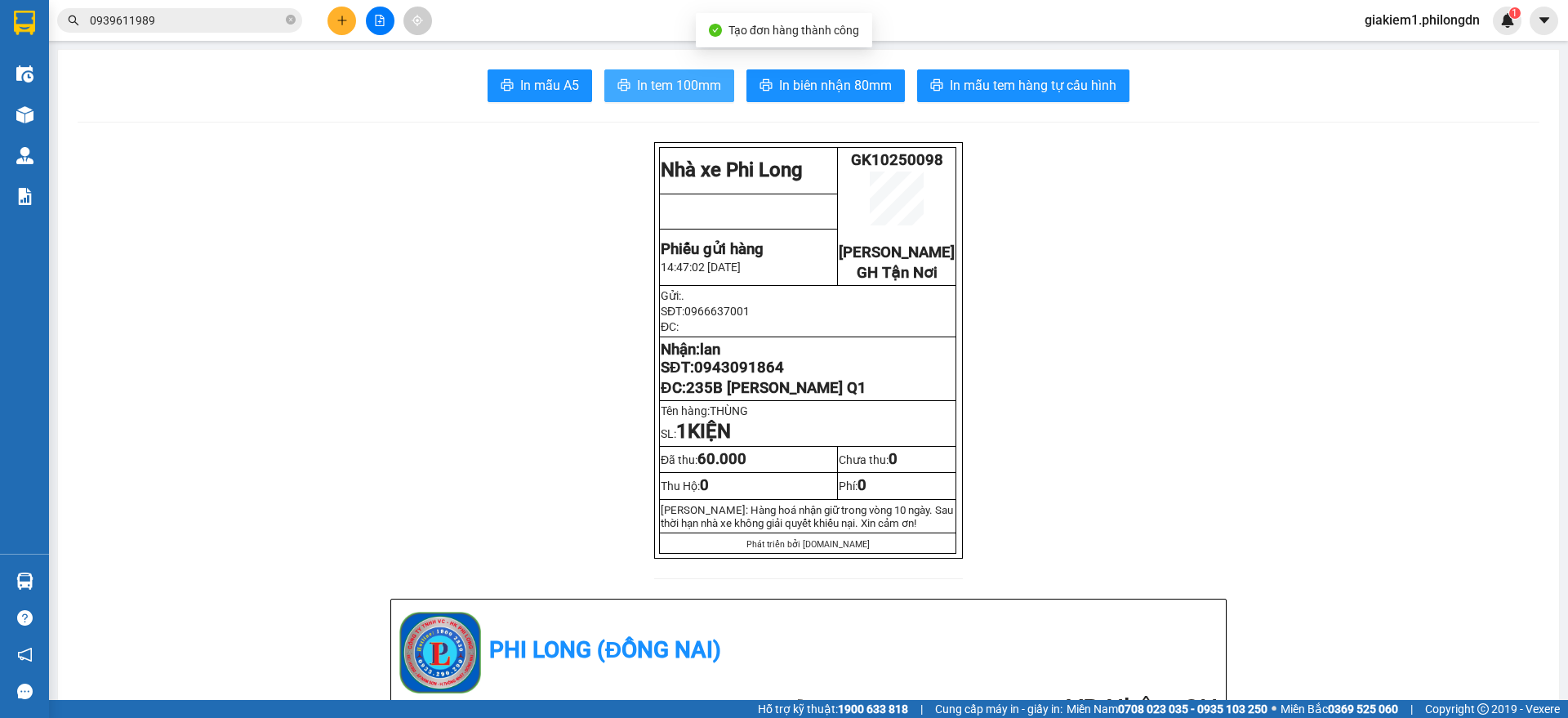
click at [706, 81] on span "In tem 100mm" at bounding box center [679, 86] width 84 height 20
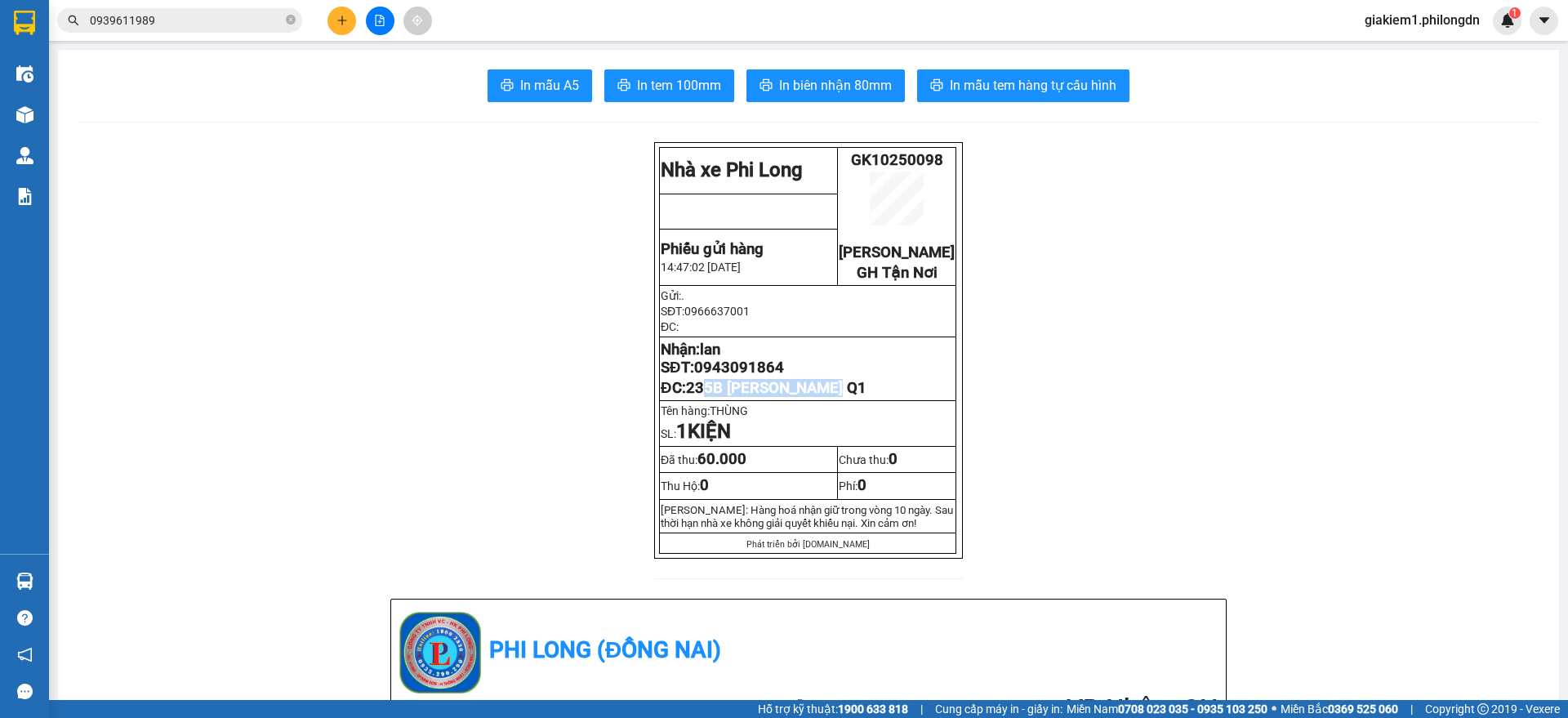
drag, startPoint x: 758, startPoint y: 422, endPoint x: 699, endPoint y: 419, distance: 59.1
click at [699, 397] on span "235B [PERSON_NAME] Q1" at bounding box center [776, 387] width 180 height 18
drag, startPoint x: 877, startPoint y: 405, endPoint x: 683, endPoint y: 411, distance: 194.1
click at [683, 397] on p "ĐC: 235B [PERSON_NAME] Q1" at bounding box center [808, 387] width 294 height 18
copy span "235B [PERSON_NAME] Q1"
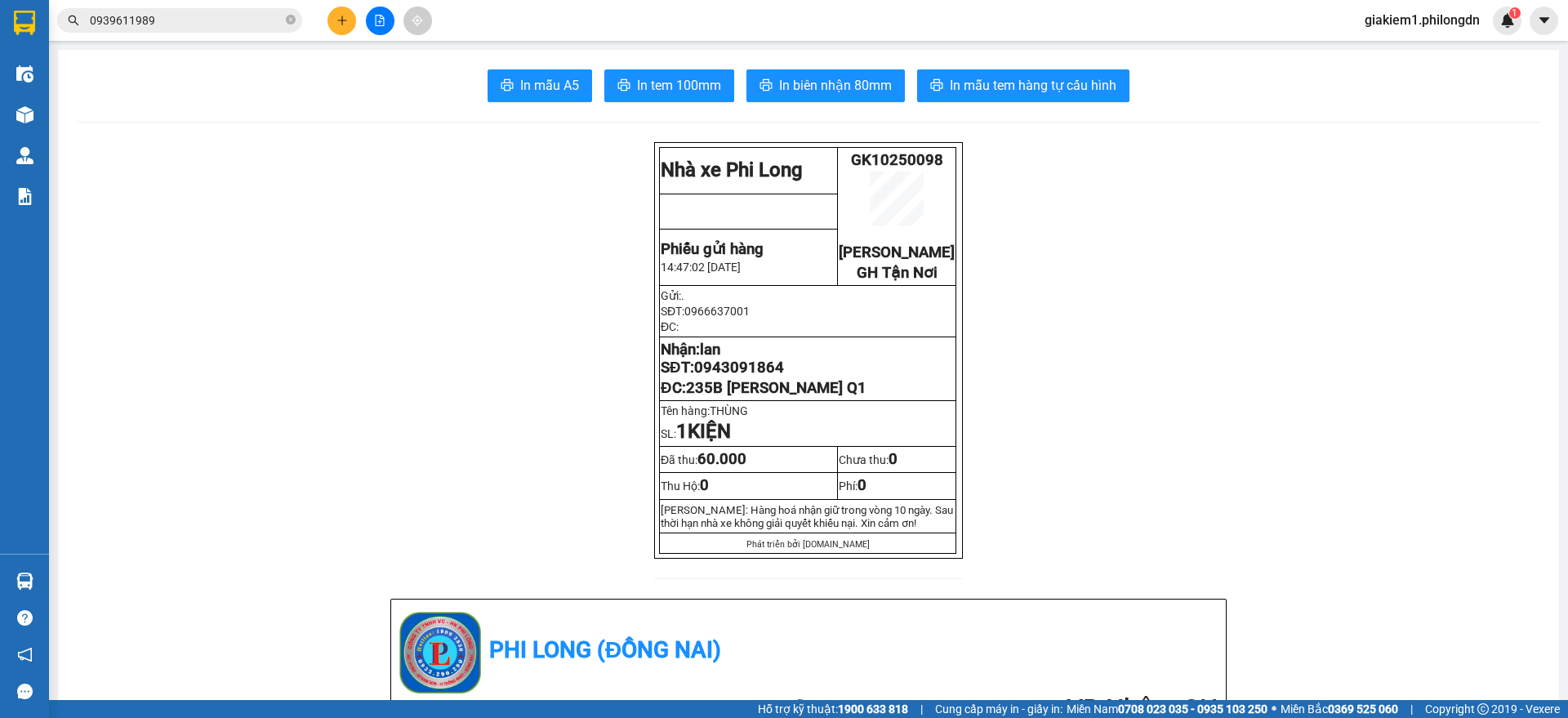
click at [730, 377] on span "0943091864" at bounding box center [739, 367] width 90 height 18
copy span "0943091864"
click at [792, 397] on span "235B [PERSON_NAME] Q1" at bounding box center [776, 387] width 180 height 18
click at [206, 25] on input "0939611989" at bounding box center [186, 20] width 193 height 18
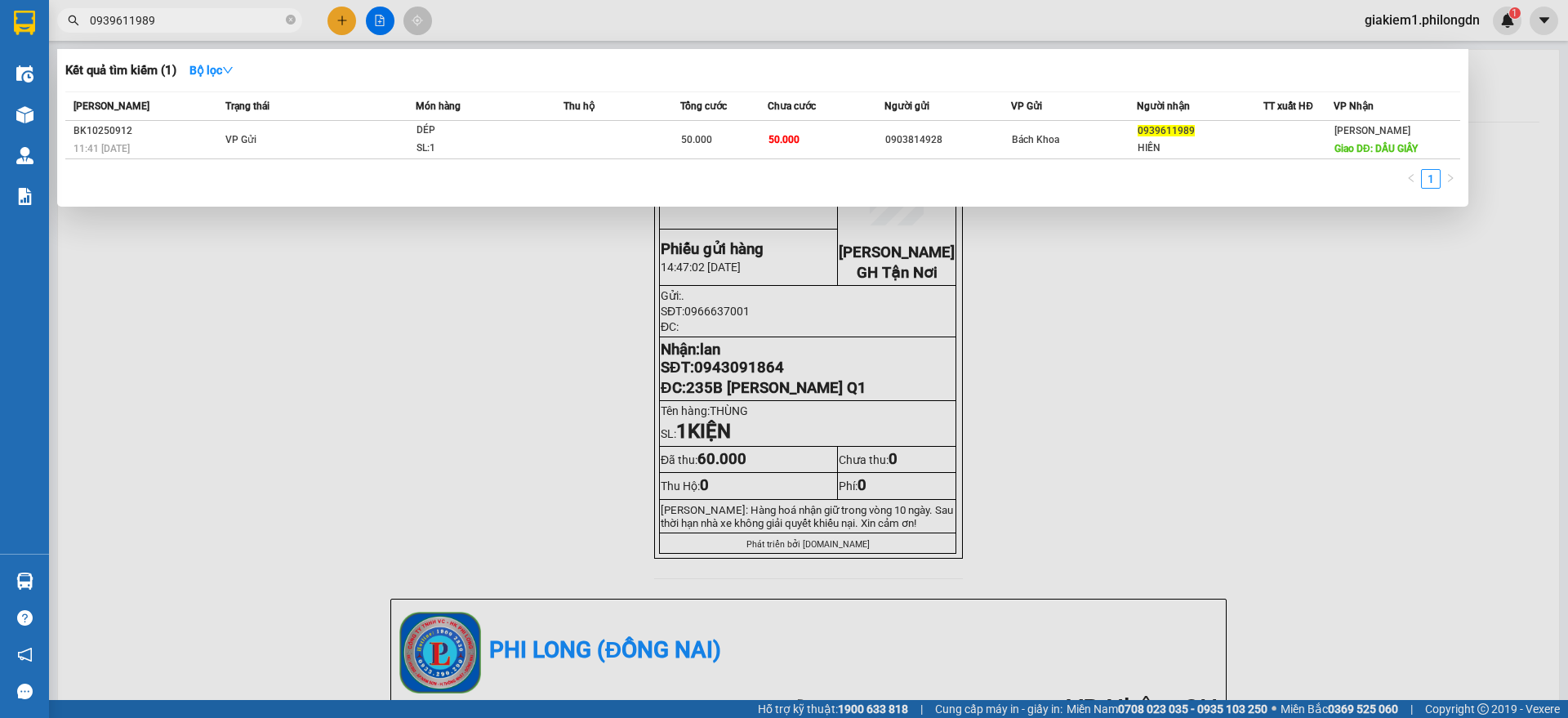
click at [206, 25] on input "0939611989" at bounding box center [186, 20] width 193 height 18
paste input "345564057"
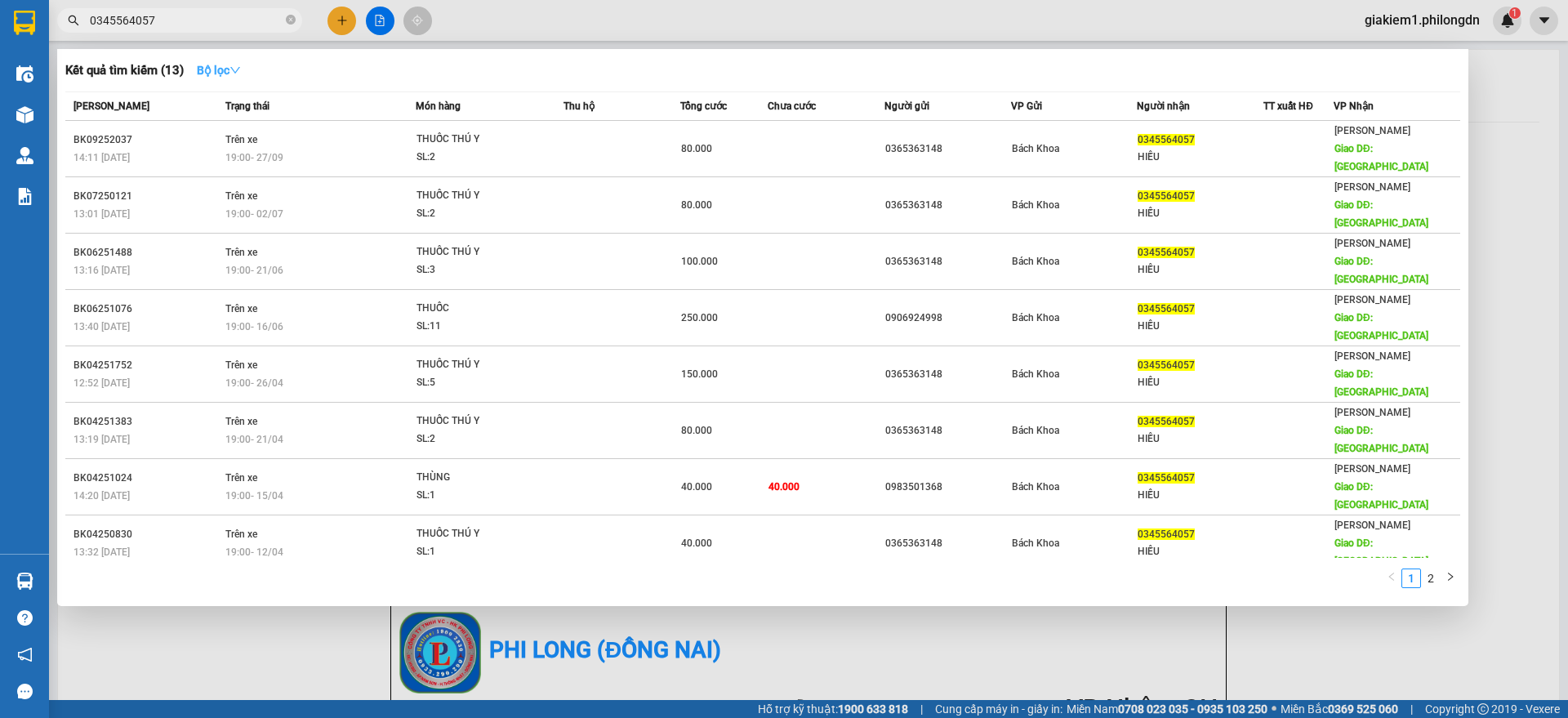
type input "0345564057"
click at [212, 71] on strong "Bộ lọc" at bounding box center [218, 71] width 44 height 13
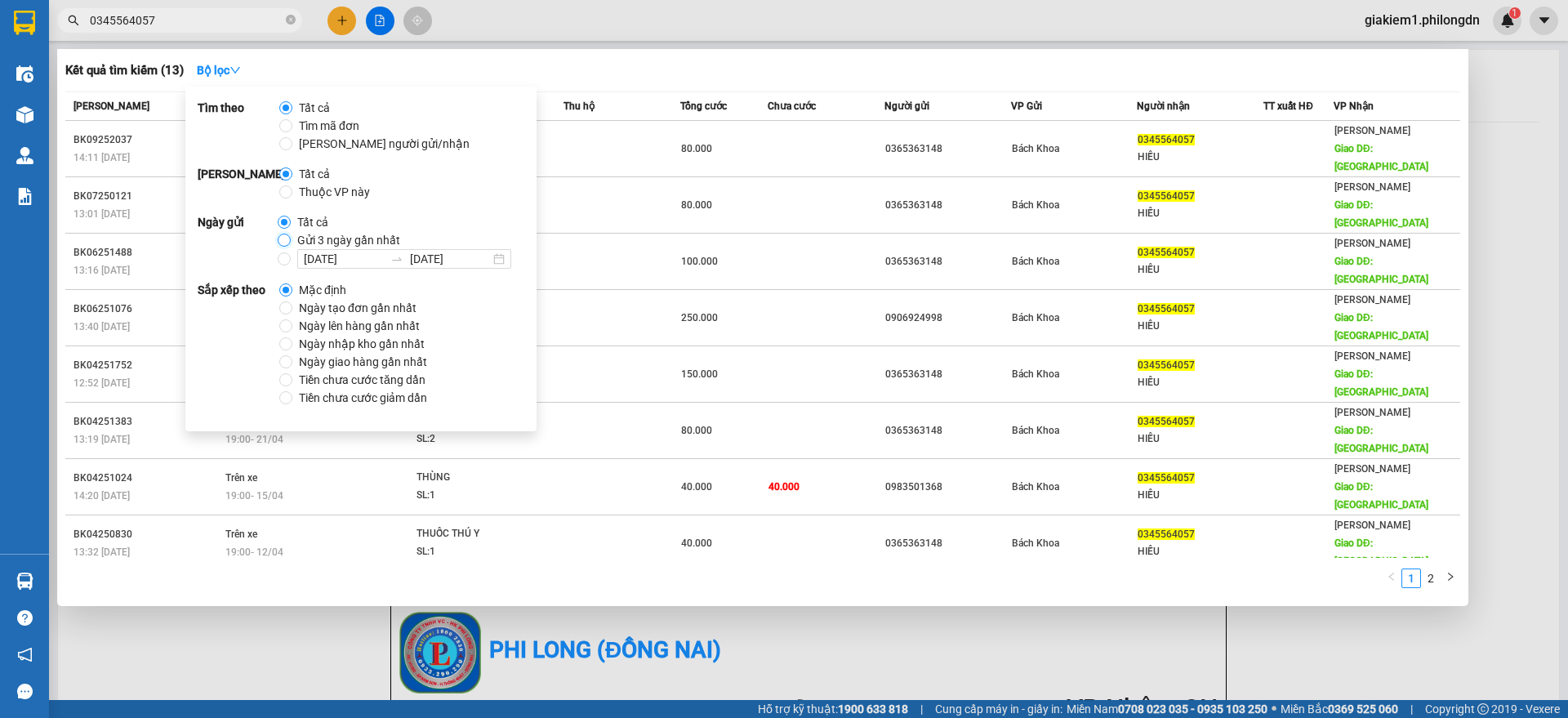
click at [280, 237] on input "Gửi 3 ngày gần nhất" at bounding box center [285, 240] width 13 height 13
radio input "true"
radio input "false"
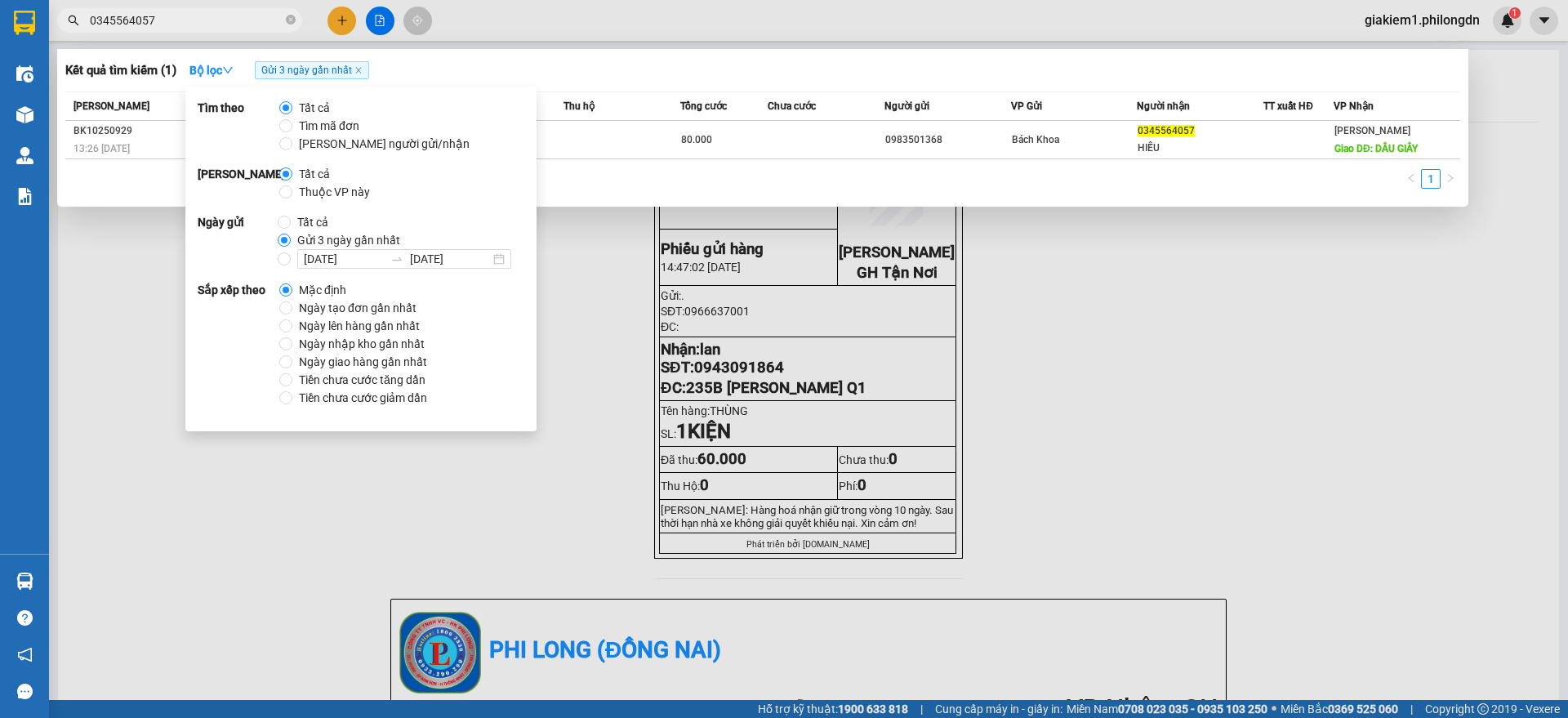
click at [1046, 173] on div "1" at bounding box center [763, 183] width 1395 height 29
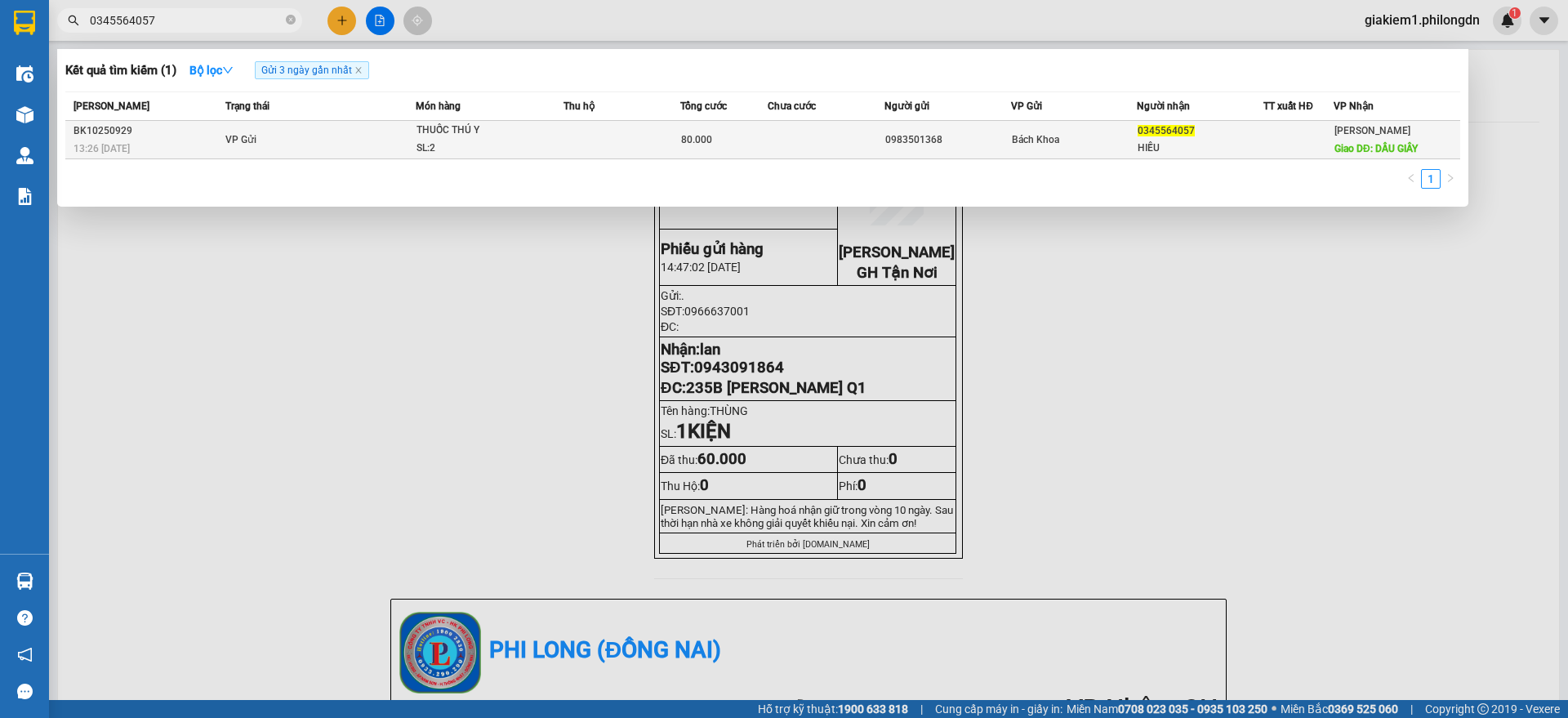
click at [1001, 149] on td "0983501368" at bounding box center [948, 140] width 127 height 39
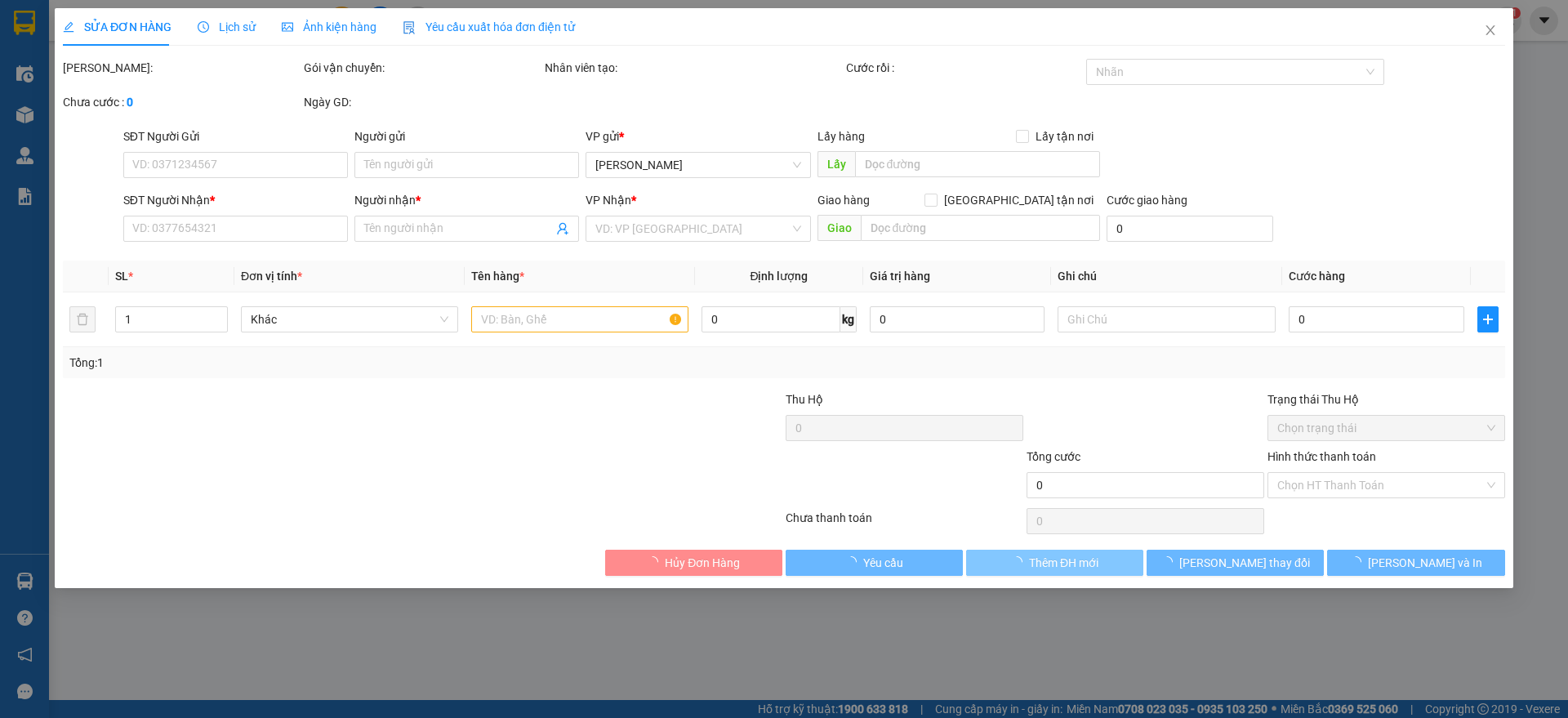
type input "0983501368"
type input "0345564057"
type input "HIẾU"
type input "DẦU GIÂY"
type input "80.000"
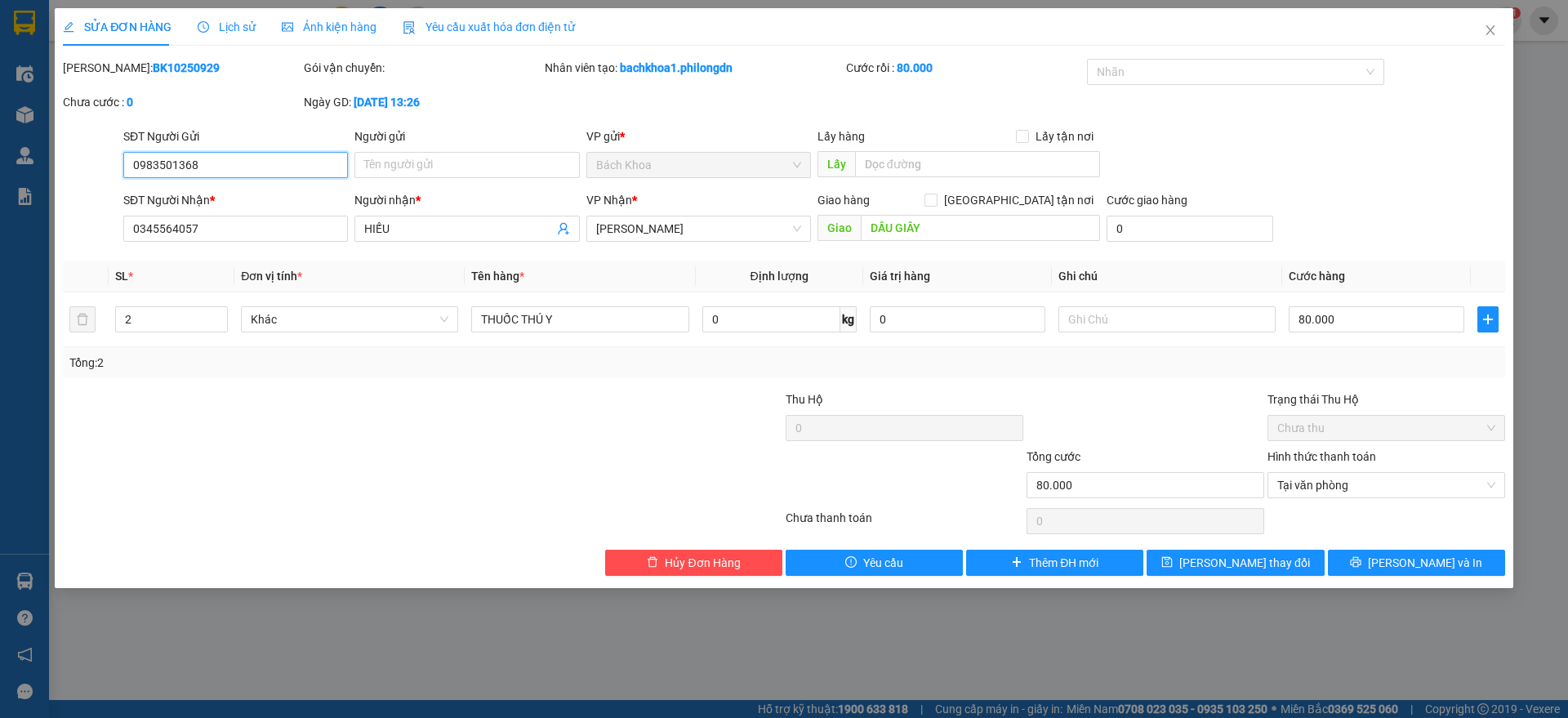
click at [210, 158] on input "0983501368" at bounding box center [236, 165] width 225 height 26
click at [1497, 30] on span "Close" at bounding box center [1490, 31] width 45 height 45
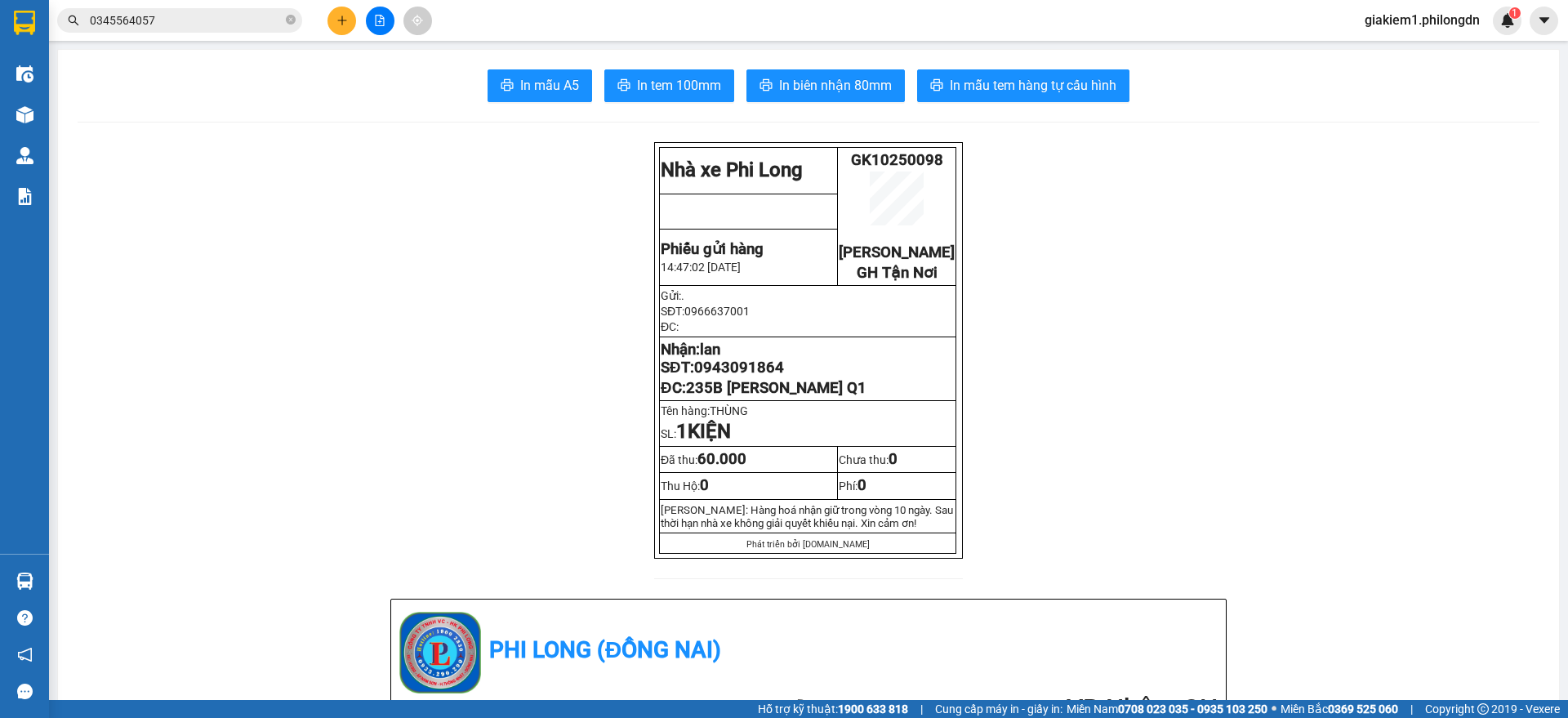
click at [228, 27] on input "0345564057" at bounding box center [186, 20] width 193 height 18
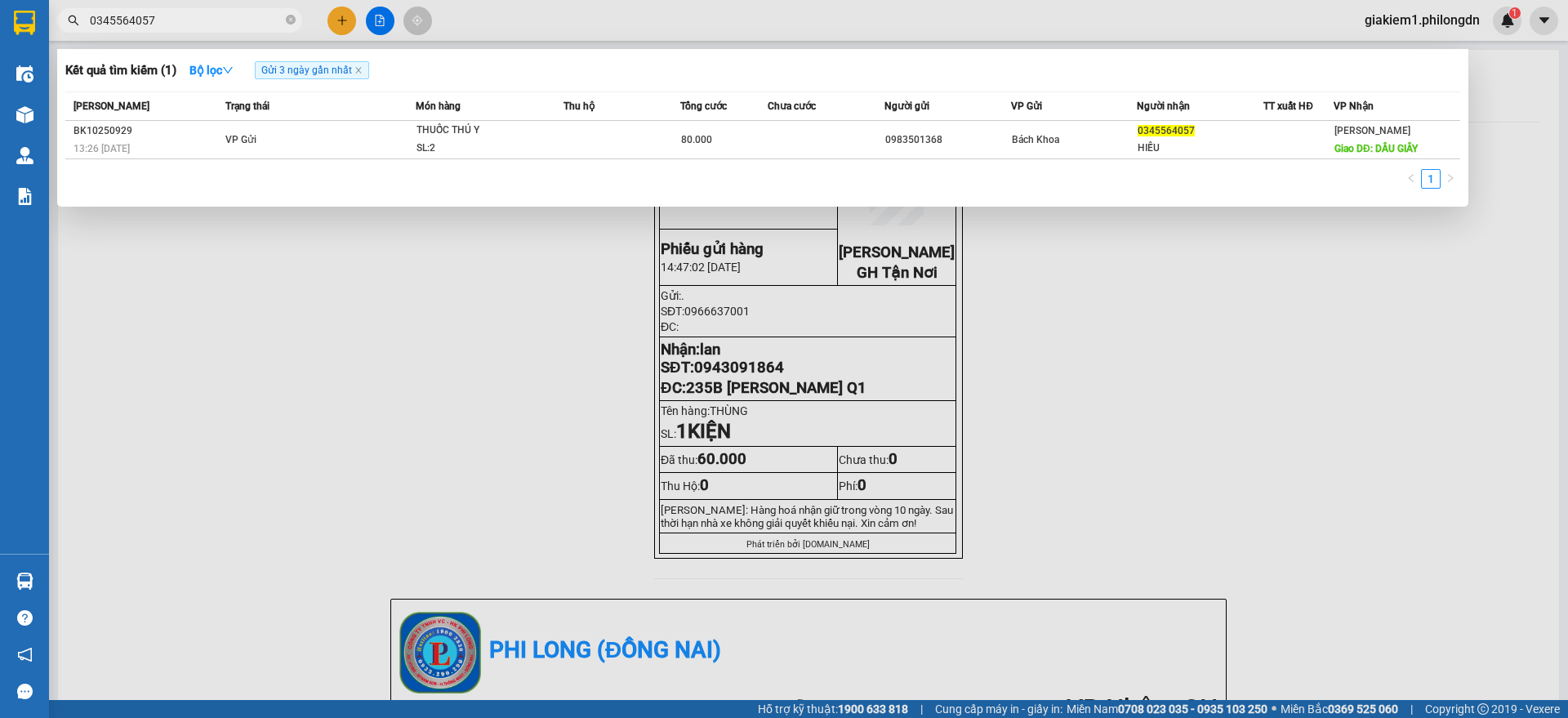
click at [228, 27] on input "0345564057" at bounding box center [186, 20] width 193 height 18
paste input "939611989"
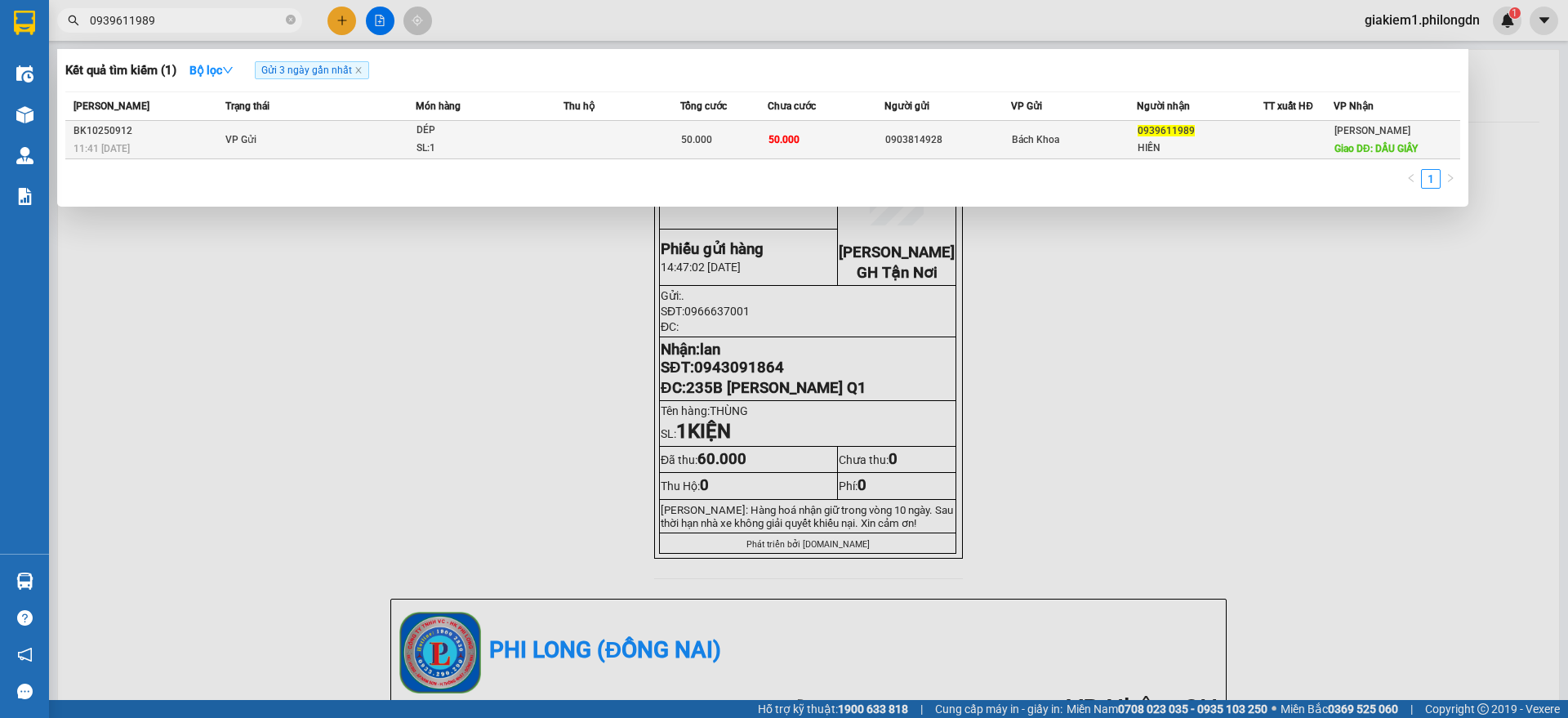
type input "0939611989"
click at [996, 134] on div "0903814928" at bounding box center [948, 140] width 125 height 17
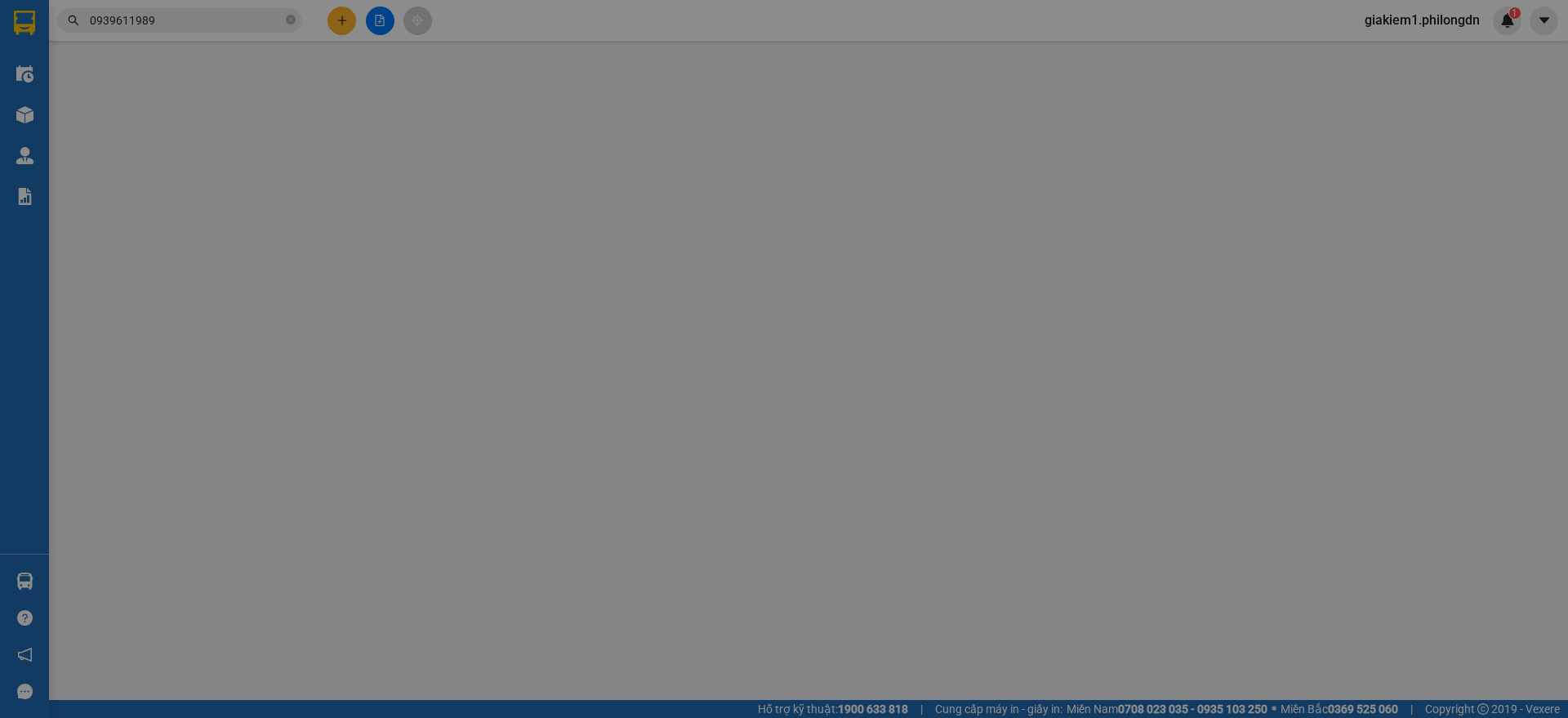
type input "0903814928"
type input "0939611989"
type input "HIỀN"
type input "DẦU GIÂY"
type input "50.000"
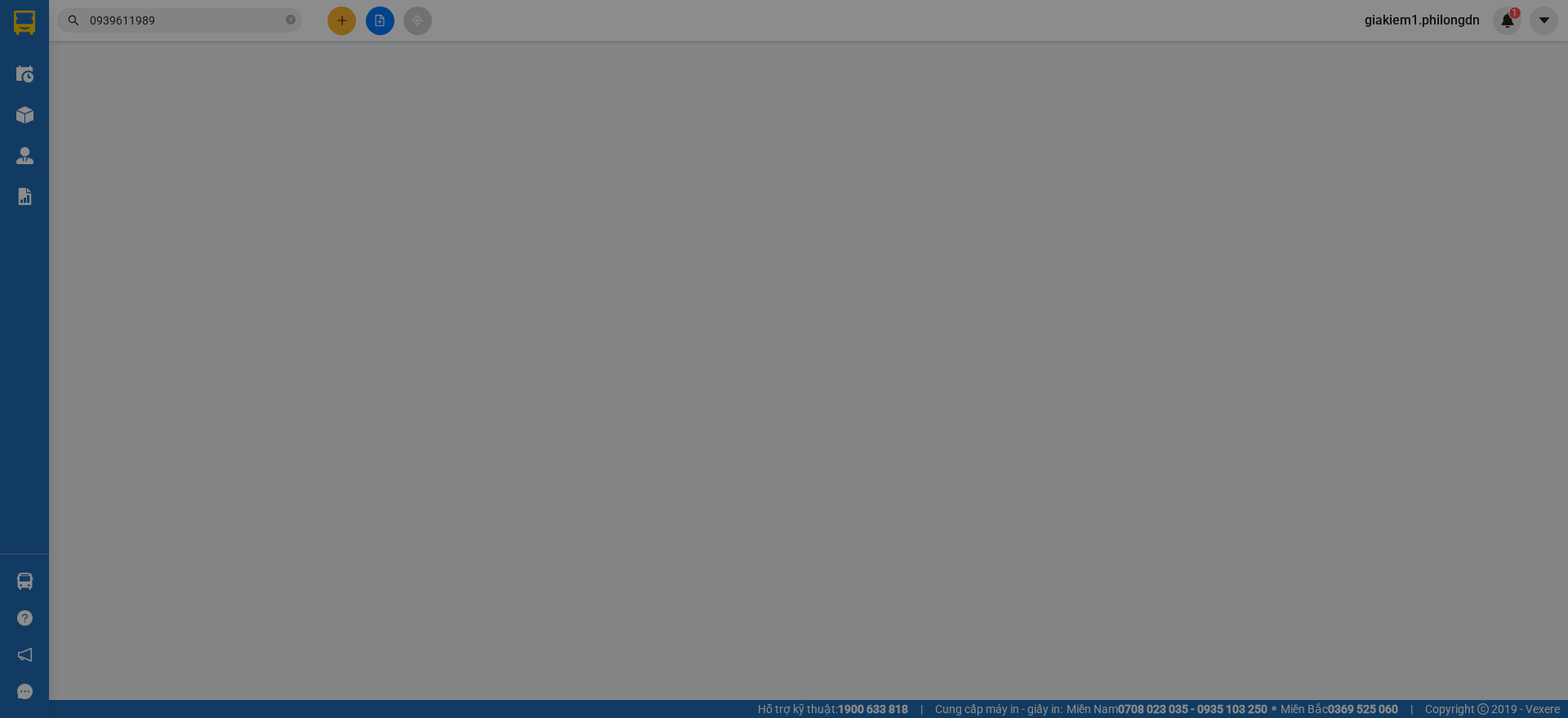
type input "50.000"
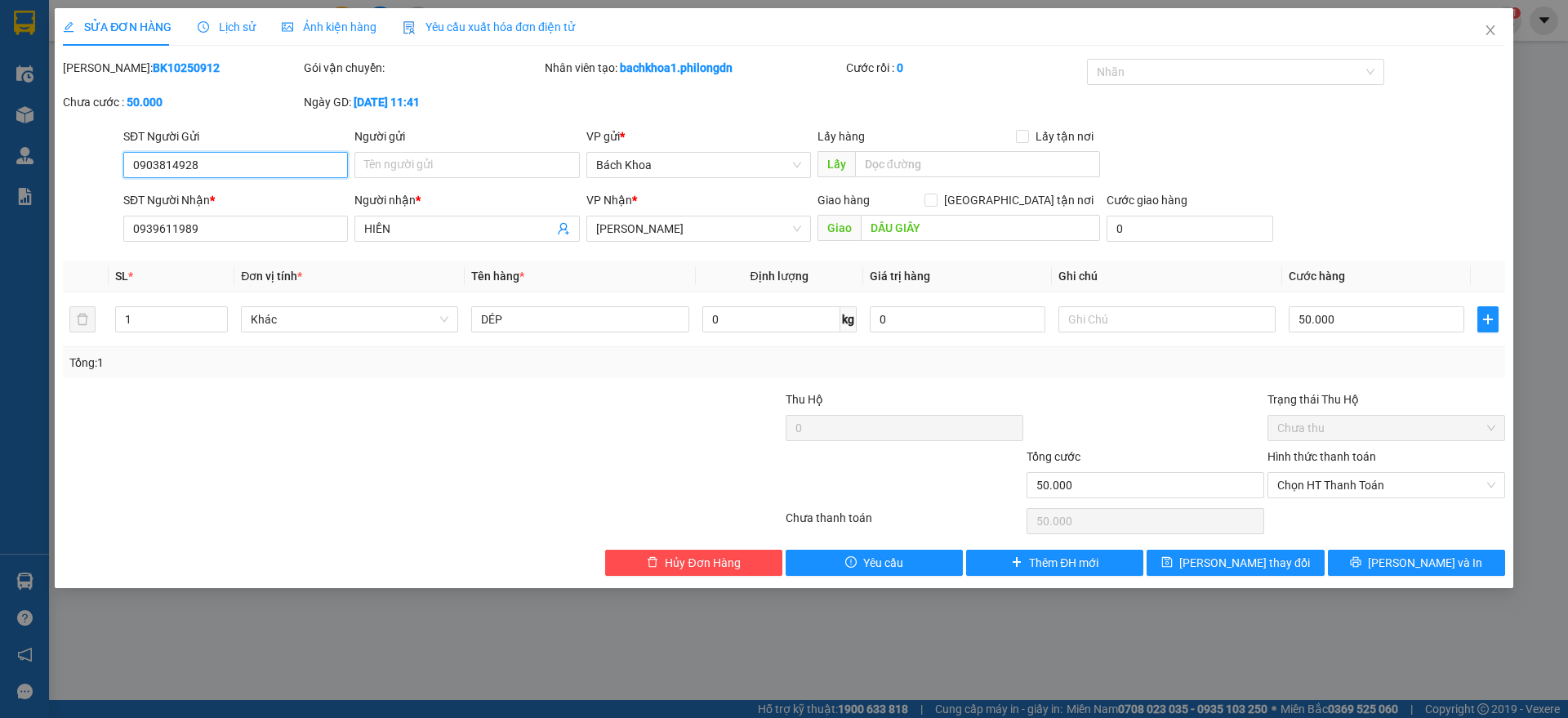
click at [215, 166] on input "0903814928" at bounding box center [236, 165] width 225 height 26
click at [1480, 27] on span "Close" at bounding box center [1490, 31] width 45 height 45
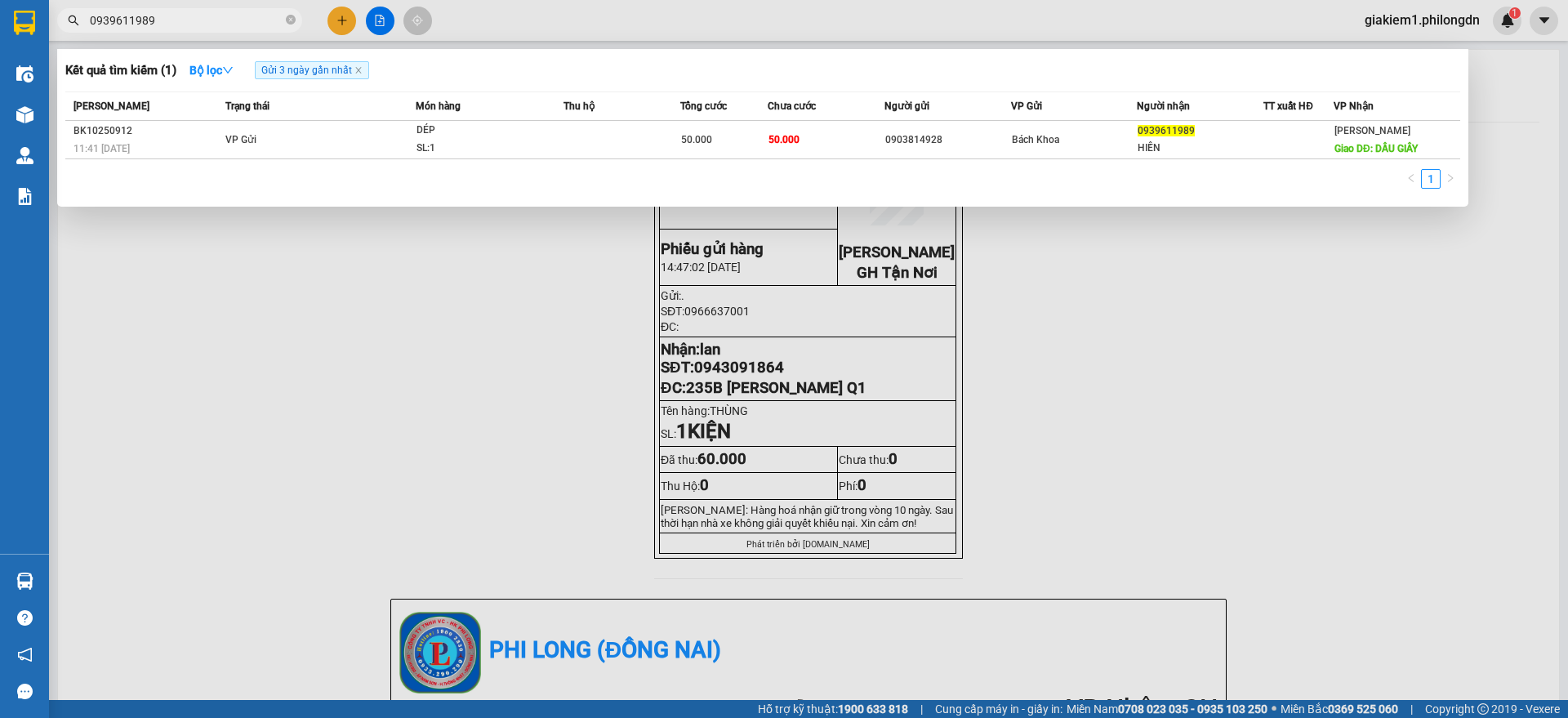
click at [237, 20] on input "0939611989" at bounding box center [186, 20] width 193 height 18
paste input "7653974"
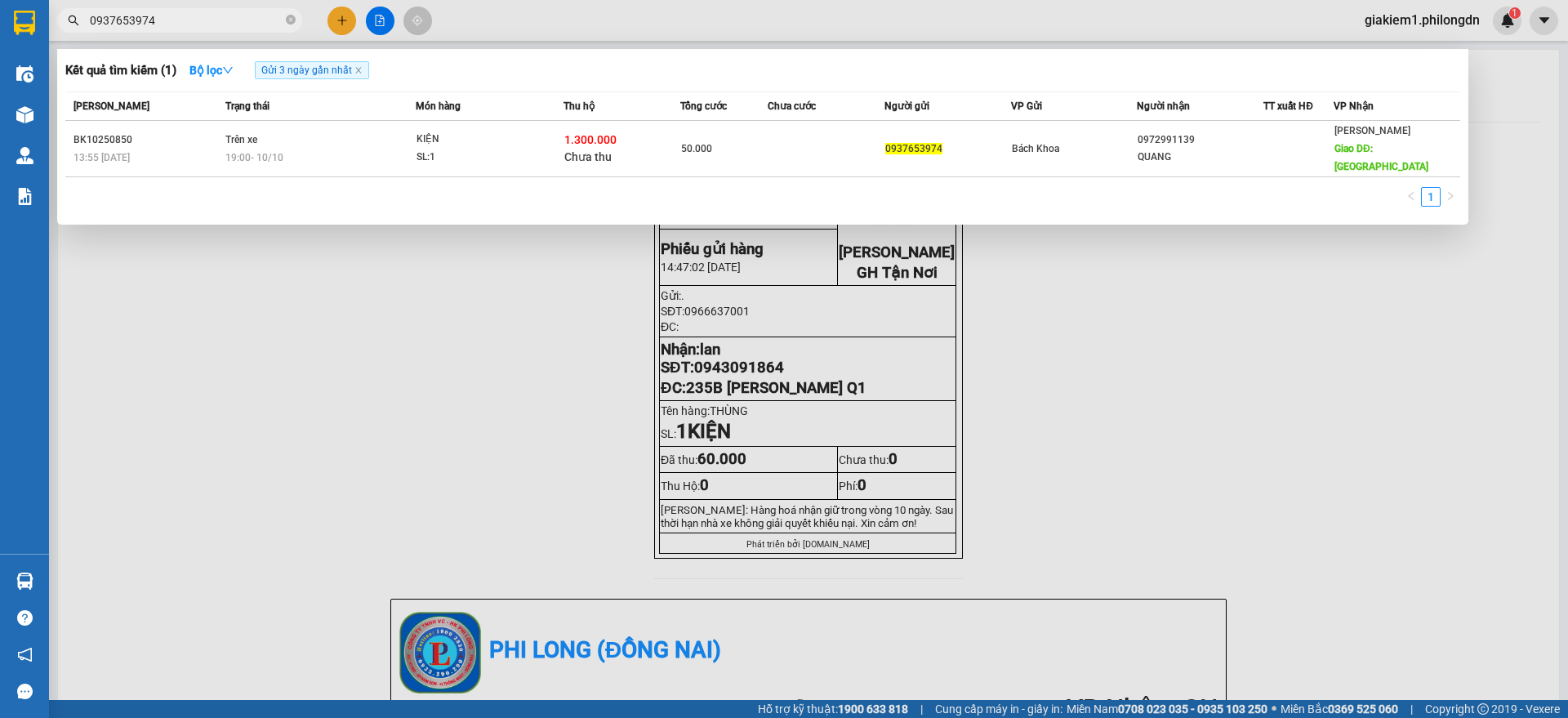
click at [195, 13] on input "0937653974" at bounding box center [186, 20] width 193 height 18
paste input "384591008"
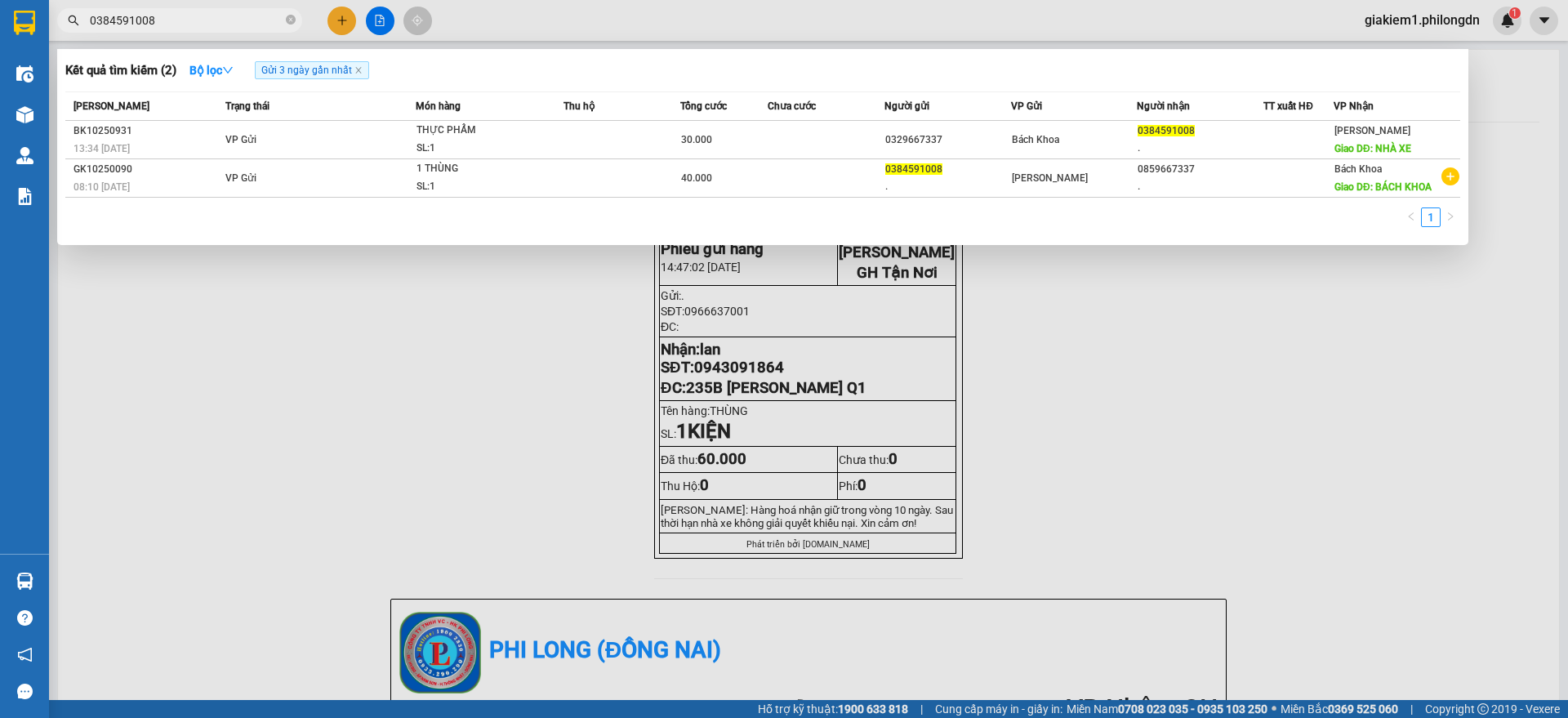
type input "0384591008"
